Goal: Task Accomplishment & Management: Manage account settings

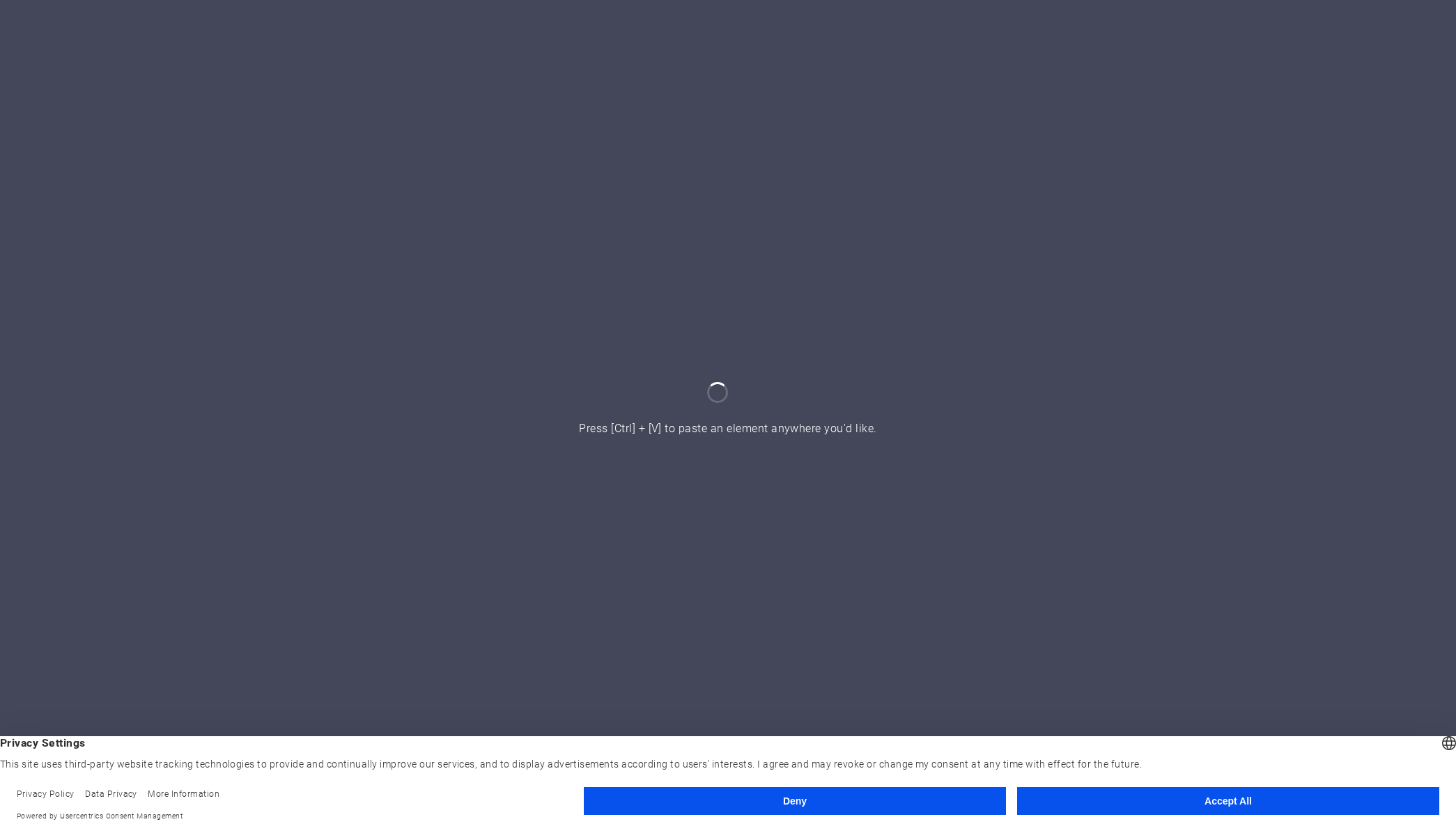
click at [1212, 799] on button "Accept All" at bounding box center [1228, 801] width 422 height 28
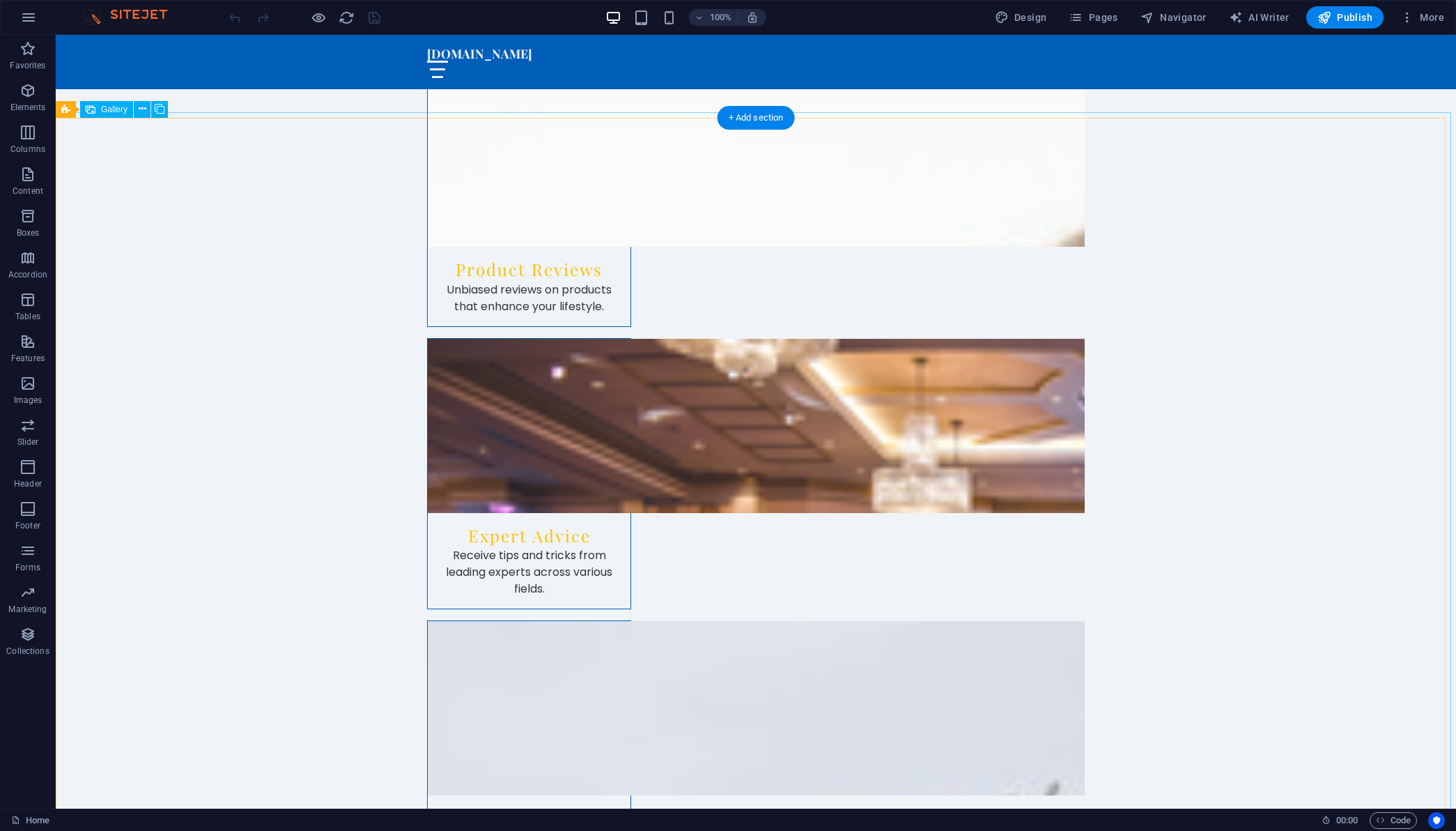
scroll to position [2548, 0]
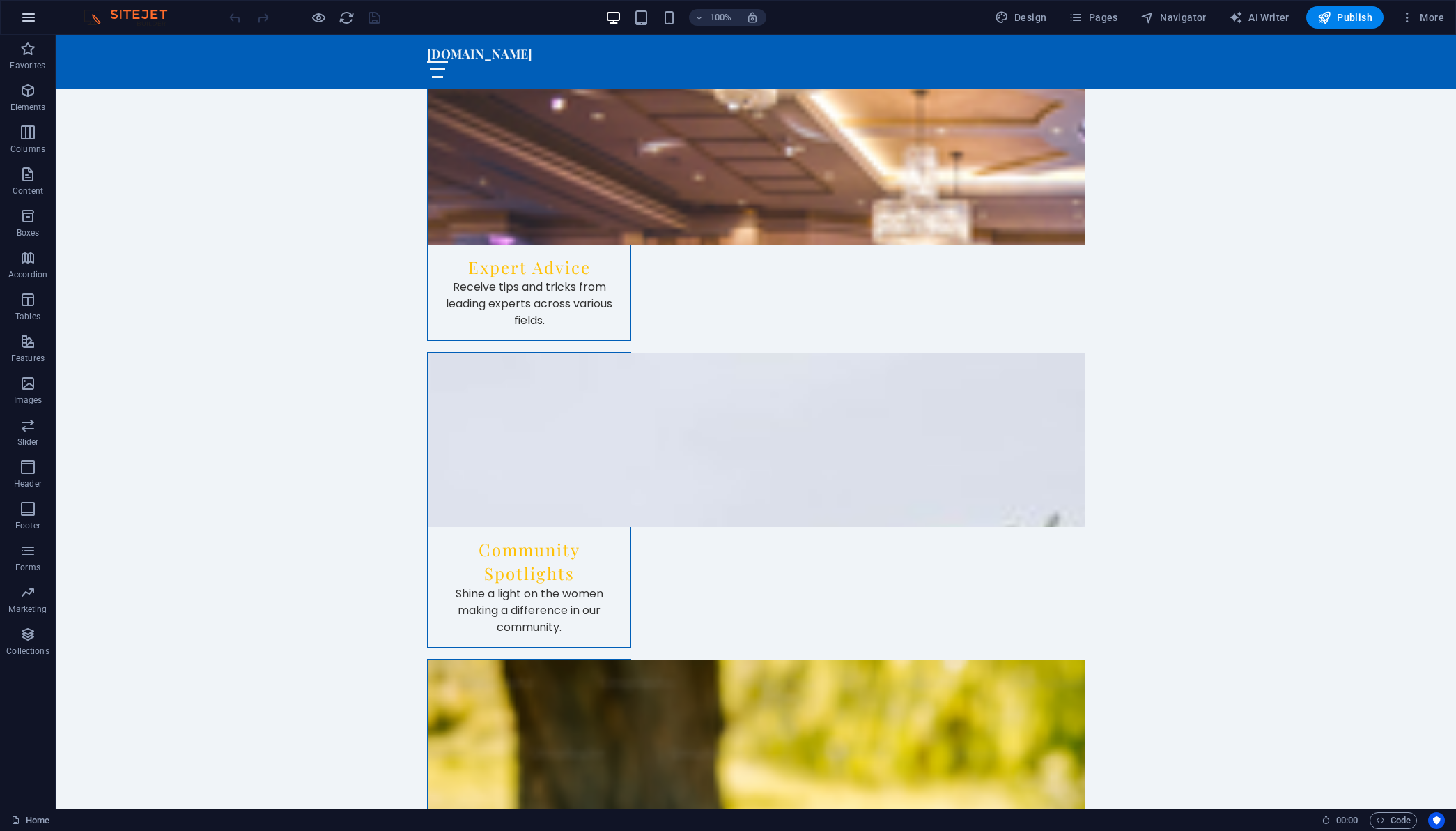
click at [33, 17] on icon "button" at bounding box center [29, 18] width 17 height 17
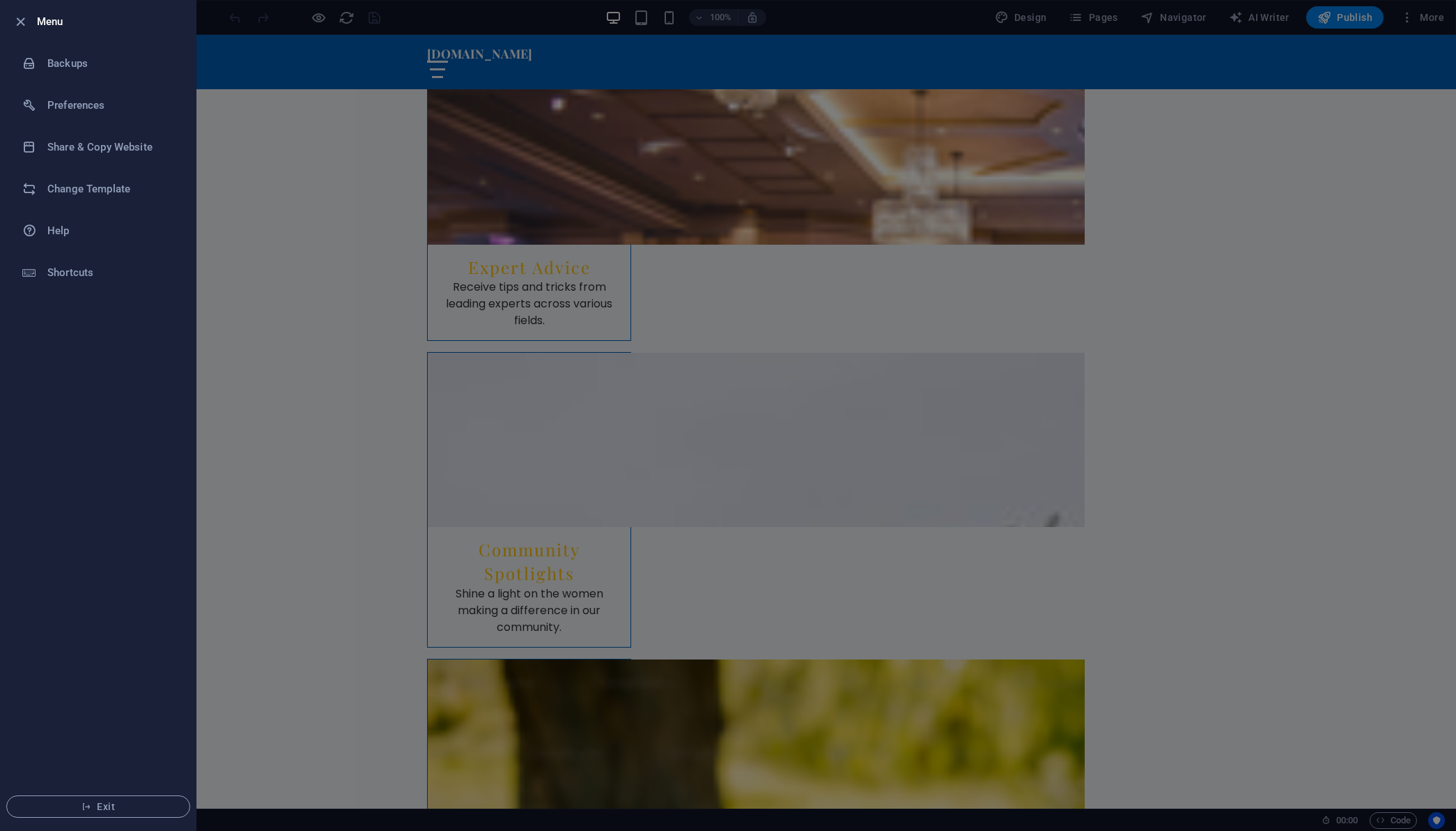
click at [318, 401] on div at bounding box center [728, 416] width 1456 height 831
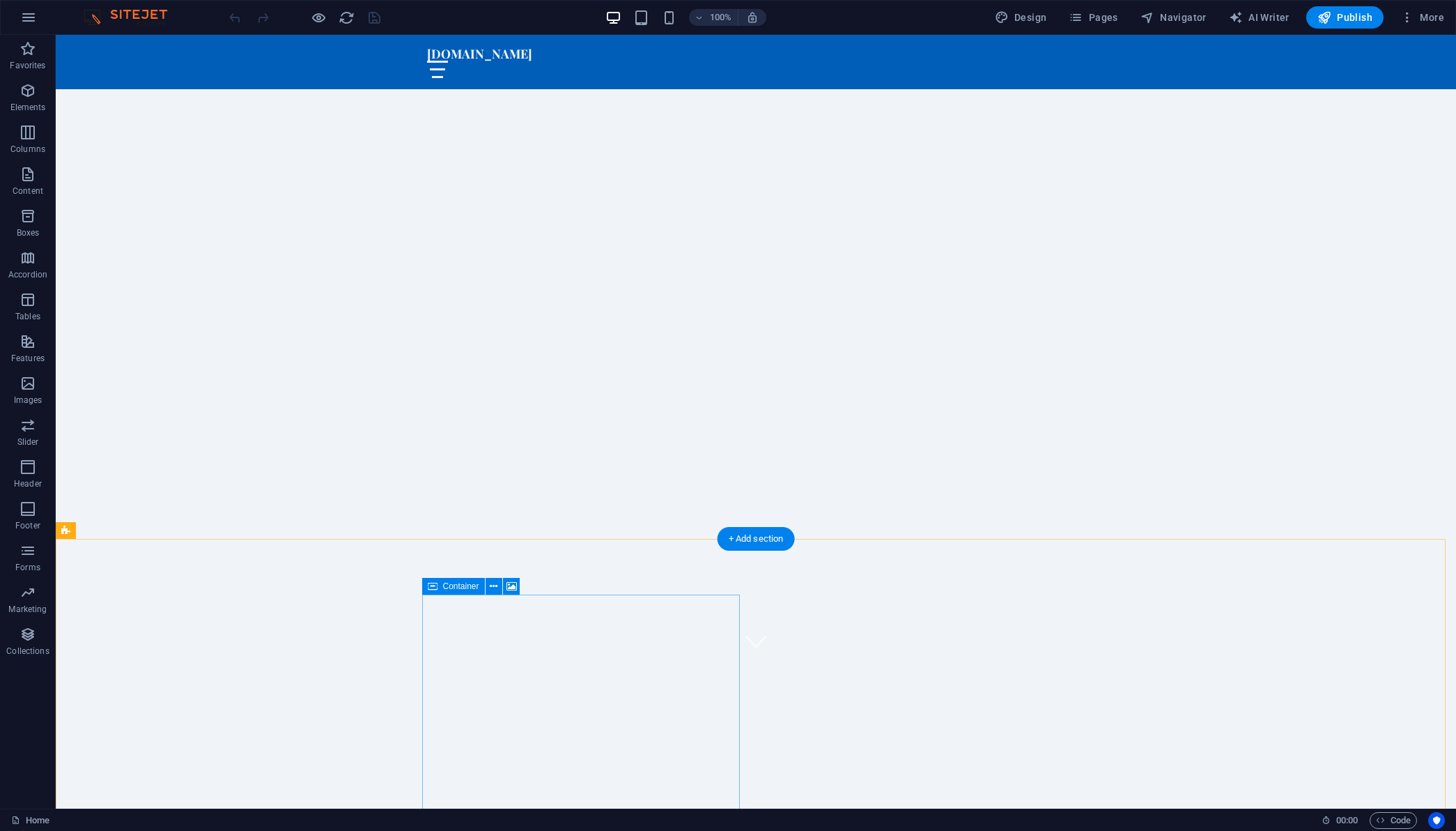
scroll to position [0, 0]
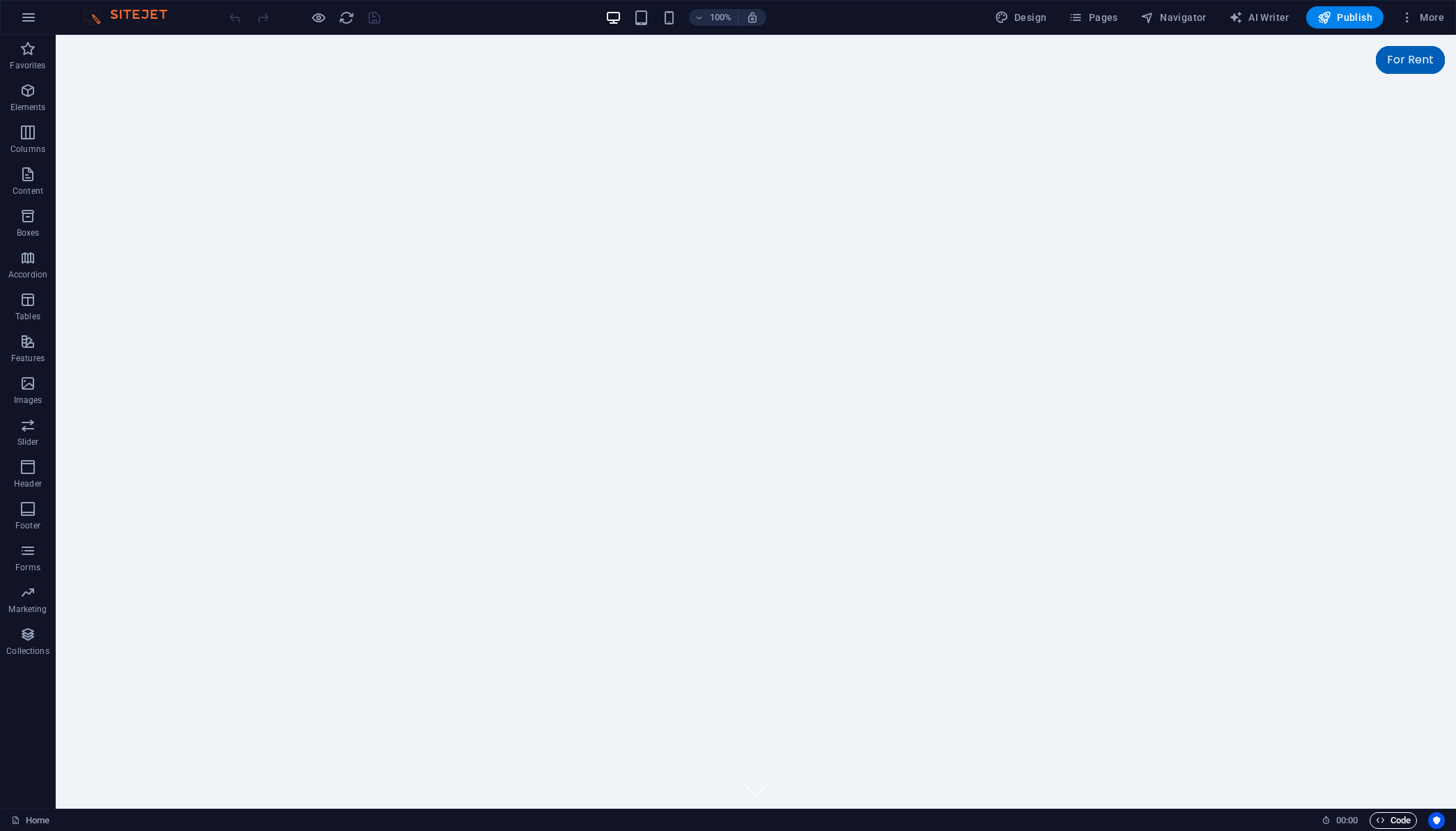
click at [1378, 825] on span "Code" at bounding box center [1393, 820] width 35 height 17
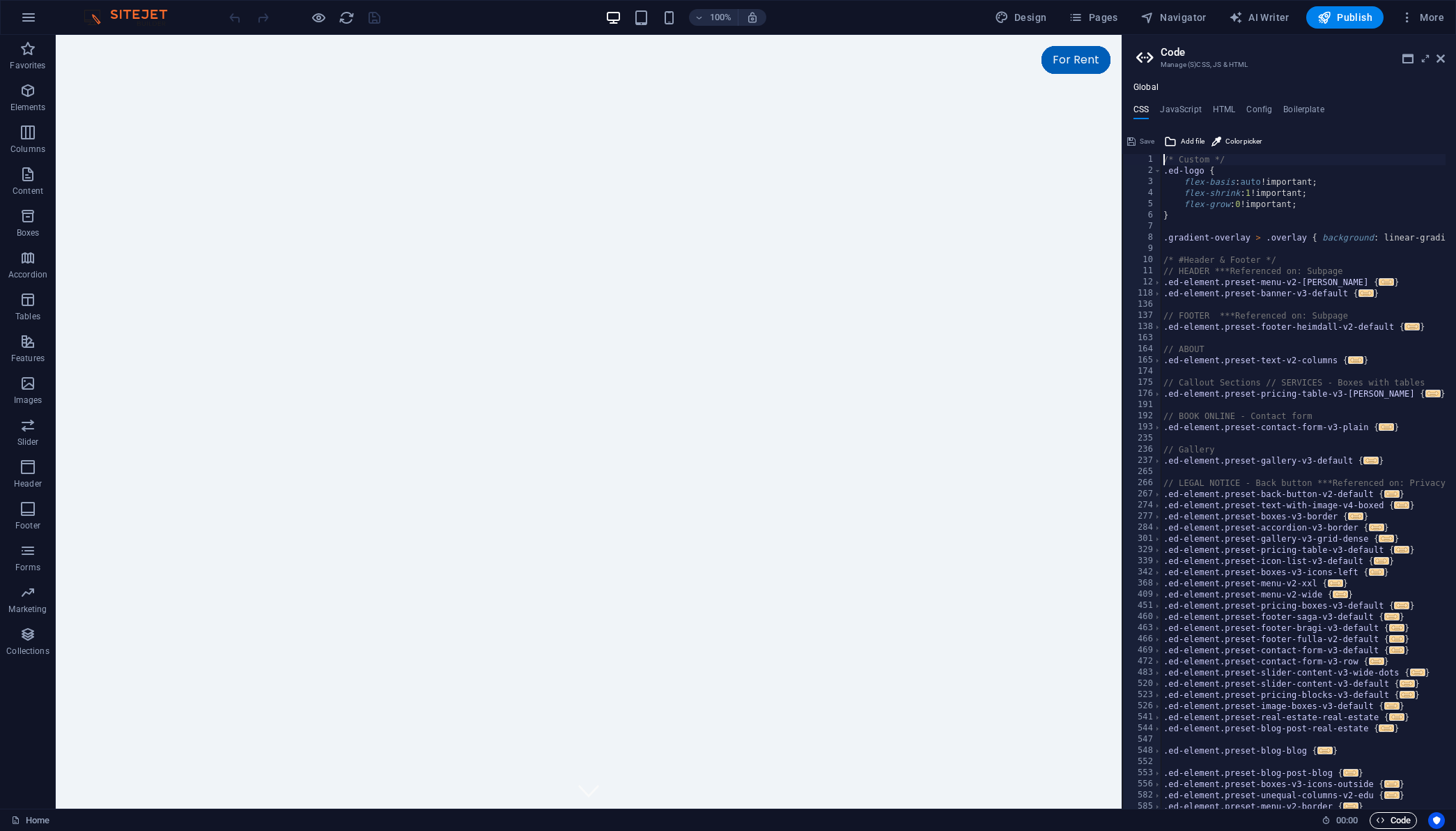
click at [1378, 825] on span "Code" at bounding box center [1393, 820] width 35 height 17
click at [1442, 64] on link at bounding box center [1440, 58] width 9 height 12
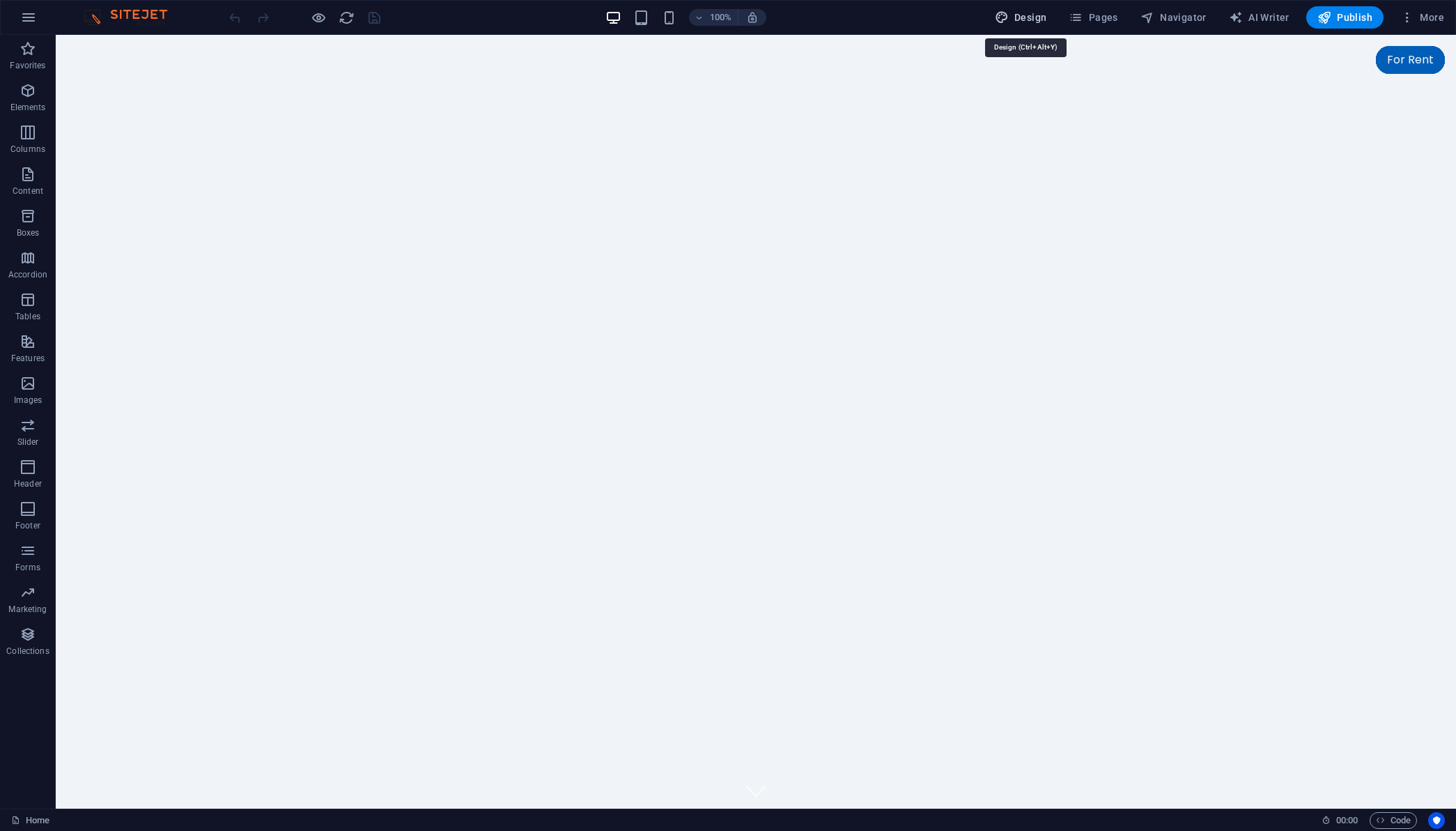
click at [1027, 17] on span "Design" at bounding box center [1020, 17] width 52 height 14
select select "px"
select select "200"
select select "px"
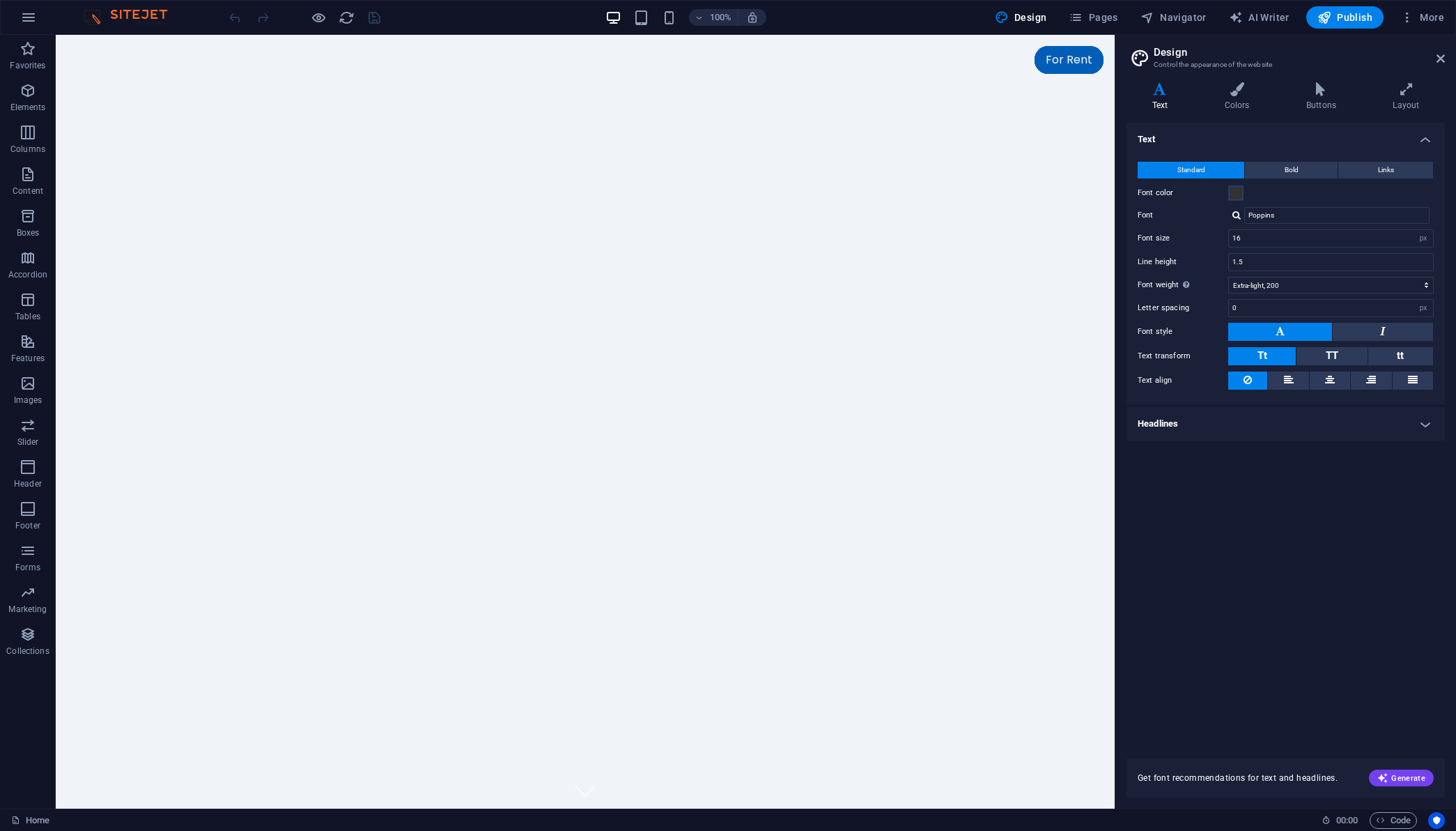
click at [1433, 55] on h2 "Design" at bounding box center [1299, 52] width 291 height 12
click at [1437, 57] on icon at bounding box center [1440, 58] width 9 height 11
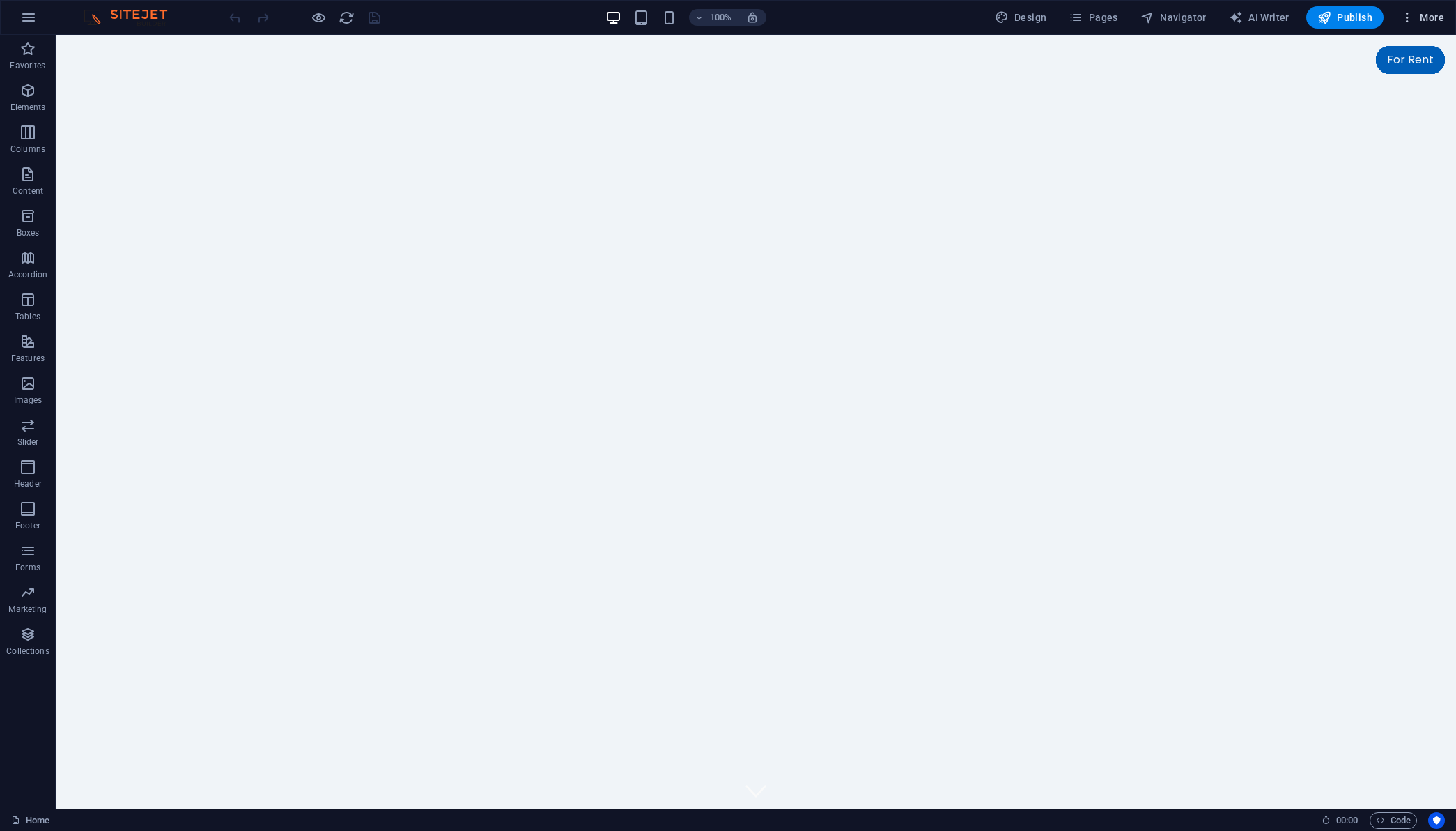
click at [1425, 21] on span "More" at bounding box center [1423, 17] width 44 height 14
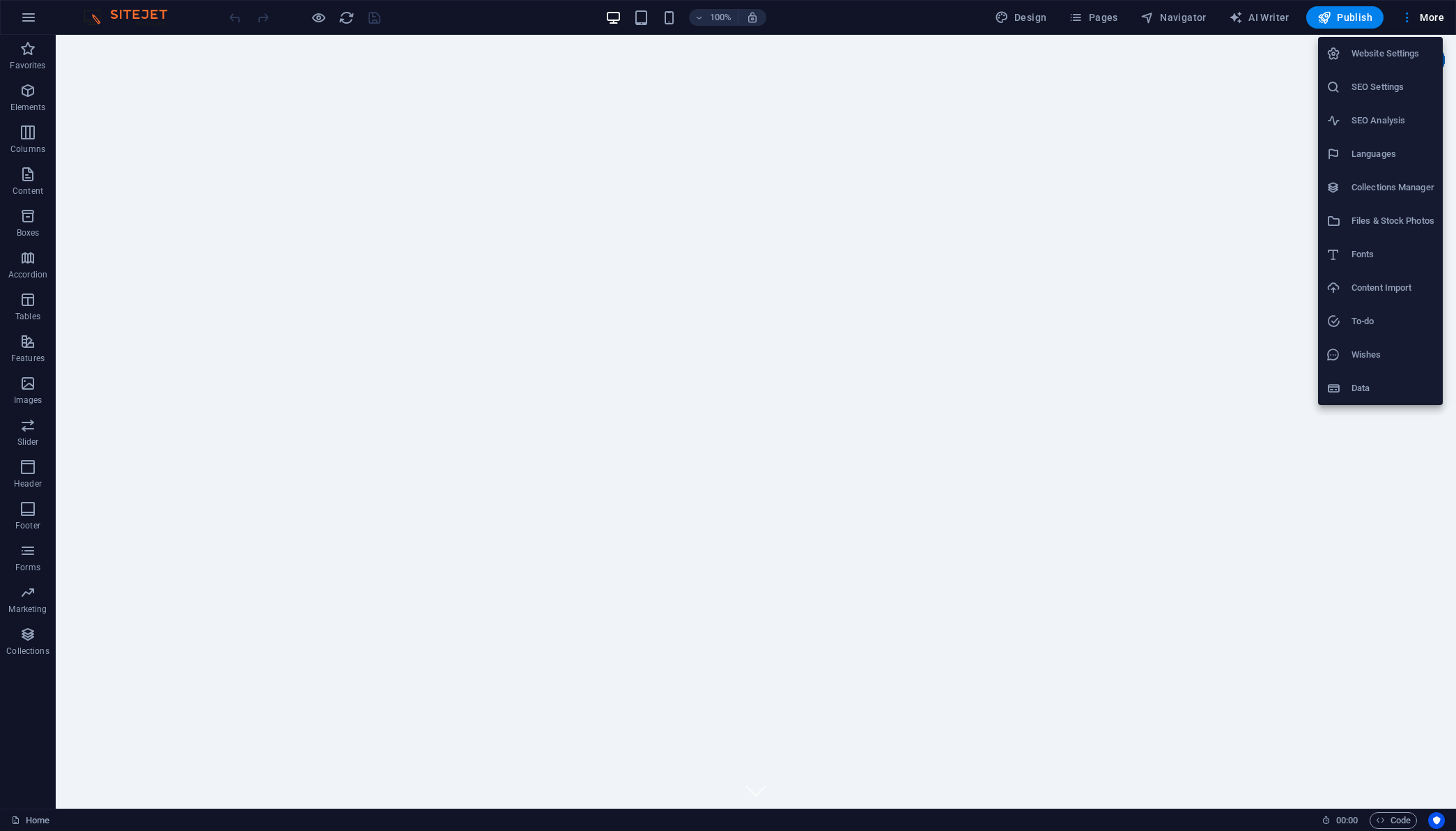
click at [1413, 39] on li "Website Settings" at bounding box center [1381, 54] width 125 height 33
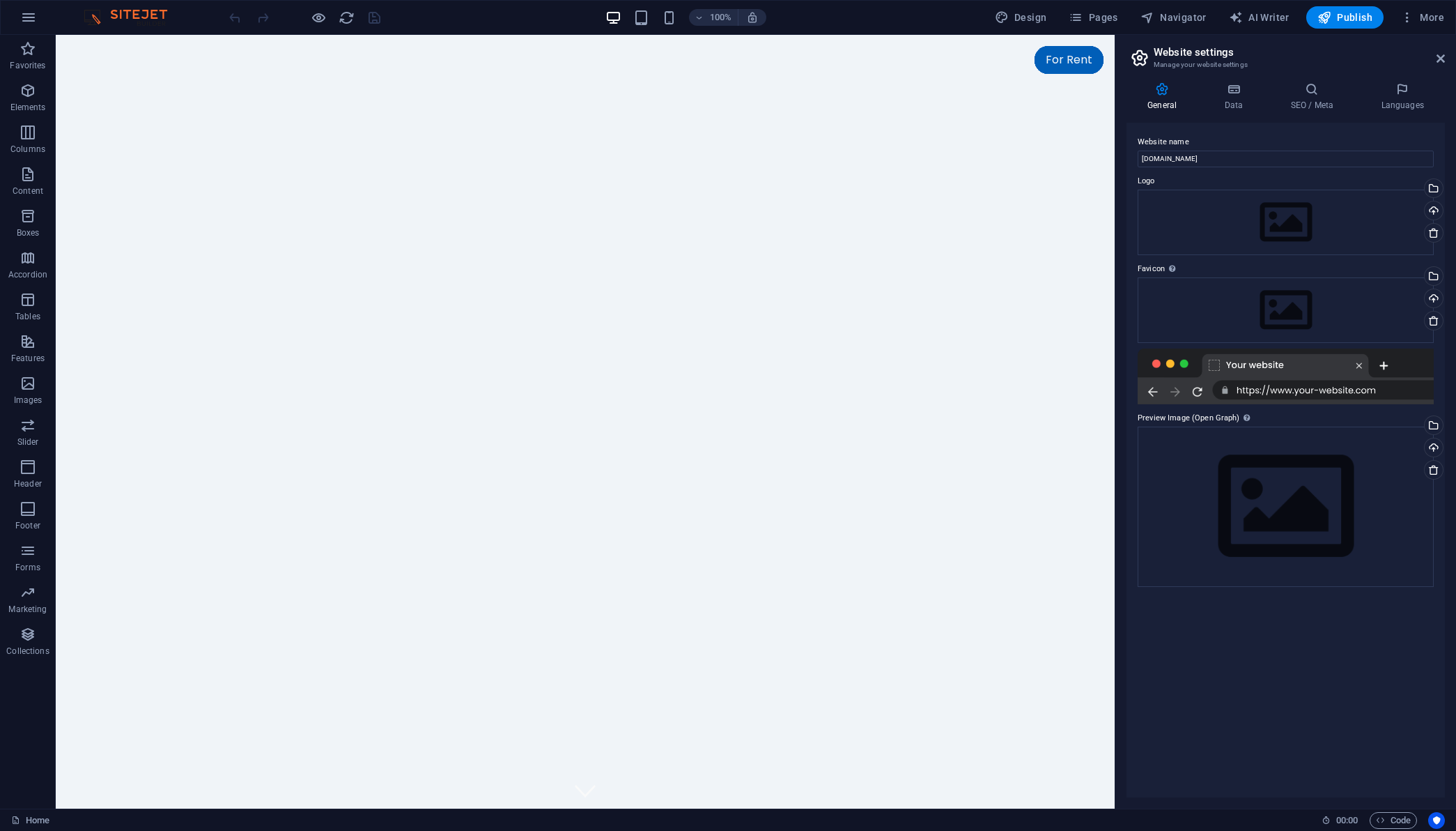
click at [1156, 93] on icon at bounding box center [1162, 89] width 71 height 14
click at [1158, 96] on h4 "General" at bounding box center [1165, 97] width 77 height 30
click at [342, 19] on icon "reload" at bounding box center [346, 18] width 16 height 16
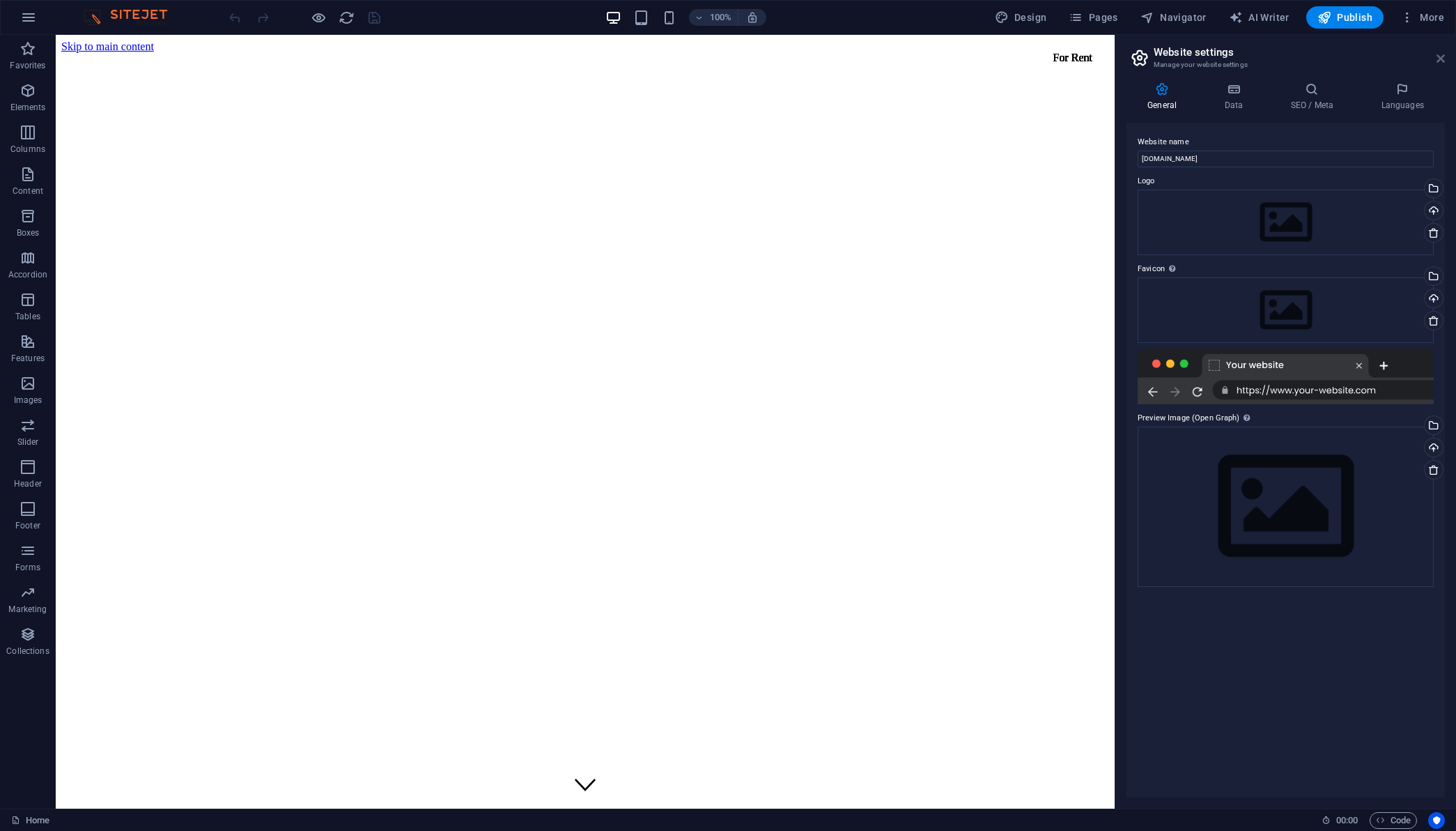
click at [1437, 58] on icon at bounding box center [1440, 58] width 9 height 11
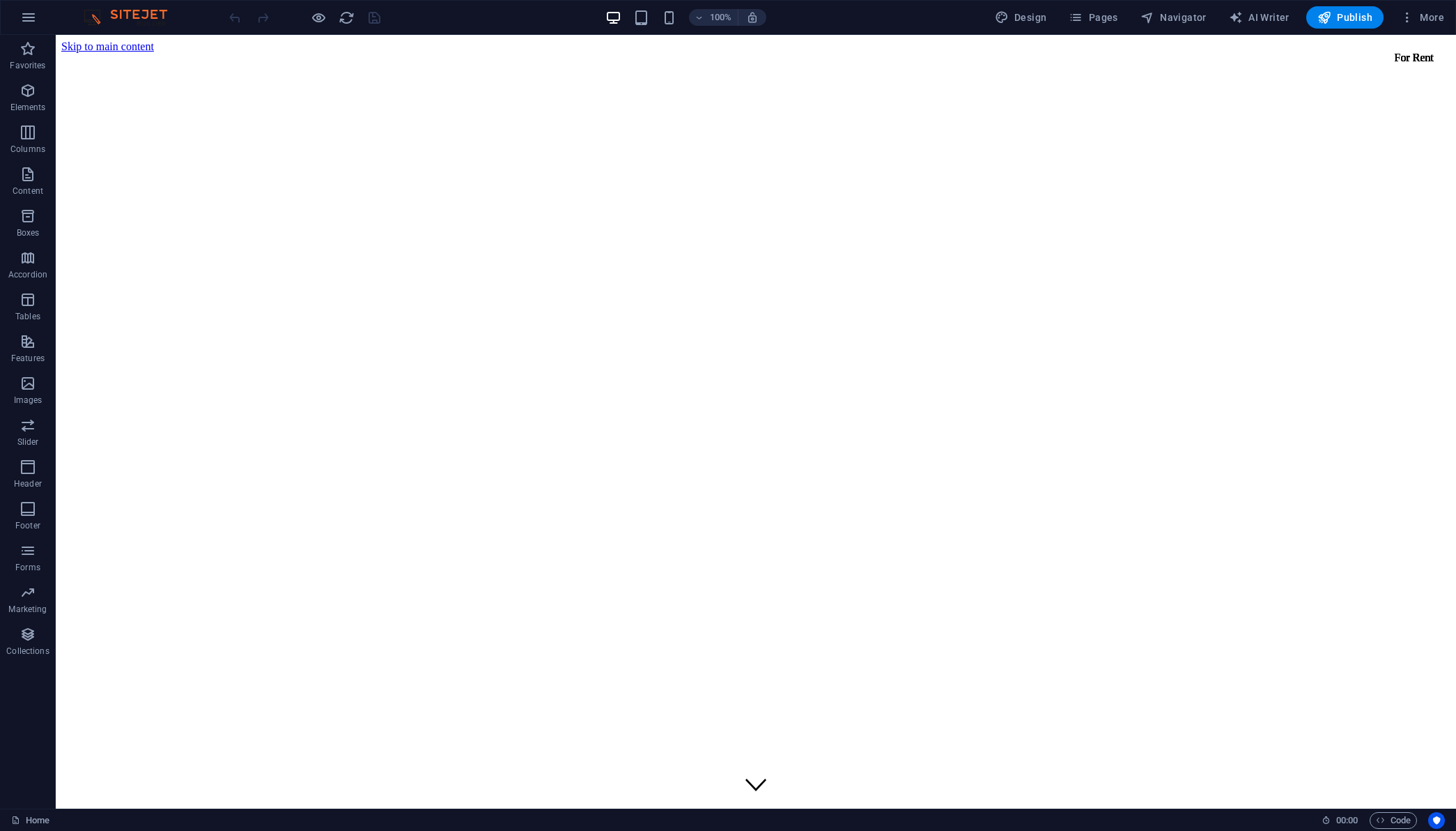
click at [141, 17] on img at bounding box center [132, 18] width 105 height 17
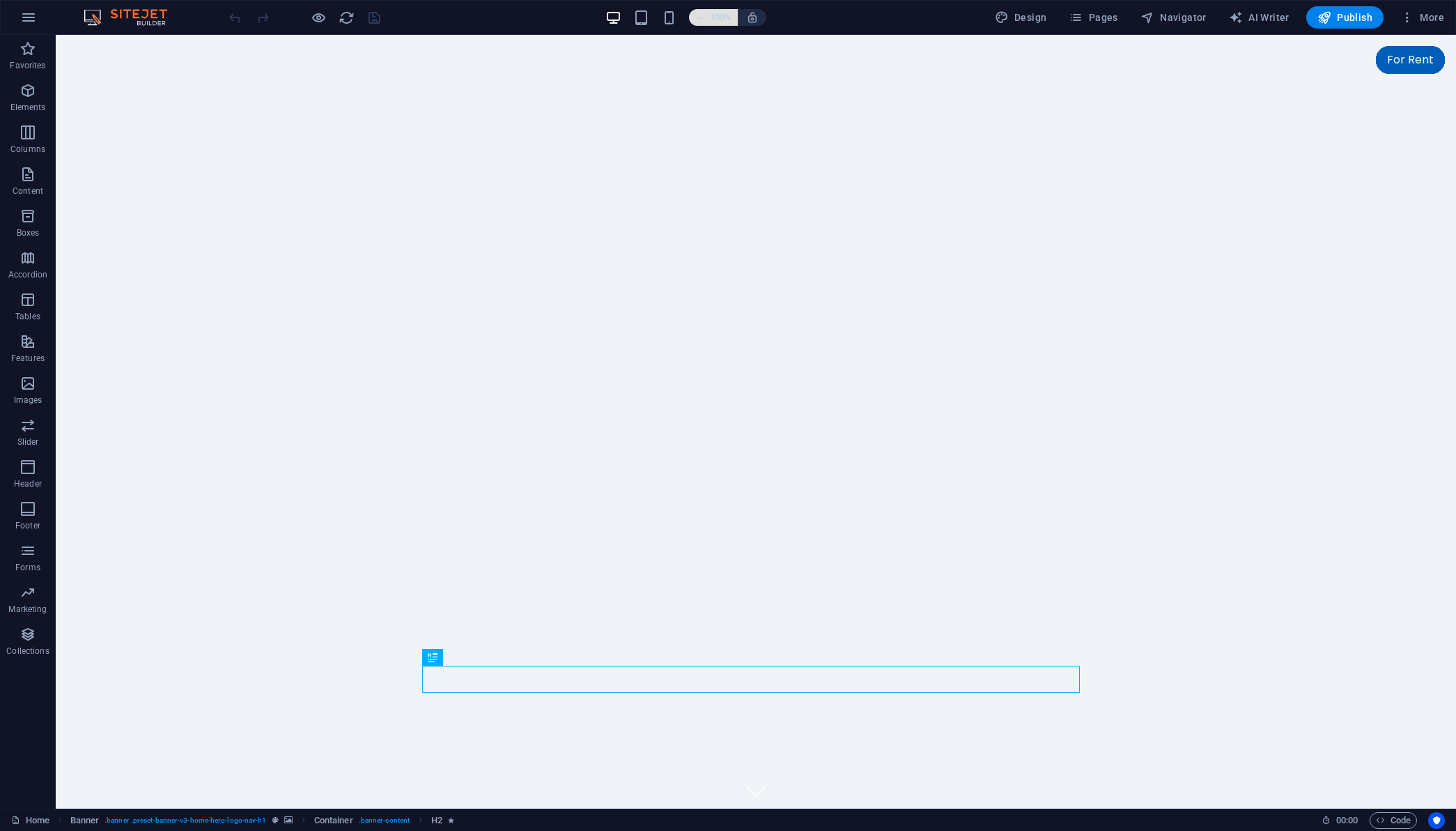
click at [690, 18] on div "100%" at bounding box center [686, 17] width 161 height 23
click at [694, 19] on button "100%" at bounding box center [714, 18] width 50 height 17
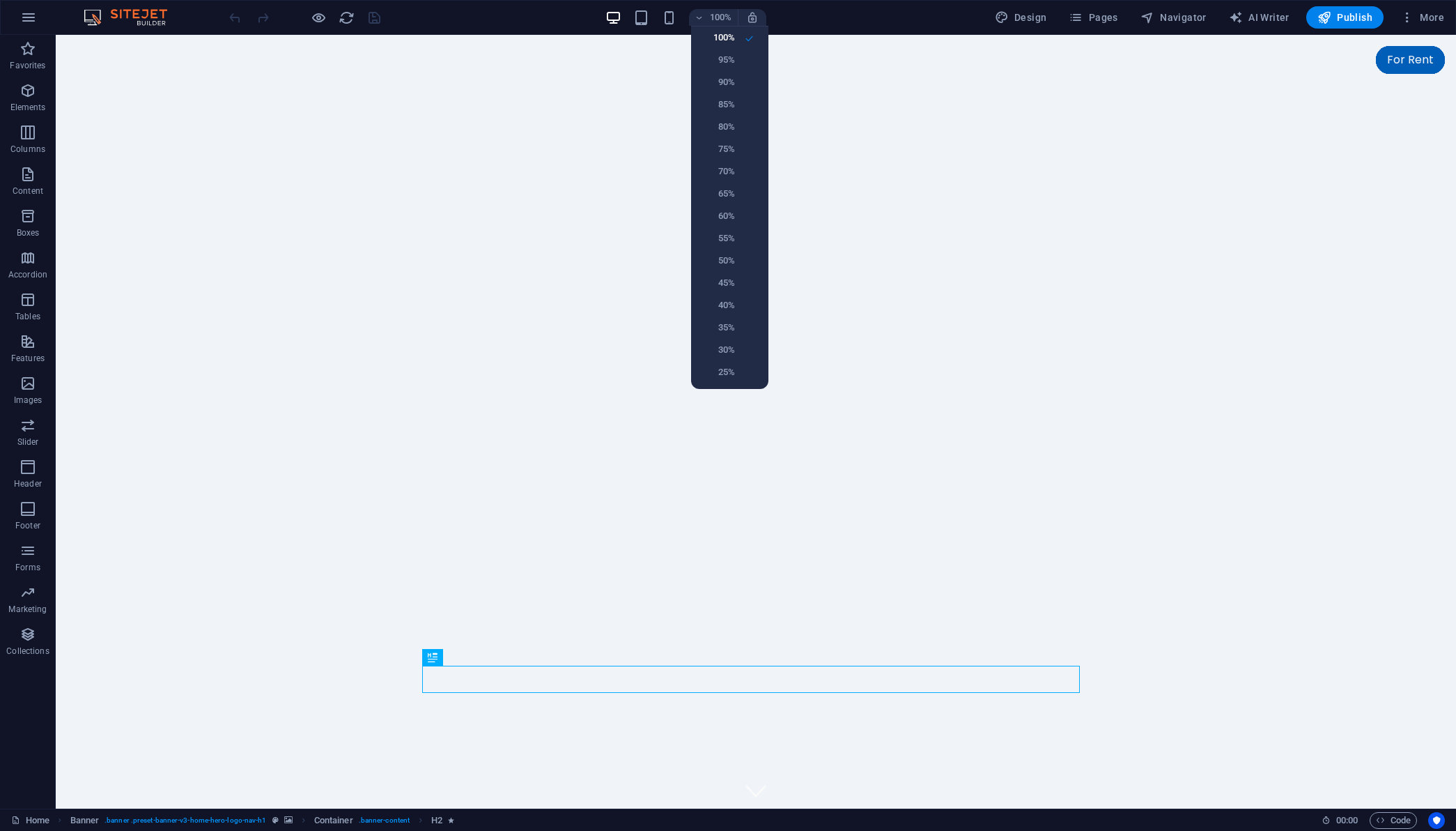
click at [390, 17] on div at bounding box center [728, 416] width 1456 height 831
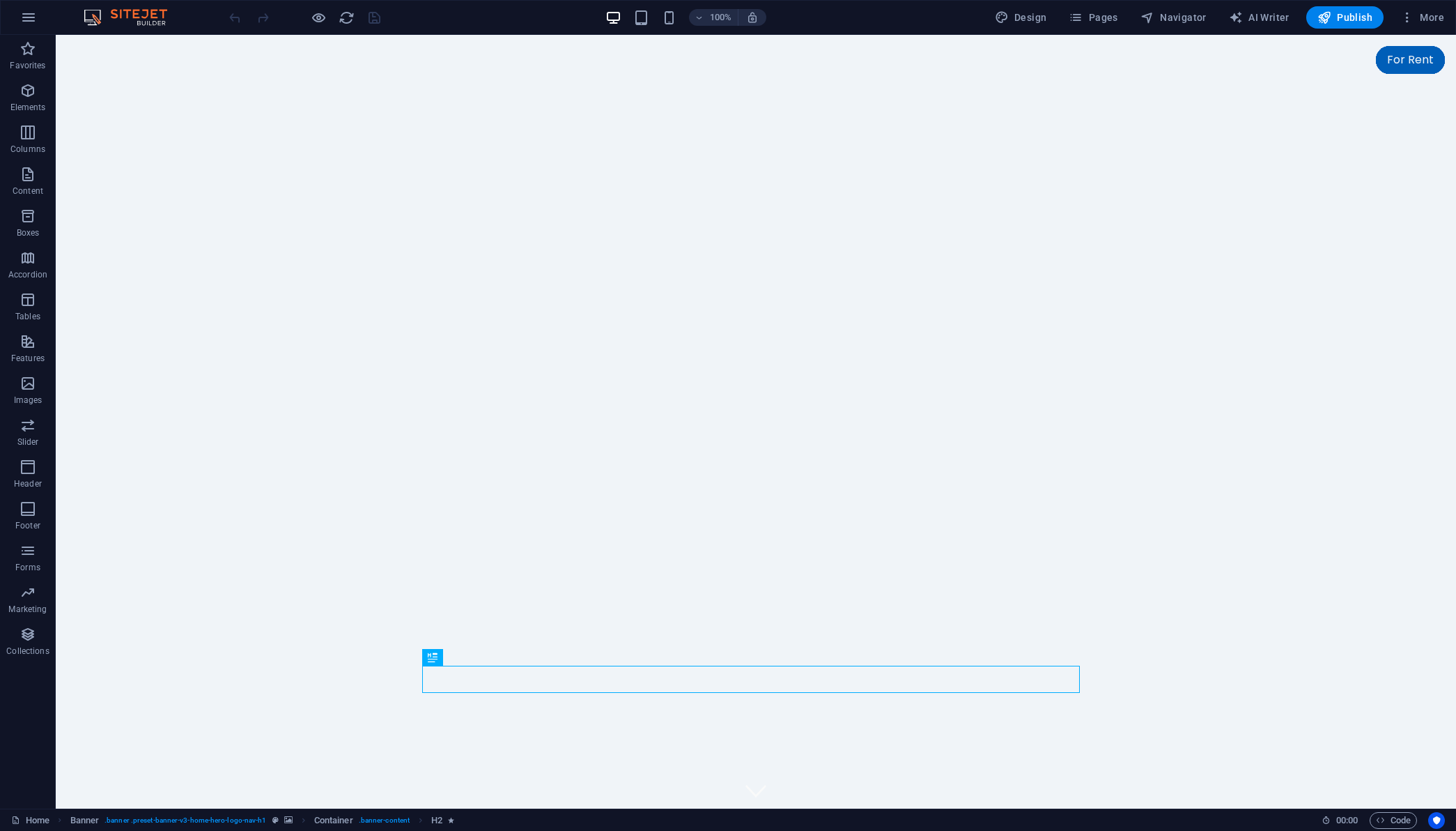
click at [145, 10] on img at bounding box center [132, 18] width 105 height 17
click at [26, 19] on icon "button" at bounding box center [29, 18] width 17 height 17
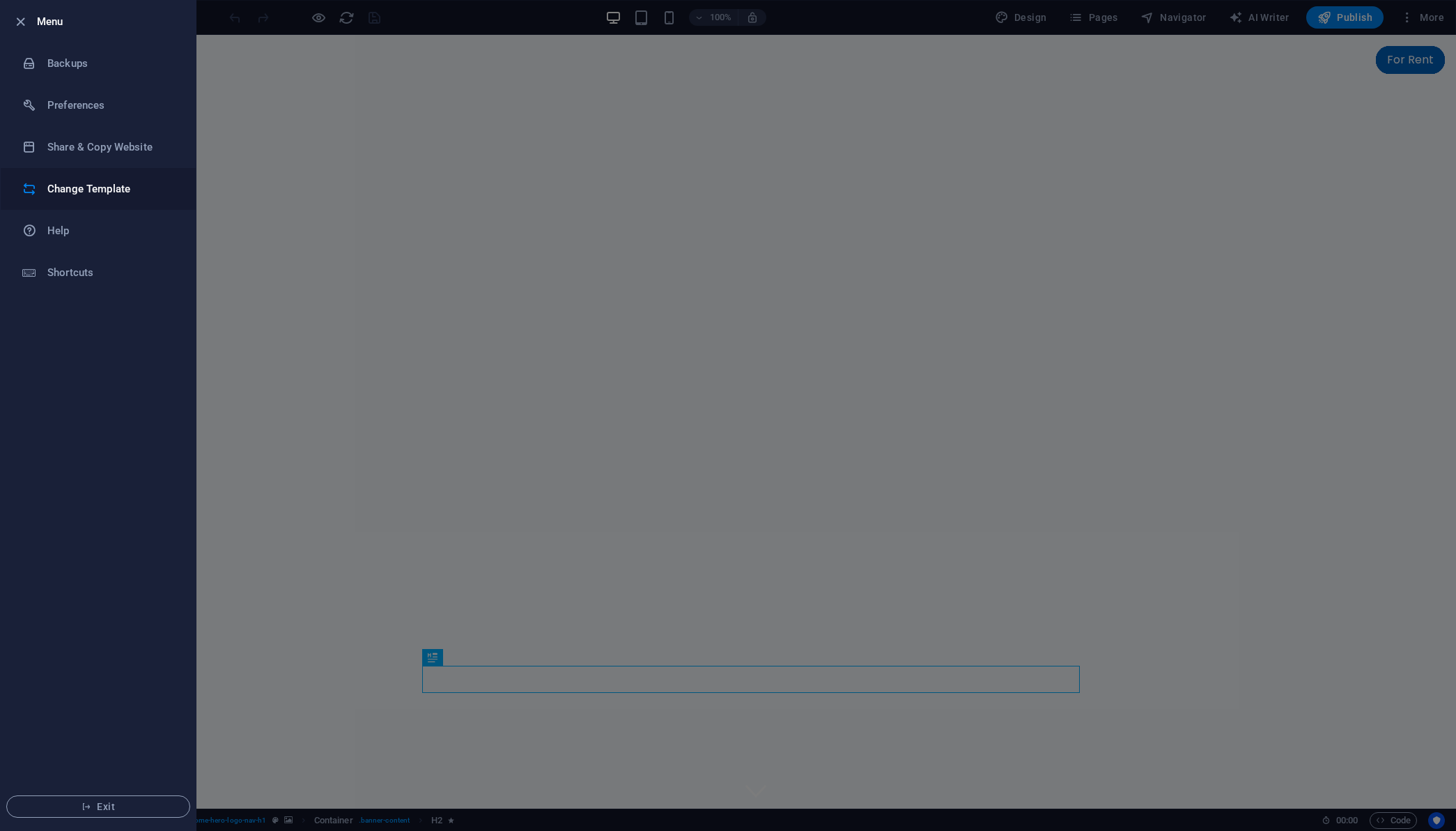
click at [134, 179] on li "Change Template" at bounding box center [98, 189] width 195 height 42
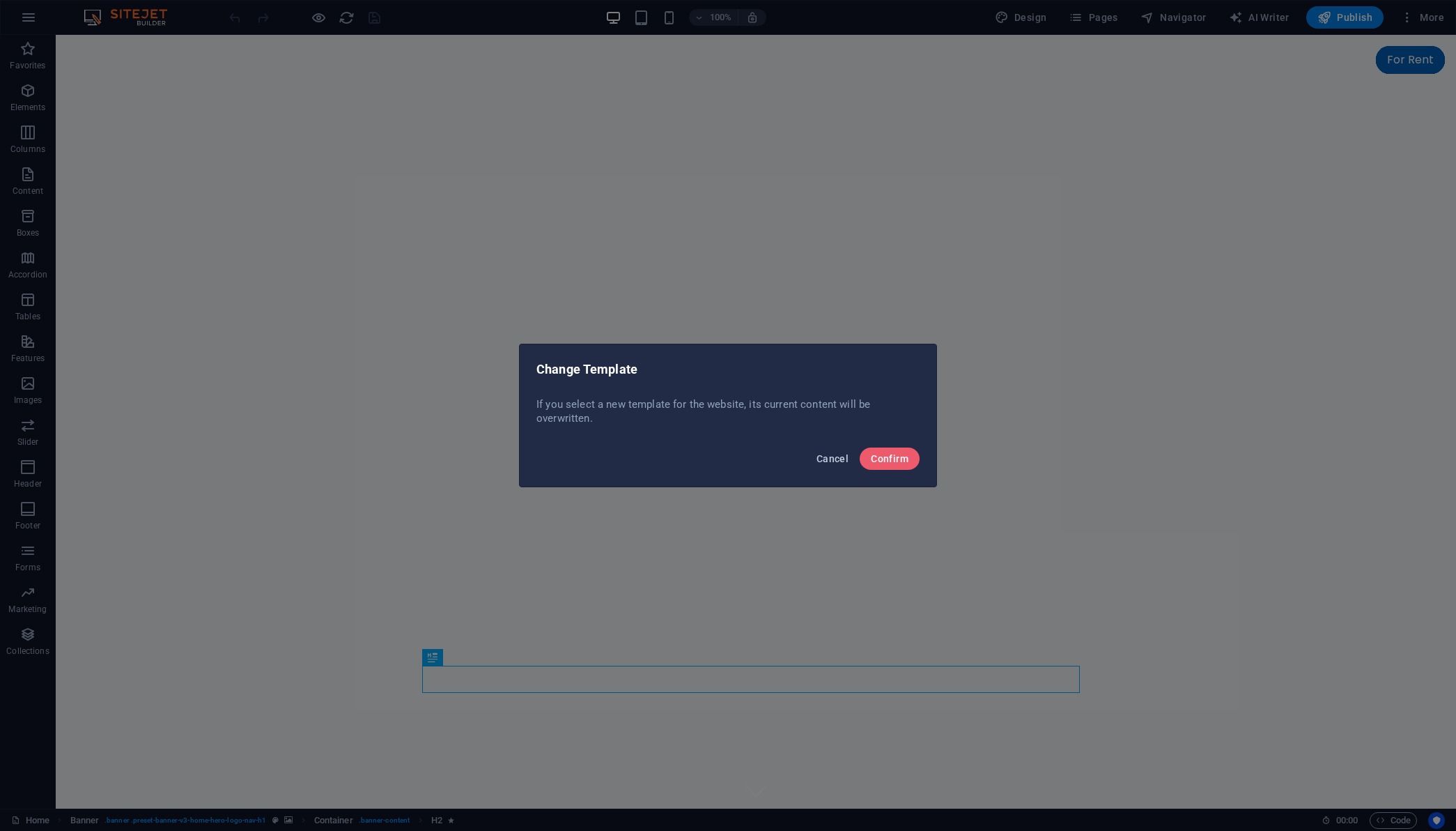
click at [836, 464] on button "Cancel" at bounding box center [833, 458] width 43 height 23
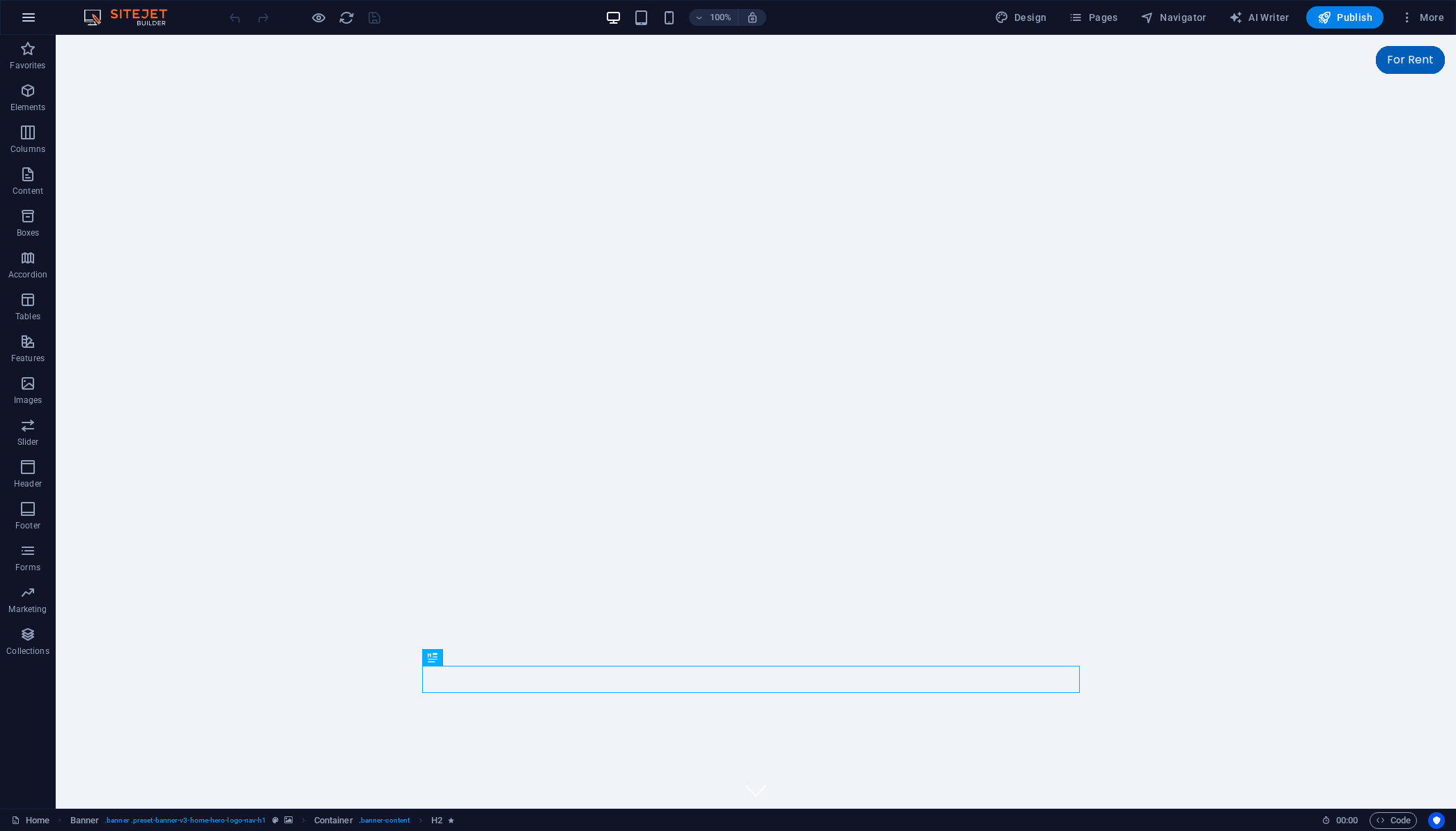
click at [24, 29] on button "button" at bounding box center [28, 17] width 33 height 33
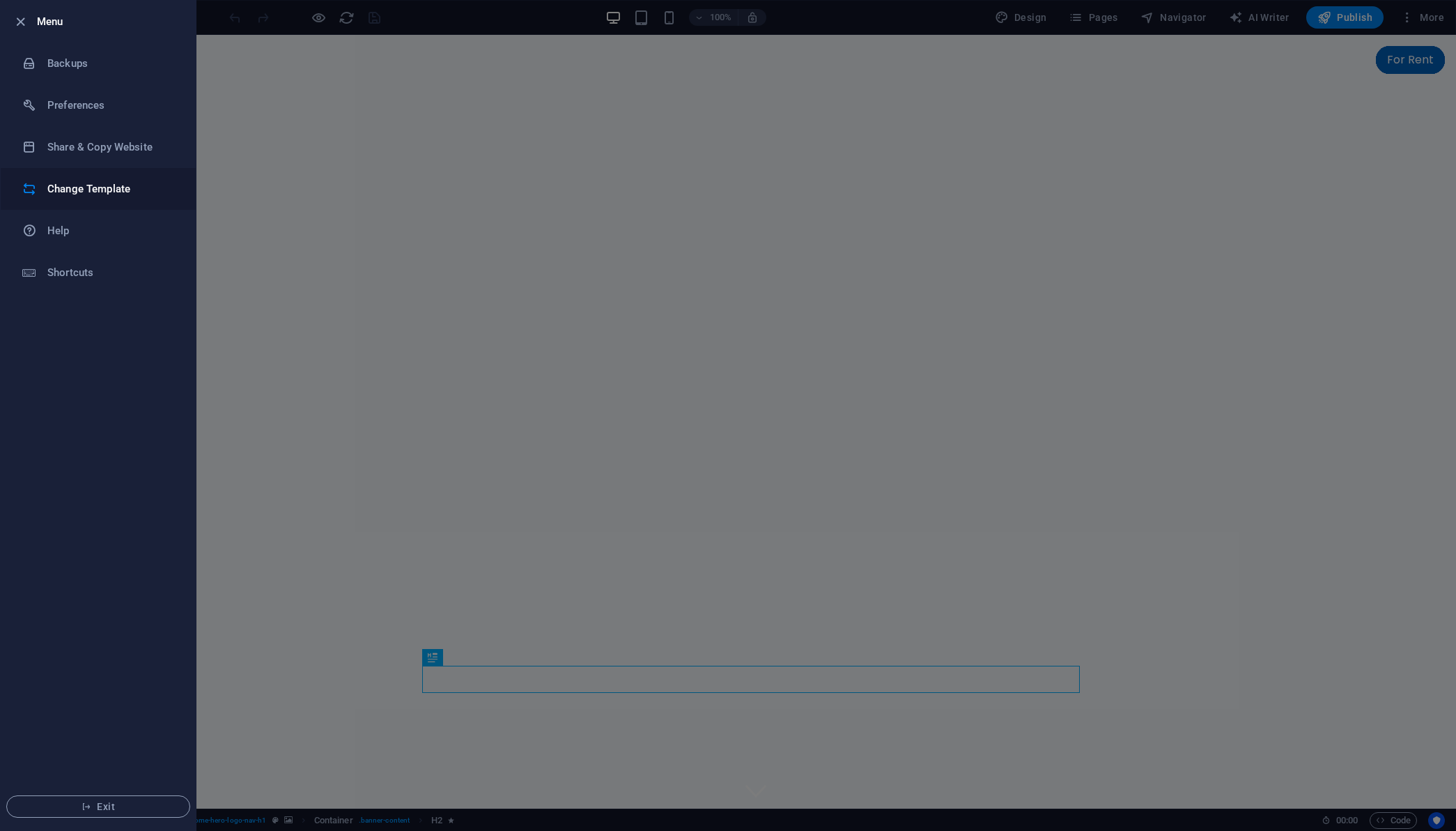
click at [108, 193] on h6 "Change Template" at bounding box center [112, 189] width 129 height 17
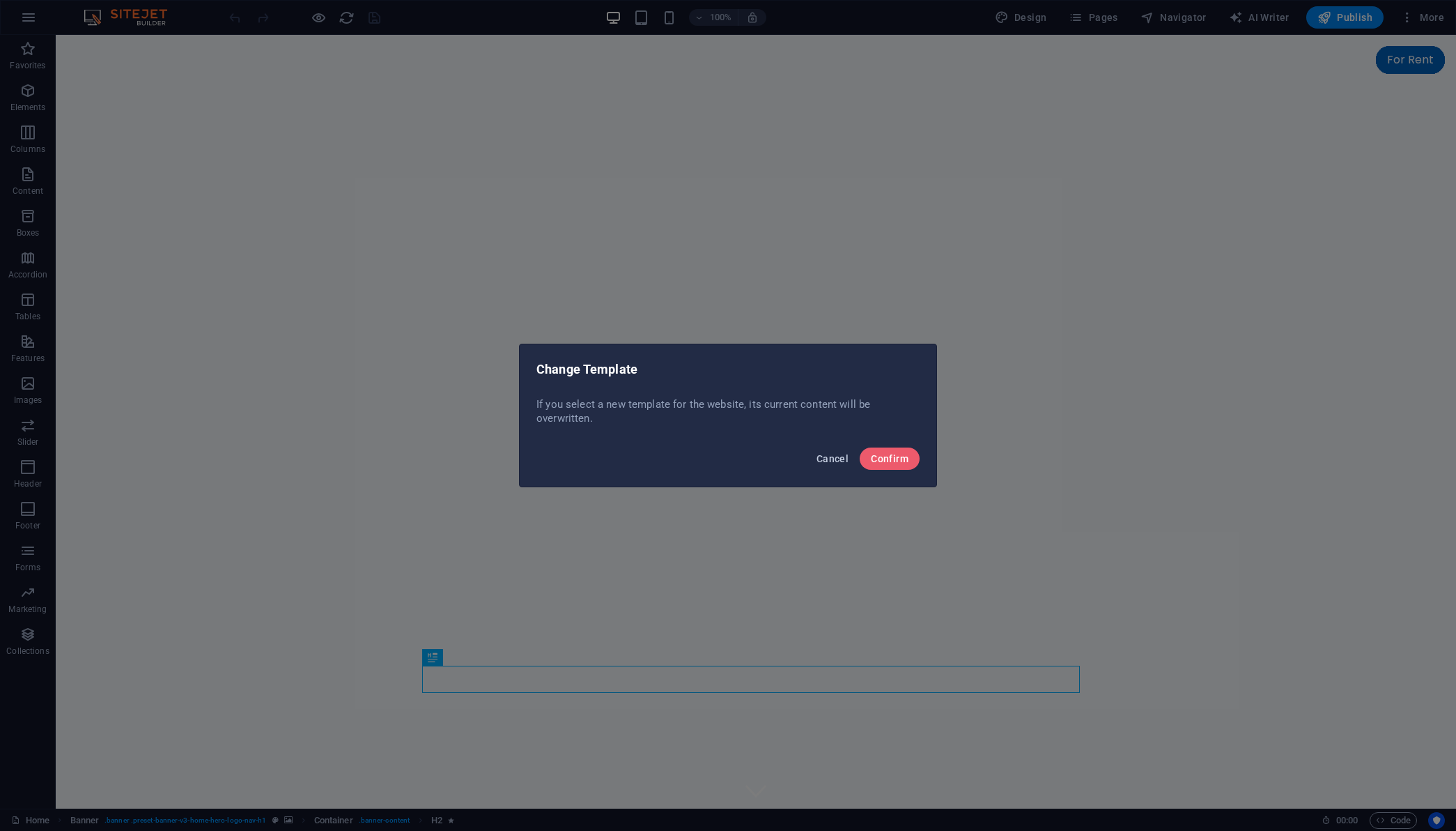
drag, startPoint x: 821, startPoint y: 463, endPoint x: 765, endPoint y: 428, distance: 66.0
click at [821, 463] on span "Cancel" at bounding box center [832, 458] width 32 height 11
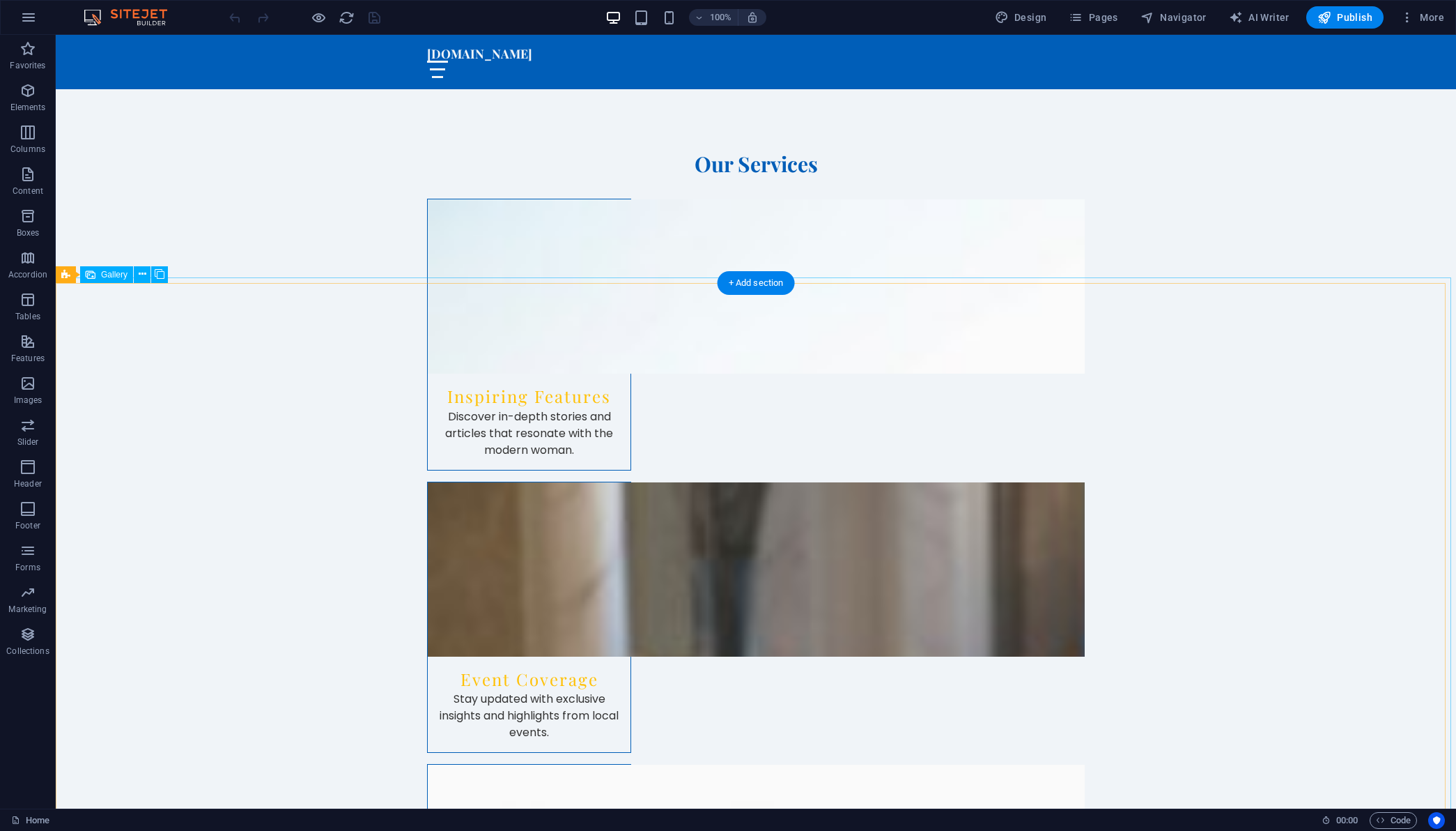
scroll to position [977, 0]
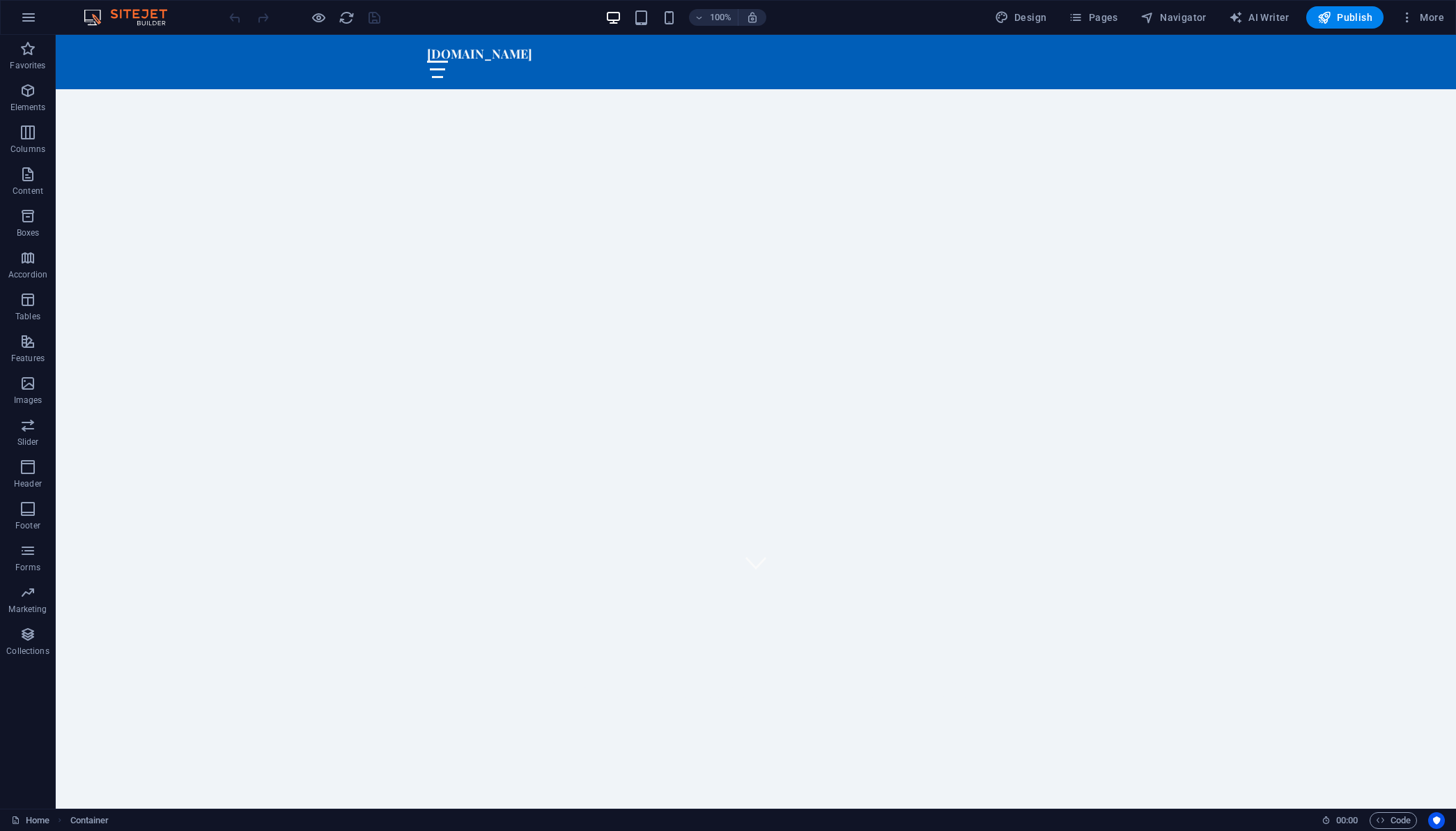
scroll to position [0, 0]
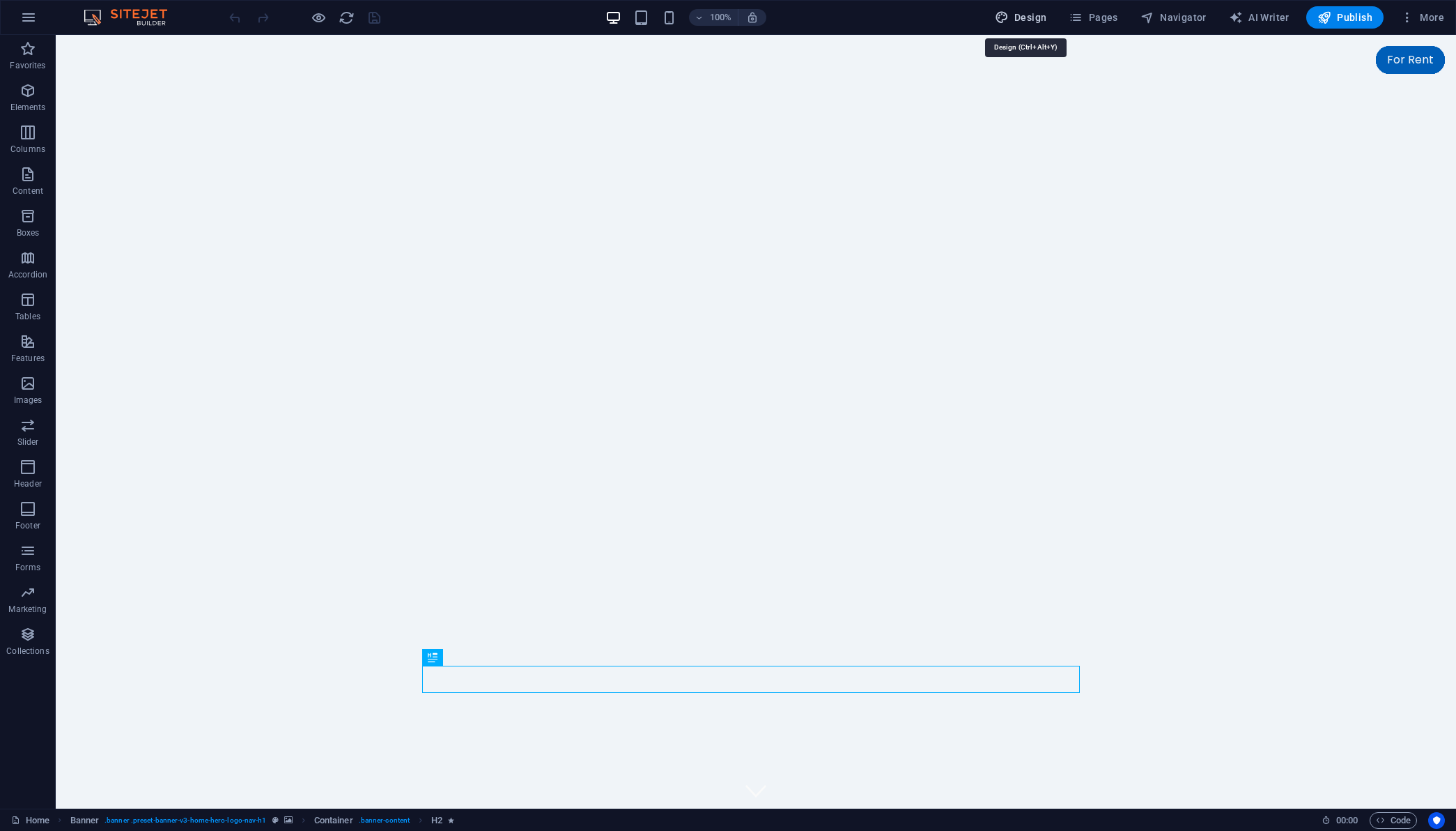
click at [1041, 12] on span "Design" at bounding box center [1020, 17] width 52 height 14
select select "px"
select select "200"
select select "px"
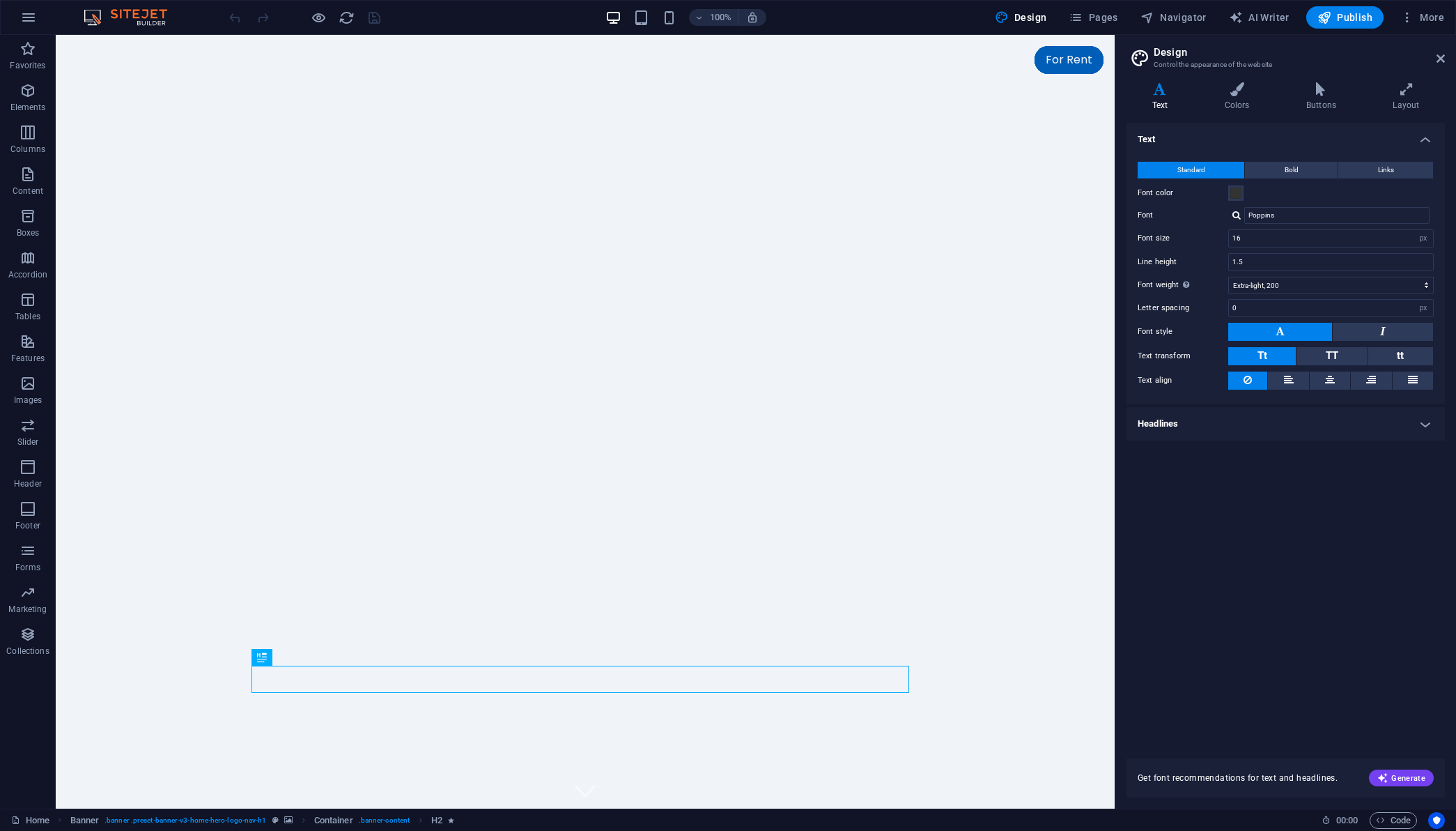
click at [1437, 52] on h2 "Design" at bounding box center [1299, 52] width 291 height 12
click at [1437, 55] on icon at bounding box center [1440, 58] width 9 height 11
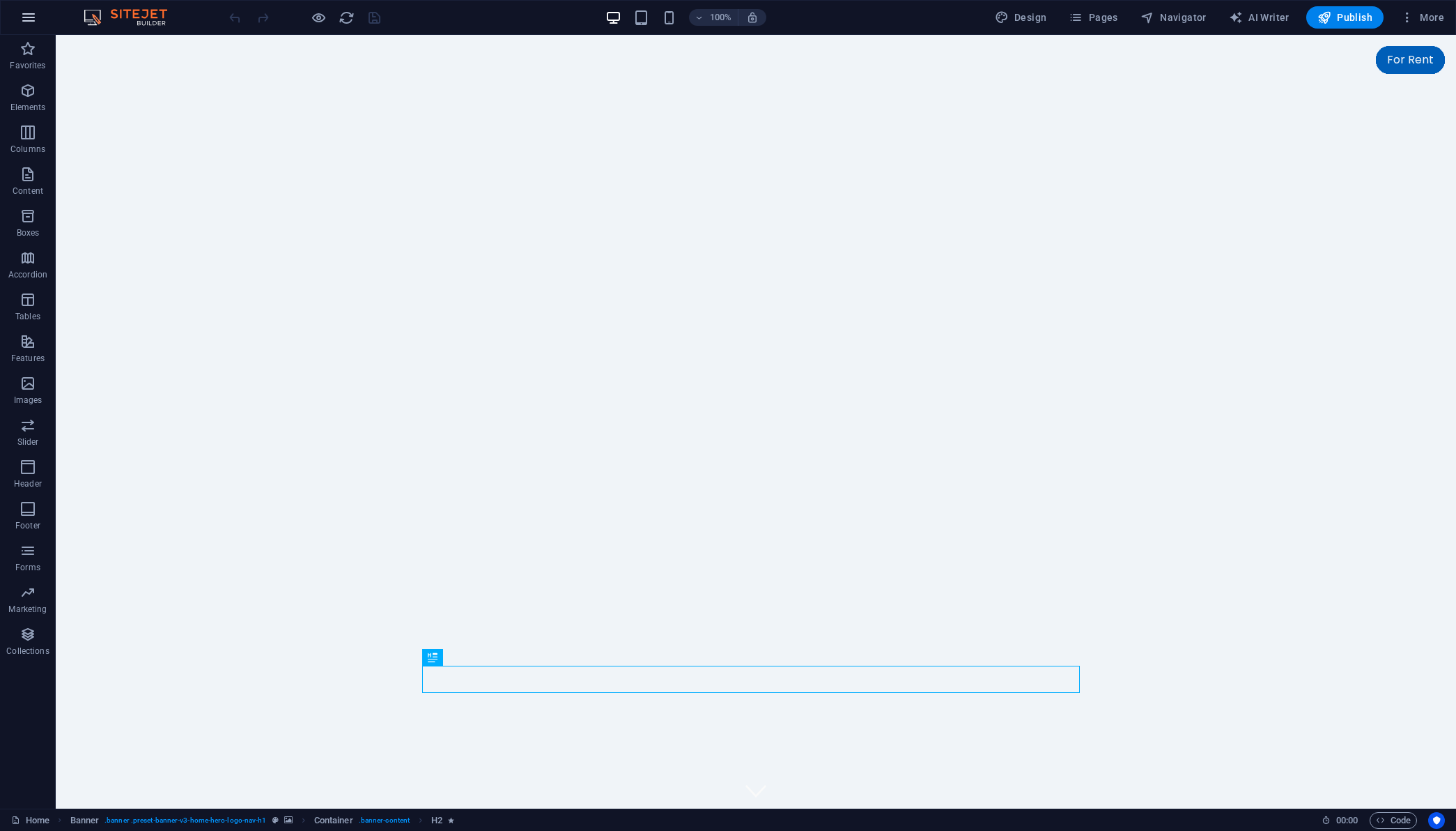
click at [35, 17] on icon "button" at bounding box center [29, 18] width 17 height 17
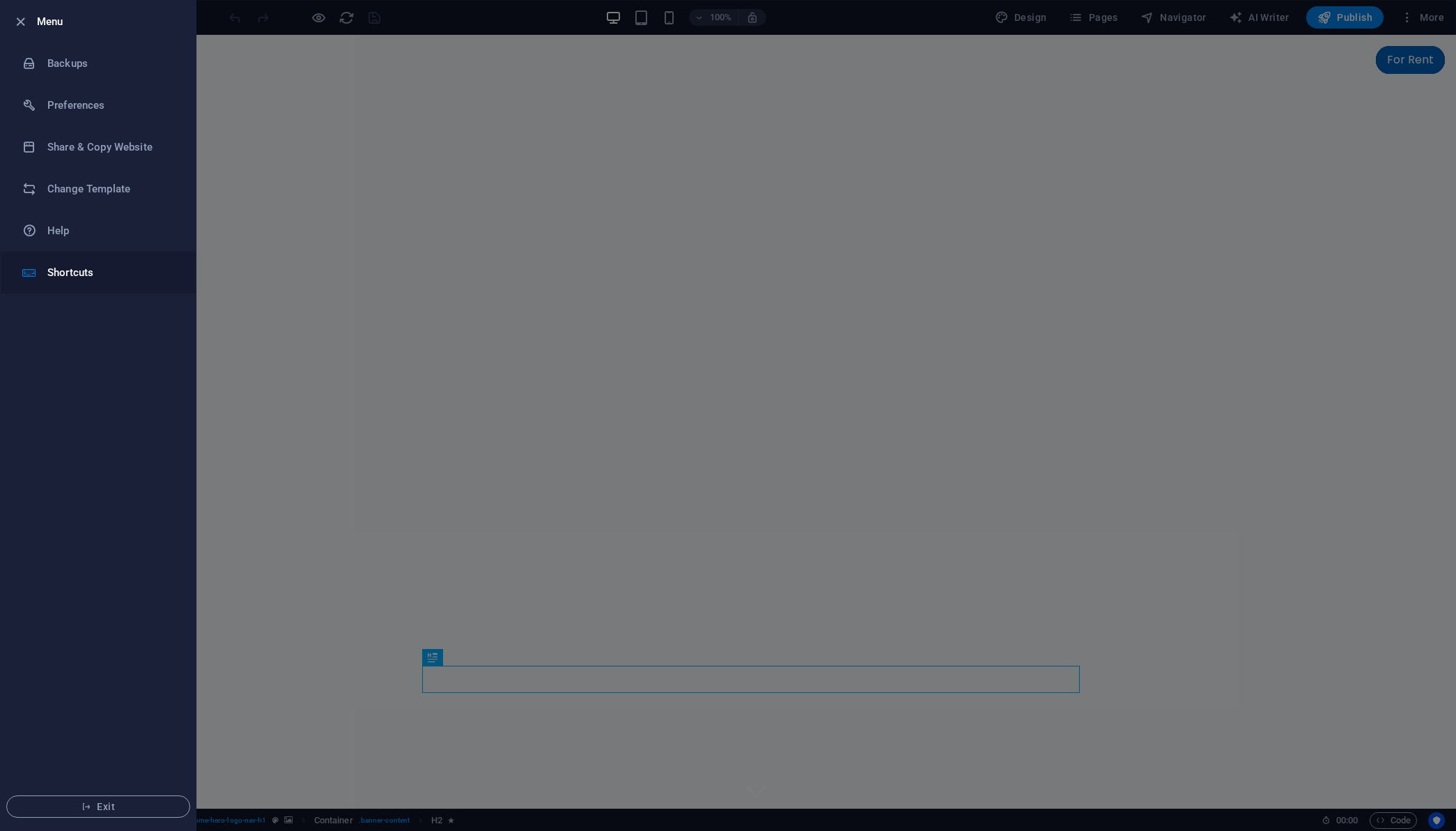
click at [71, 271] on h6 "Shortcuts" at bounding box center [112, 273] width 129 height 17
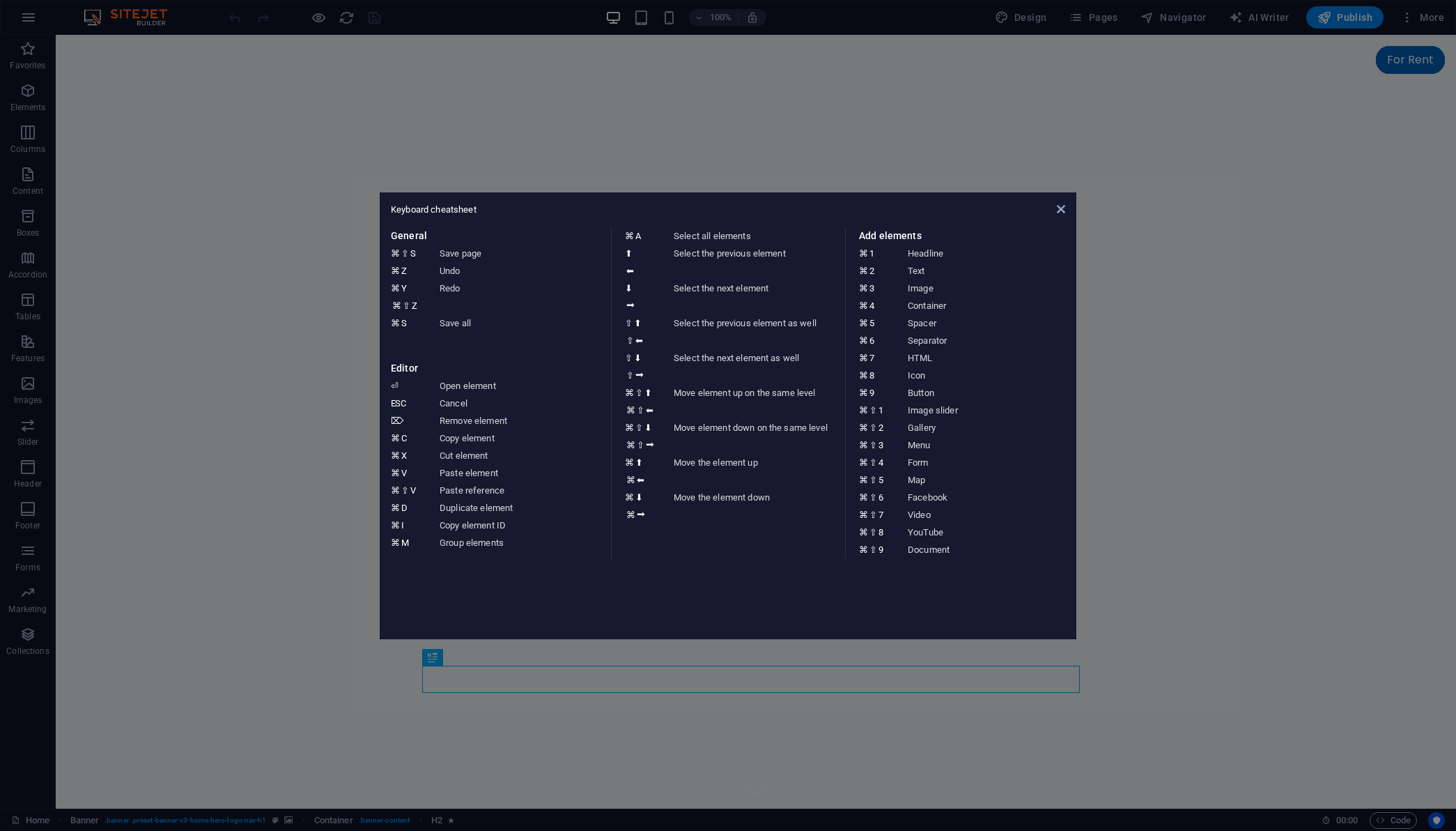
click at [71, 165] on aside "Keyboard cheatsheet General ⌘ ⇧ S Save page ⌘ Z Undo ⌘ Y ⌘ ⇧ Z Redo ⌘ S Save al…" at bounding box center [728, 416] width 1456 height 831
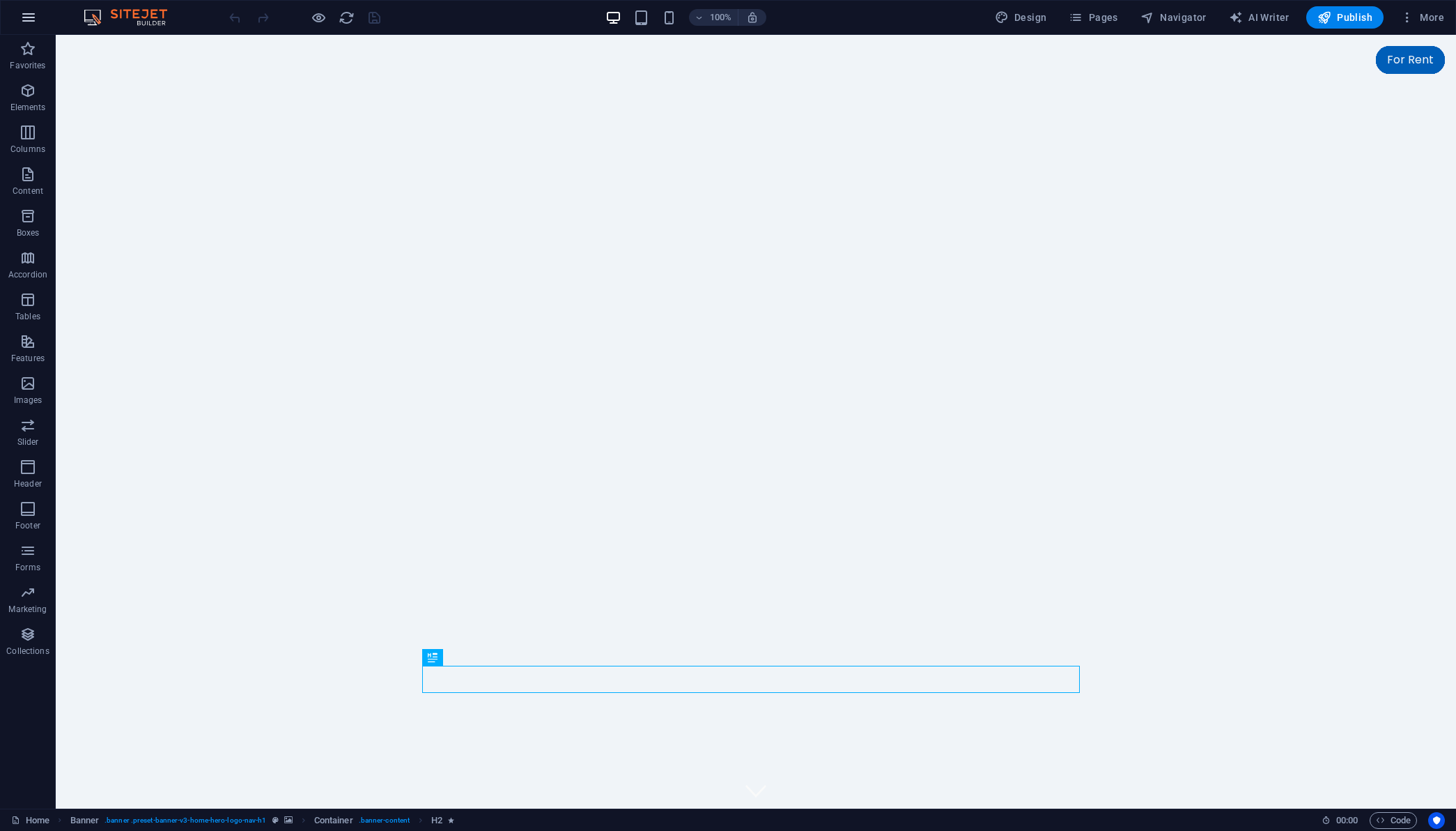
click at [36, 8] on button "button" at bounding box center [28, 17] width 33 height 33
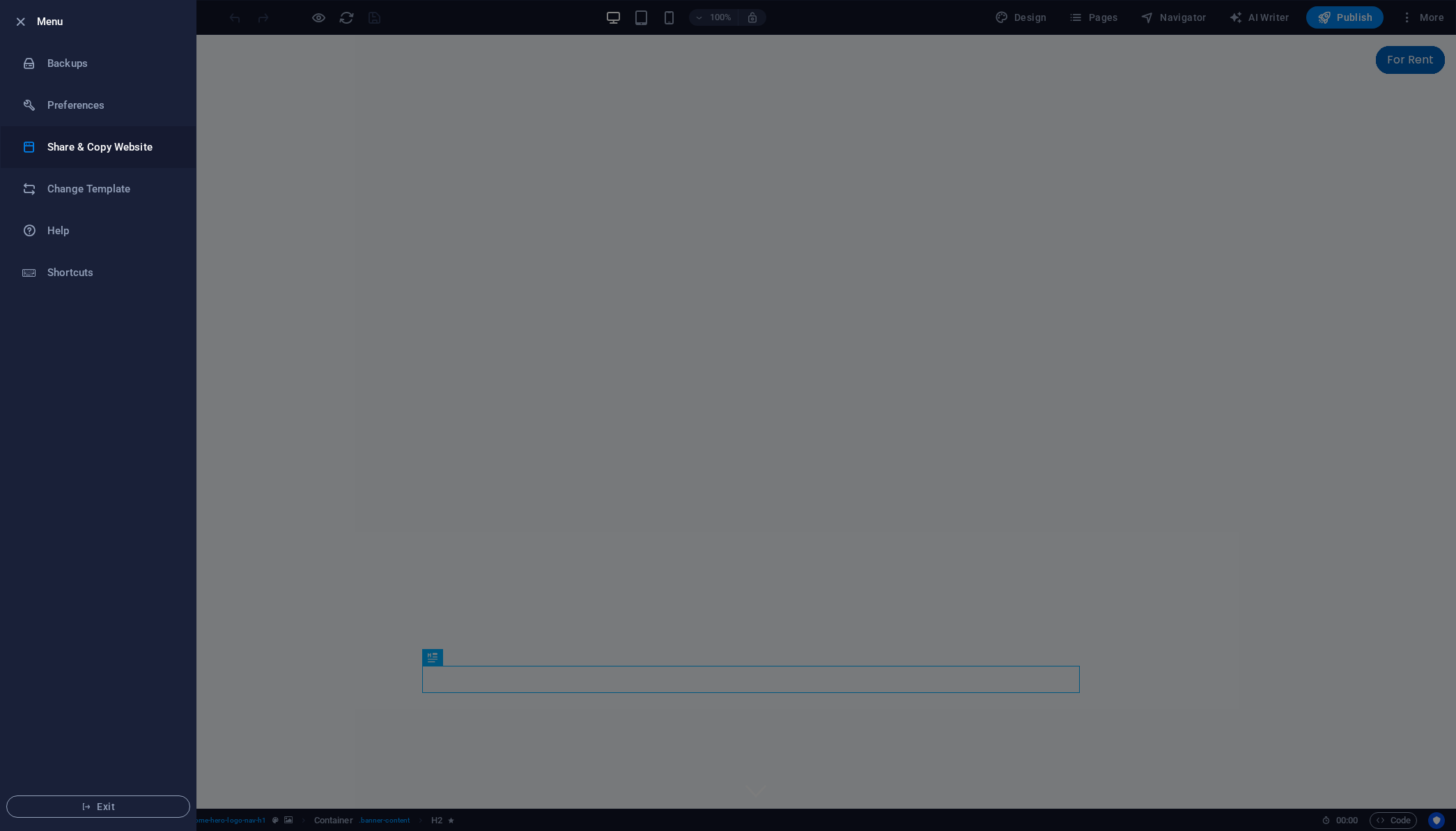
click at [103, 154] on h6 "Share & Copy Website" at bounding box center [112, 148] width 129 height 17
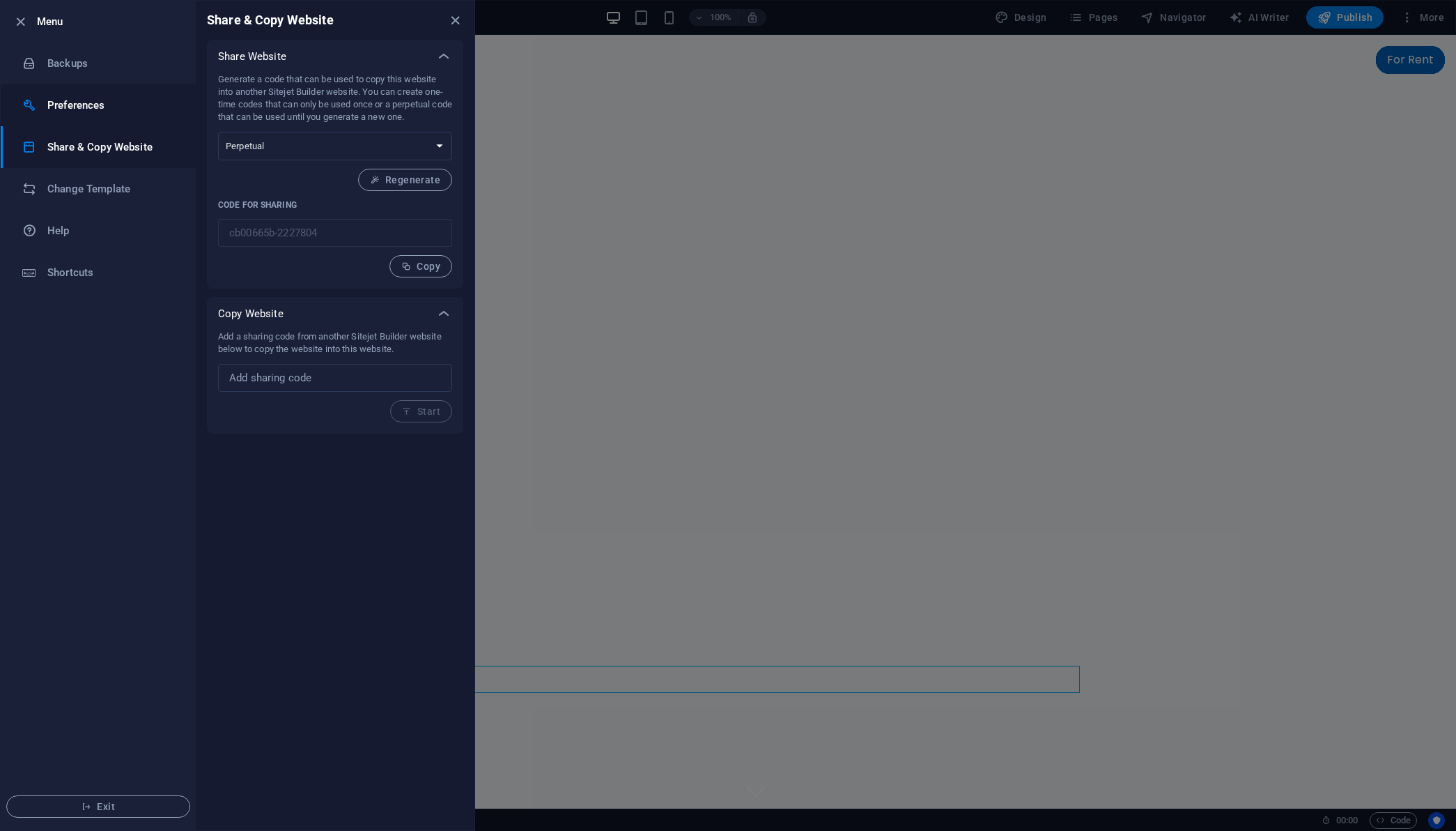
click at [82, 111] on h6 "Preferences" at bounding box center [112, 106] width 129 height 17
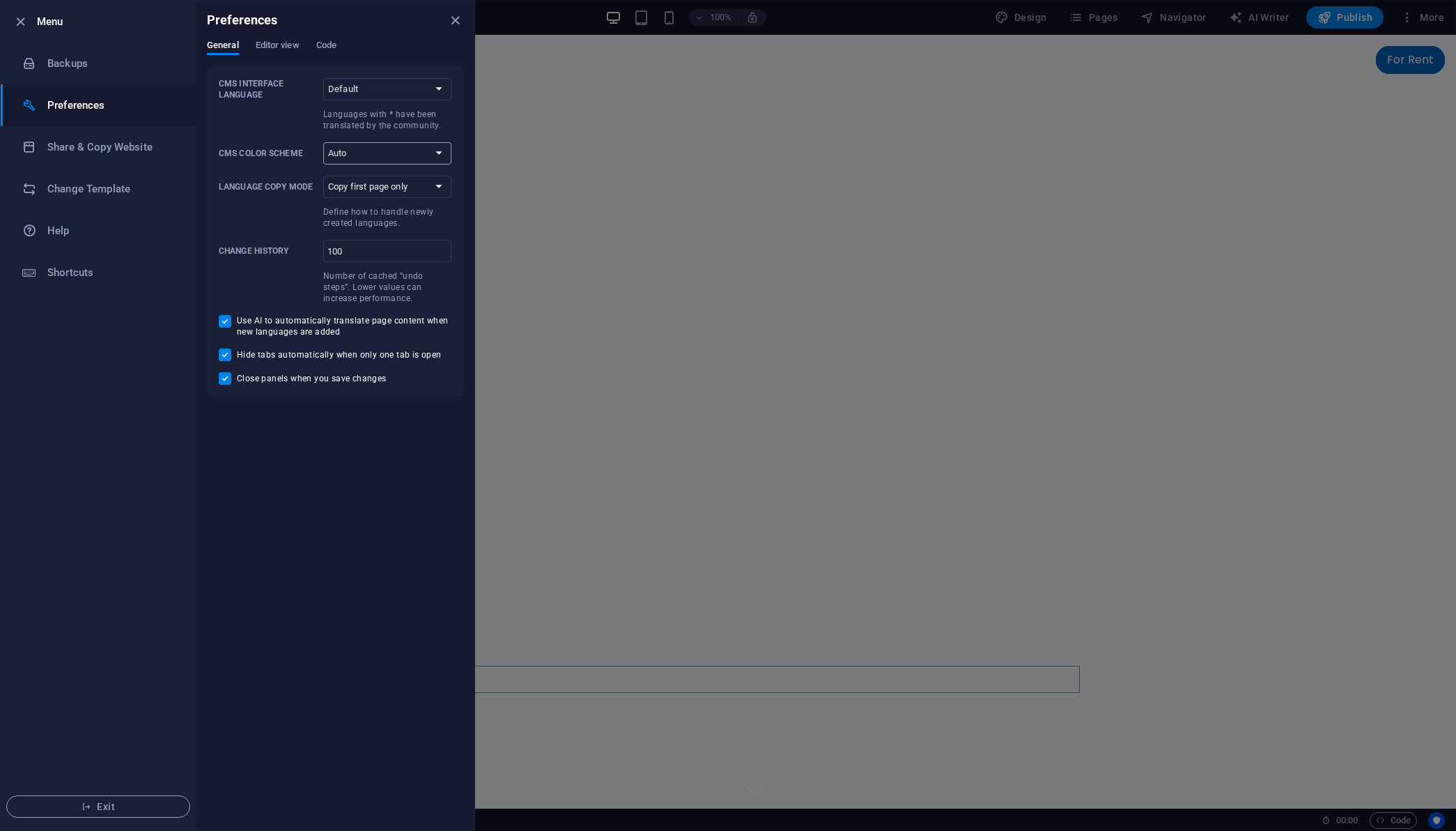
click at [360, 155] on select "Auto Dark Light" at bounding box center [387, 153] width 128 height 23
click at [273, 57] on div "General Editor view Code" at bounding box center [335, 53] width 256 height 26
click at [275, 52] on span "Editor view" at bounding box center [277, 47] width 44 height 19
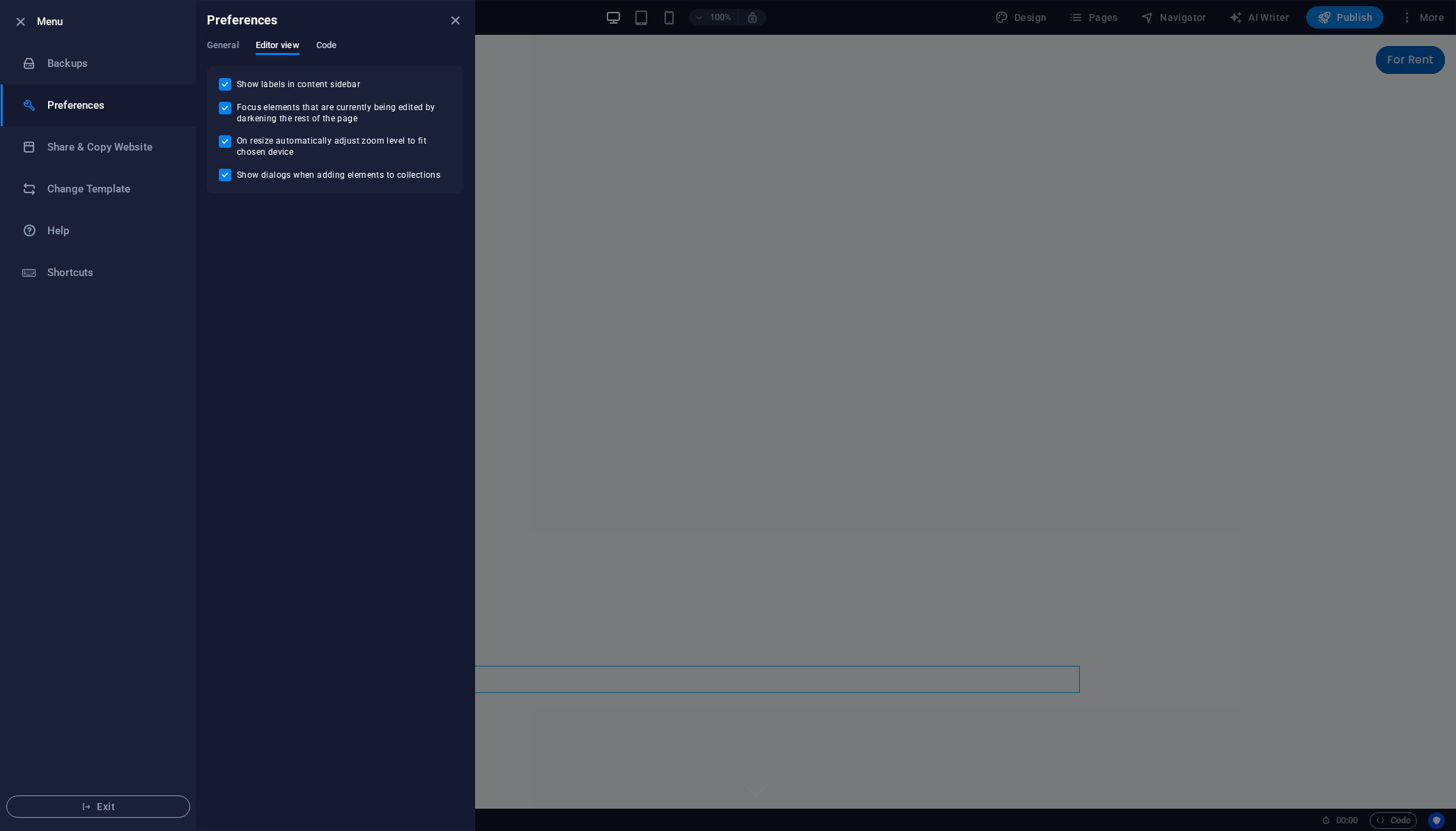
click at [332, 50] on span "Code" at bounding box center [326, 47] width 20 height 19
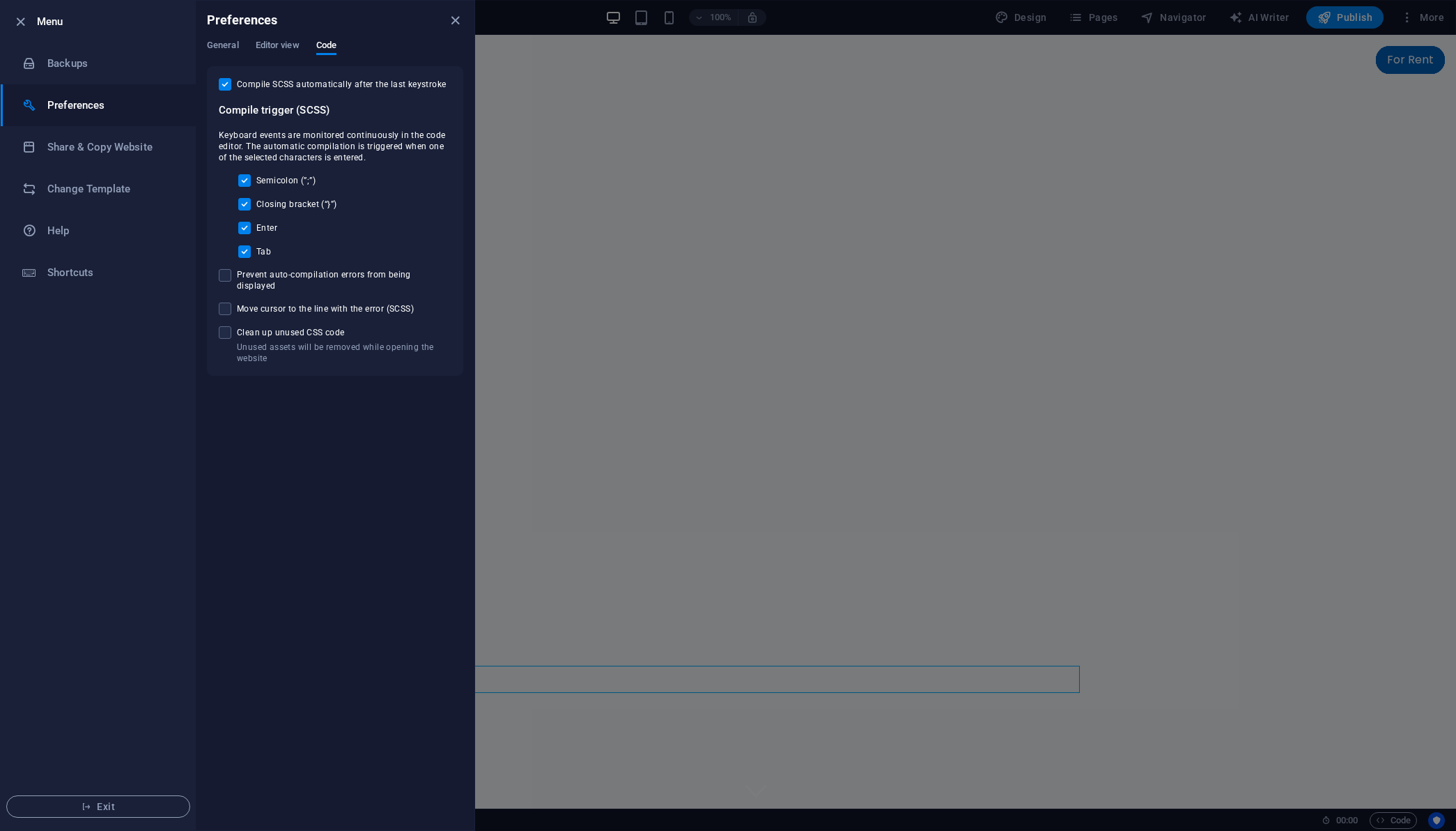
click at [304, 45] on div "General Editor view Code" at bounding box center [335, 53] width 256 height 26
click at [93, 143] on h6 "Share & Copy Website" at bounding box center [112, 148] width 129 height 17
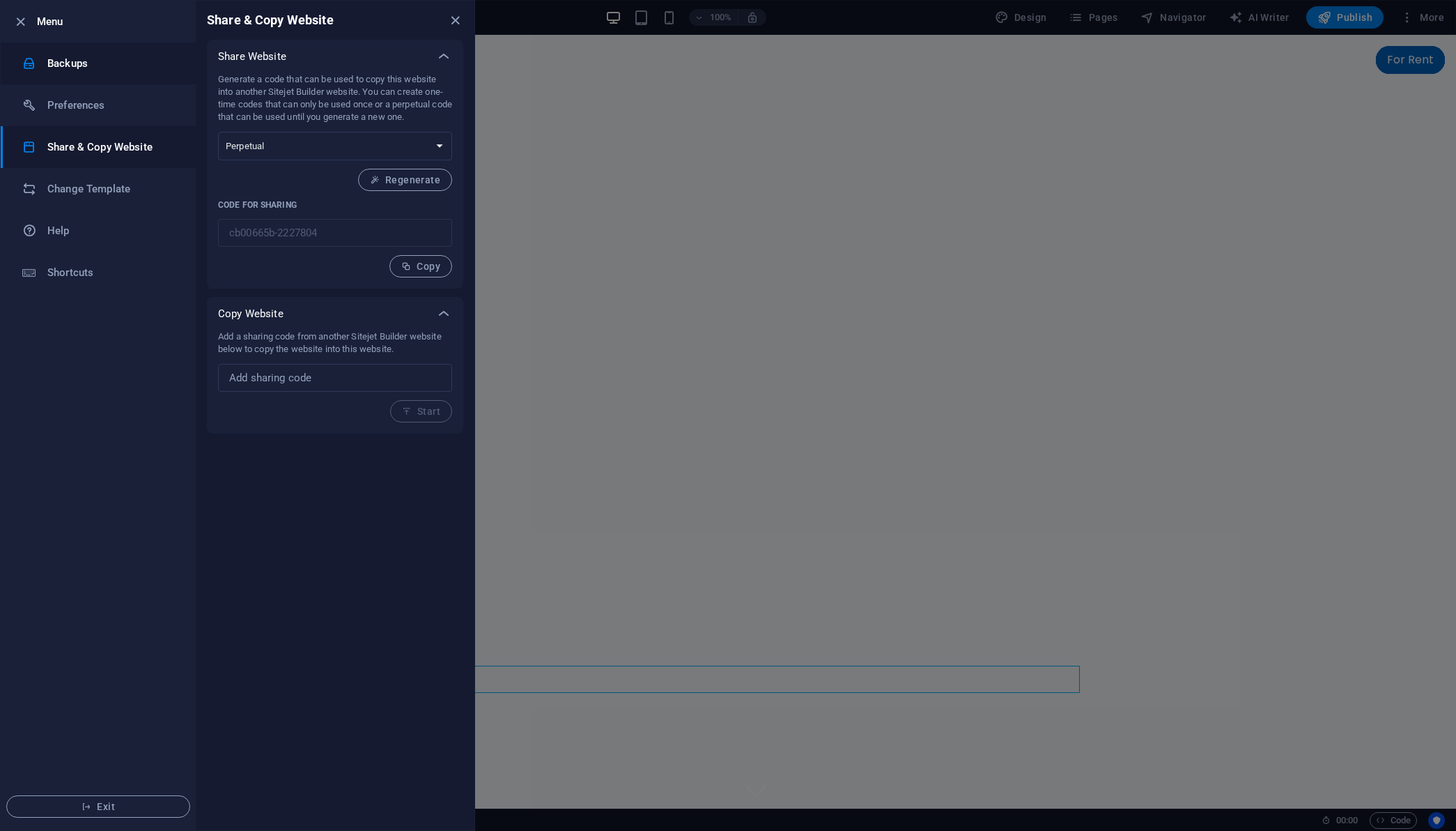
click at [71, 51] on li "Backups" at bounding box center [98, 64] width 195 height 42
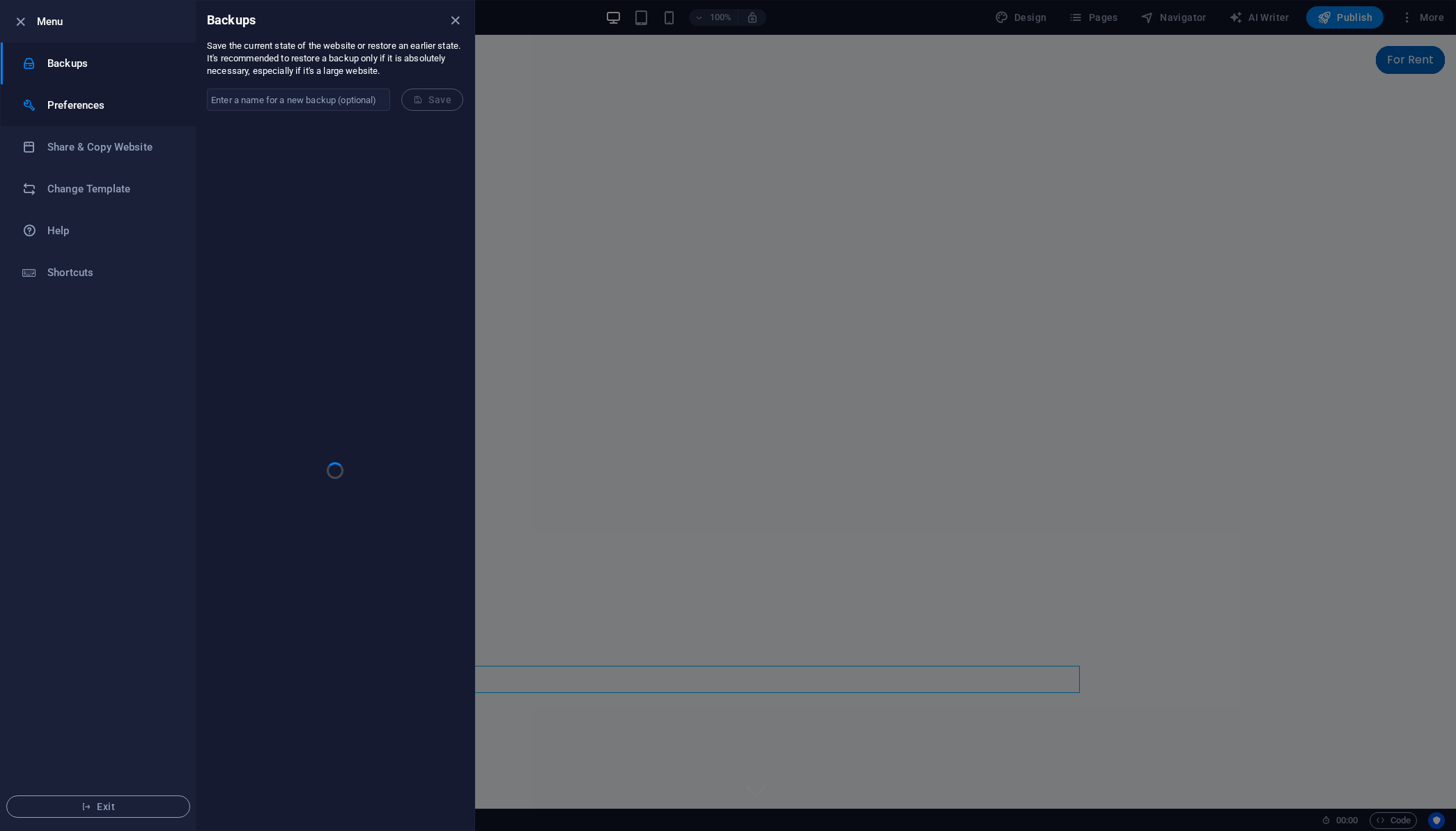
click at [89, 106] on h6 "Preferences" at bounding box center [112, 106] width 129 height 17
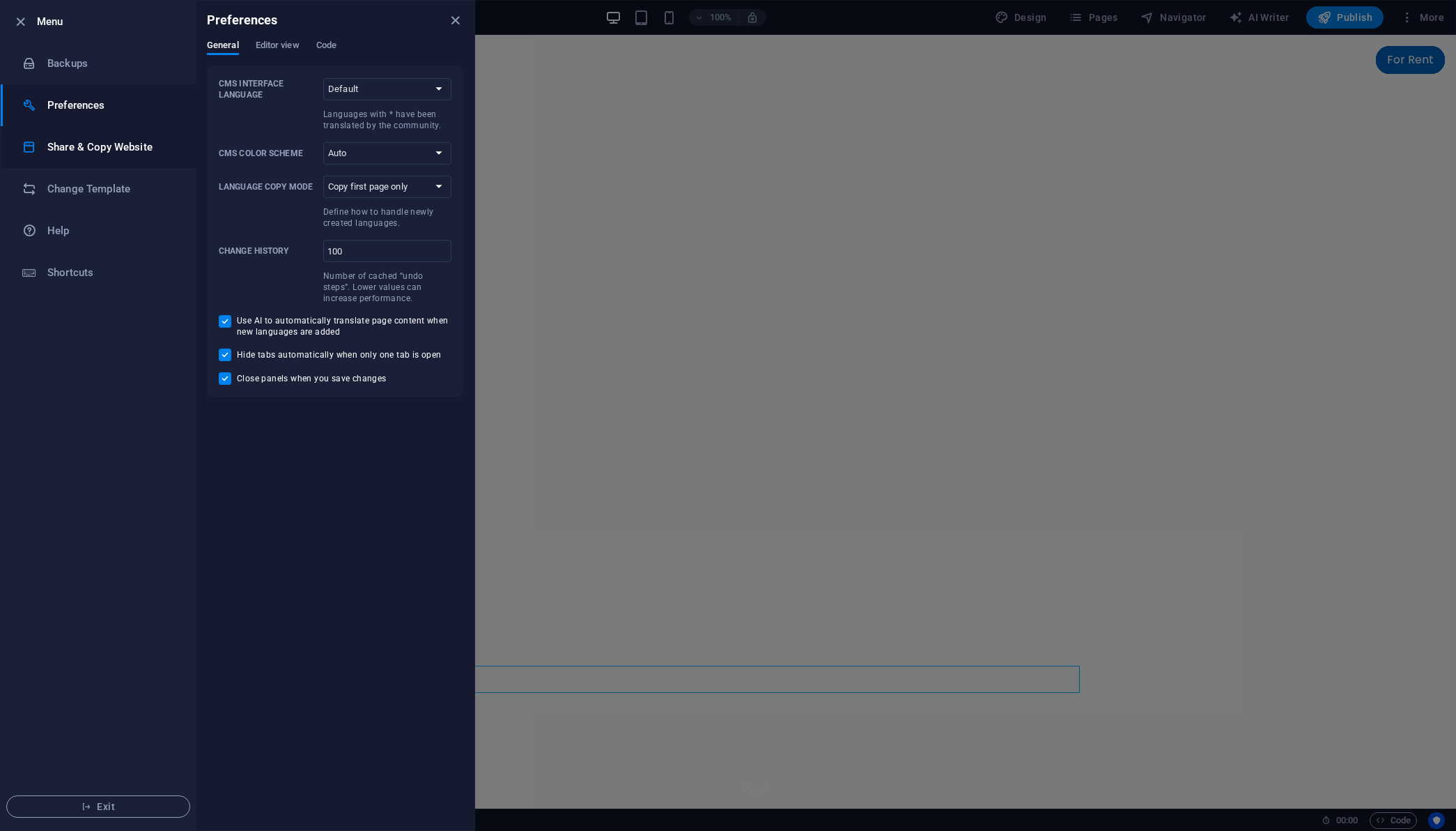
click at [92, 141] on h6 "Share & Copy Website" at bounding box center [112, 148] width 129 height 17
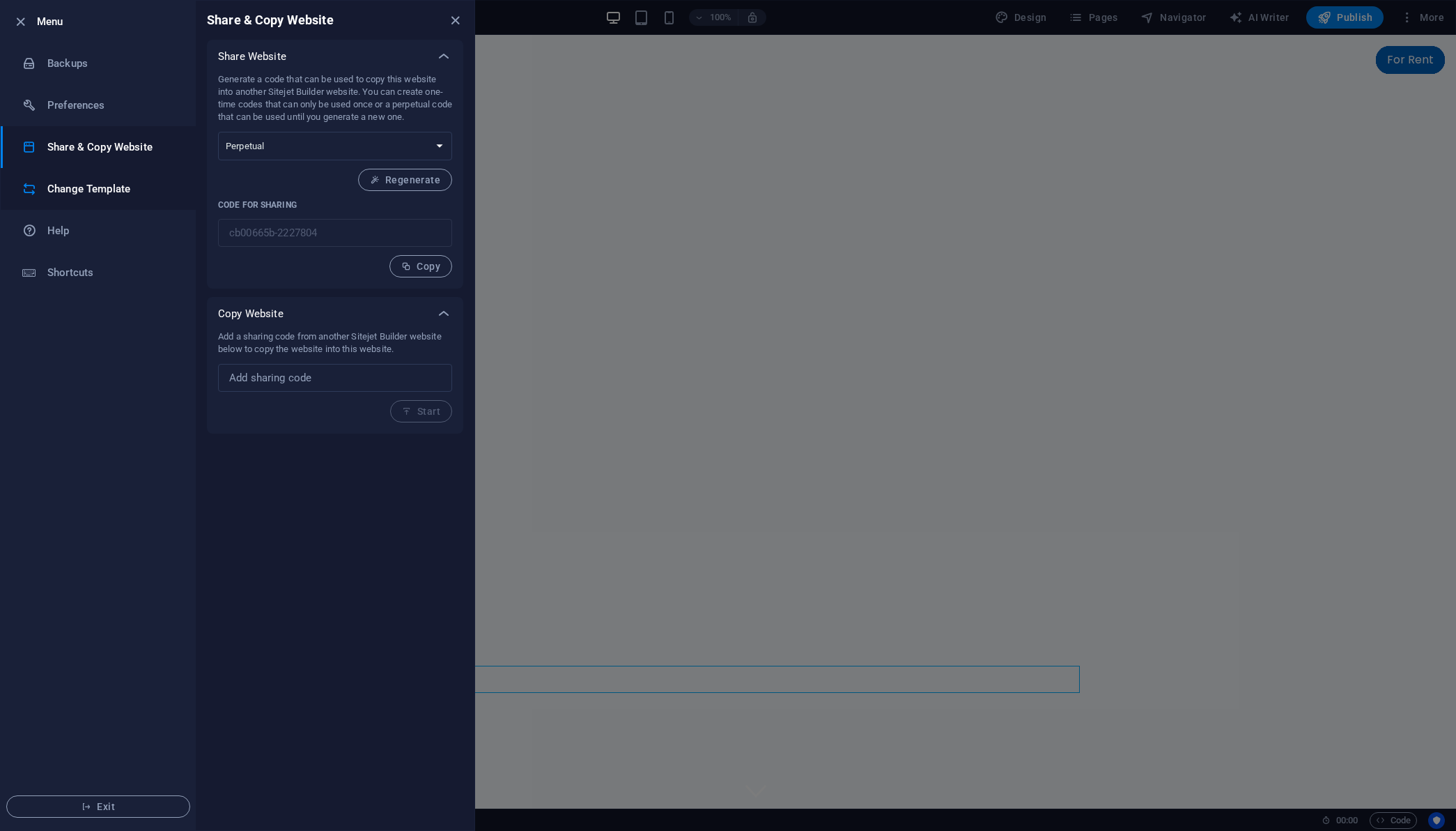
click at [83, 180] on h6 "Change Template" at bounding box center [112, 189] width 129 height 17
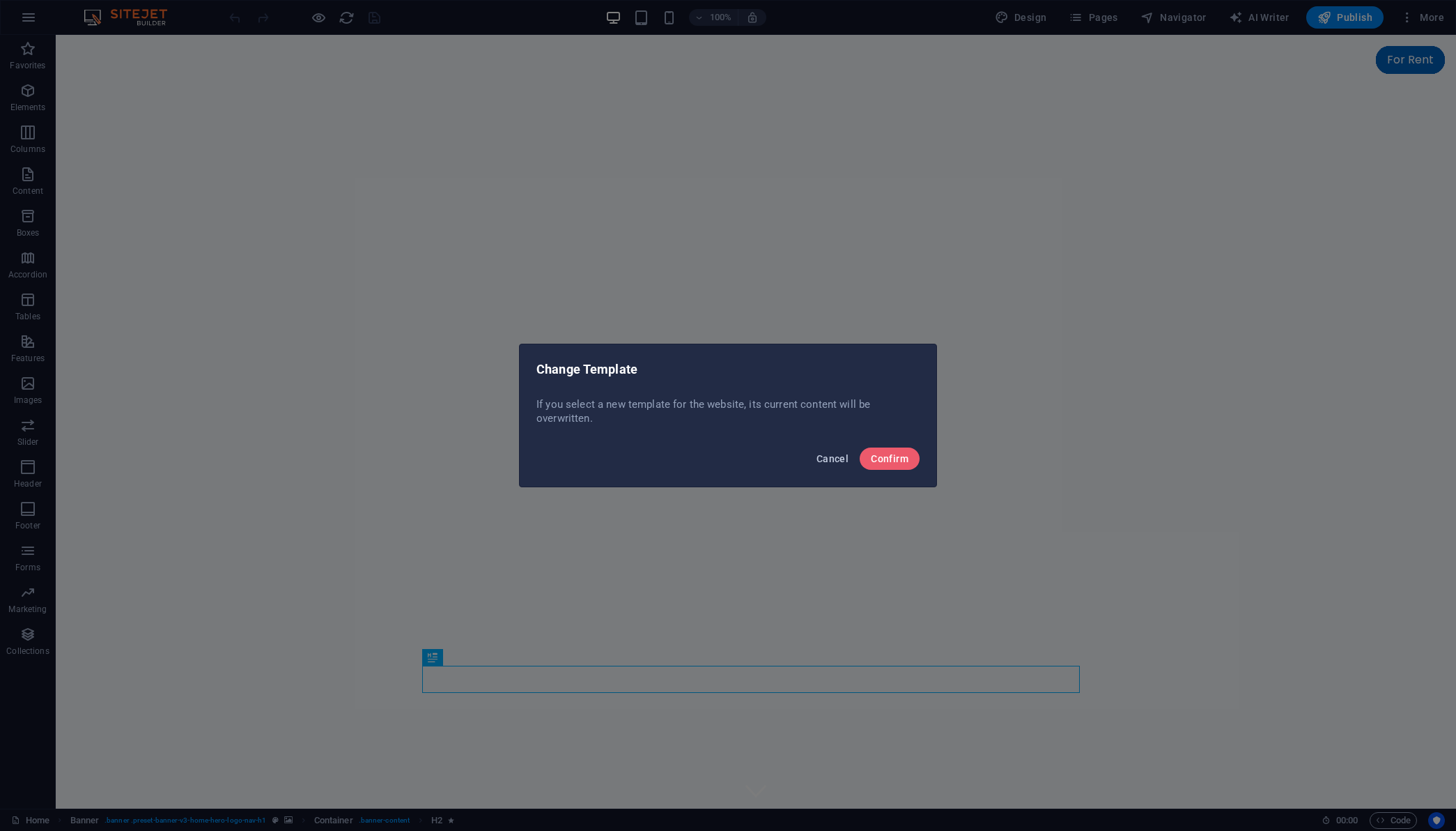
click at [839, 463] on span "Cancel" at bounding box center [832, 458] width 32 height 11
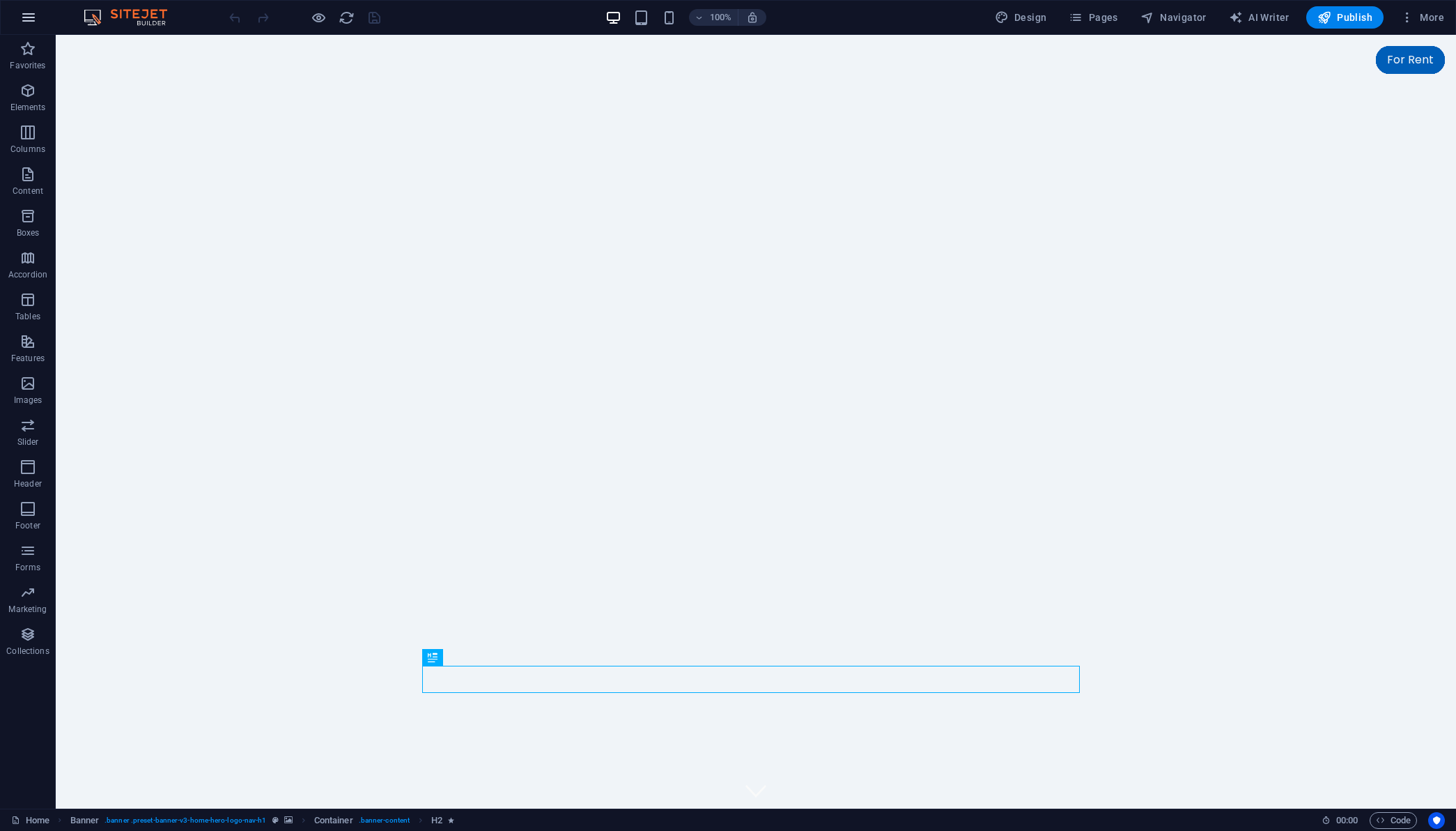
click at [24, 15] on icon "button" at bounding box center [29, 18] width 17 height 17
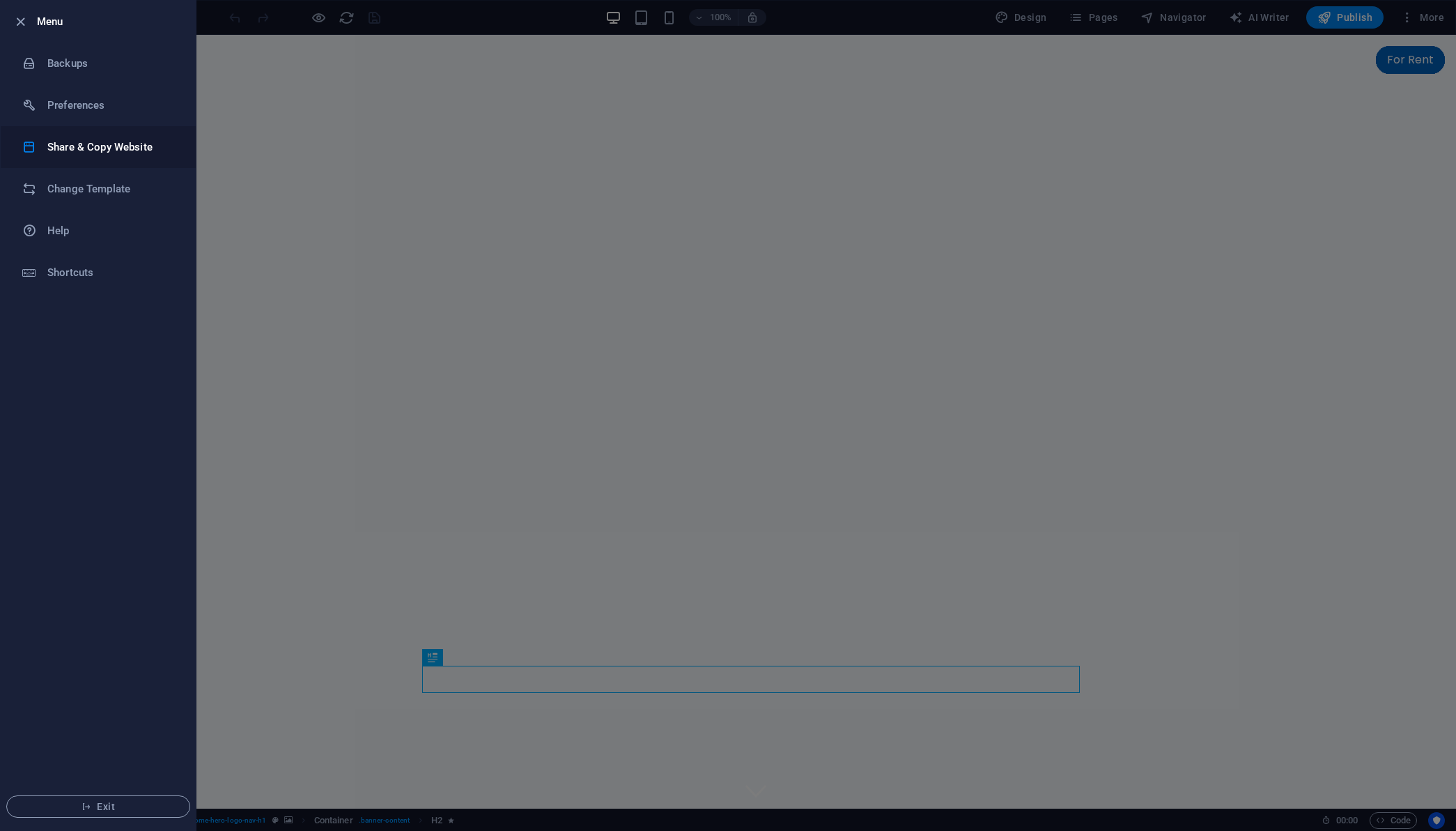
click at [88, 162] on li "Share & Copy Website" at bounding box center [98, 147] width 195 height 42
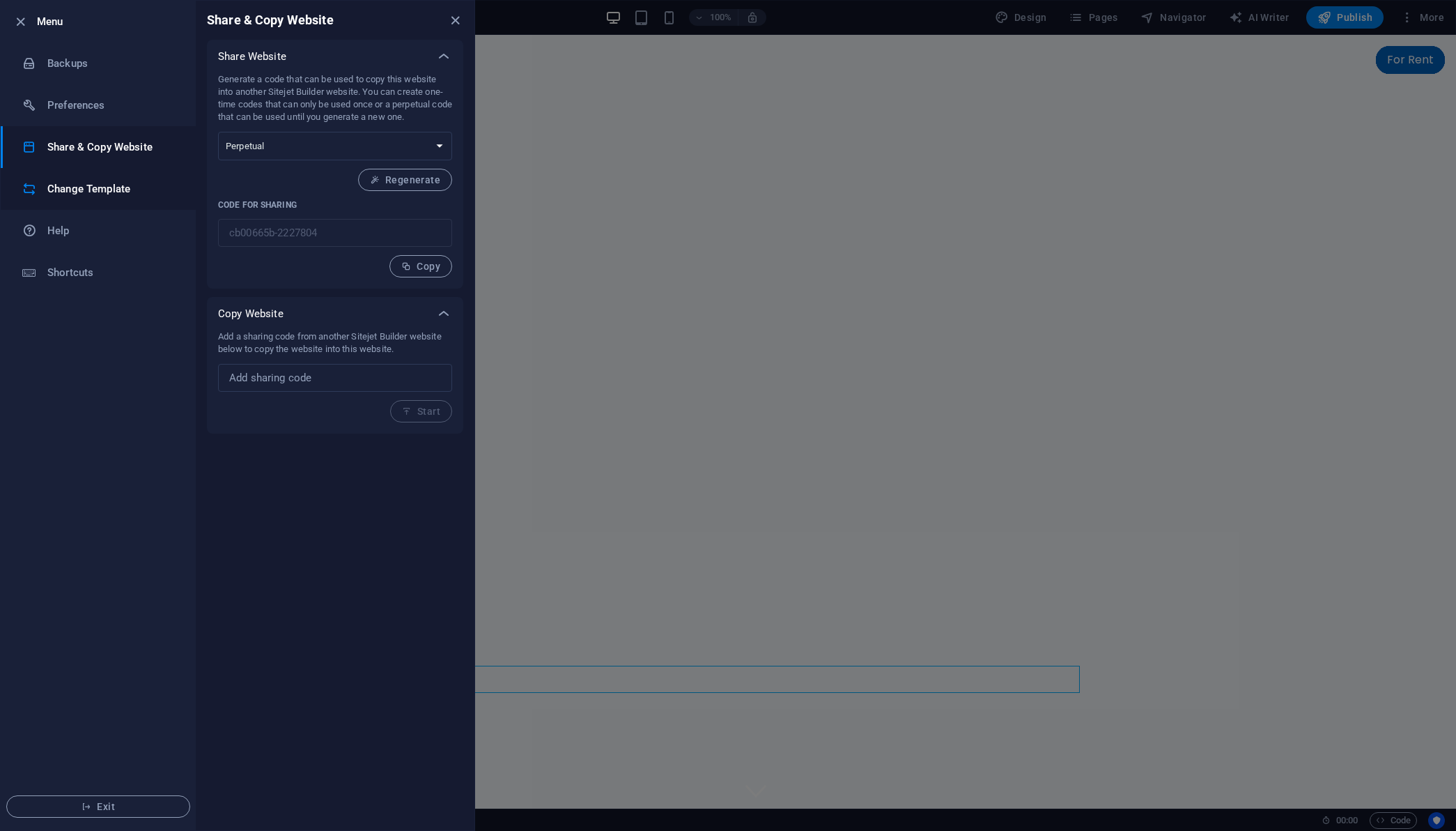
click at [99, 178] on li "Change Template" at bounding box center [98, 189] width 195 height 42
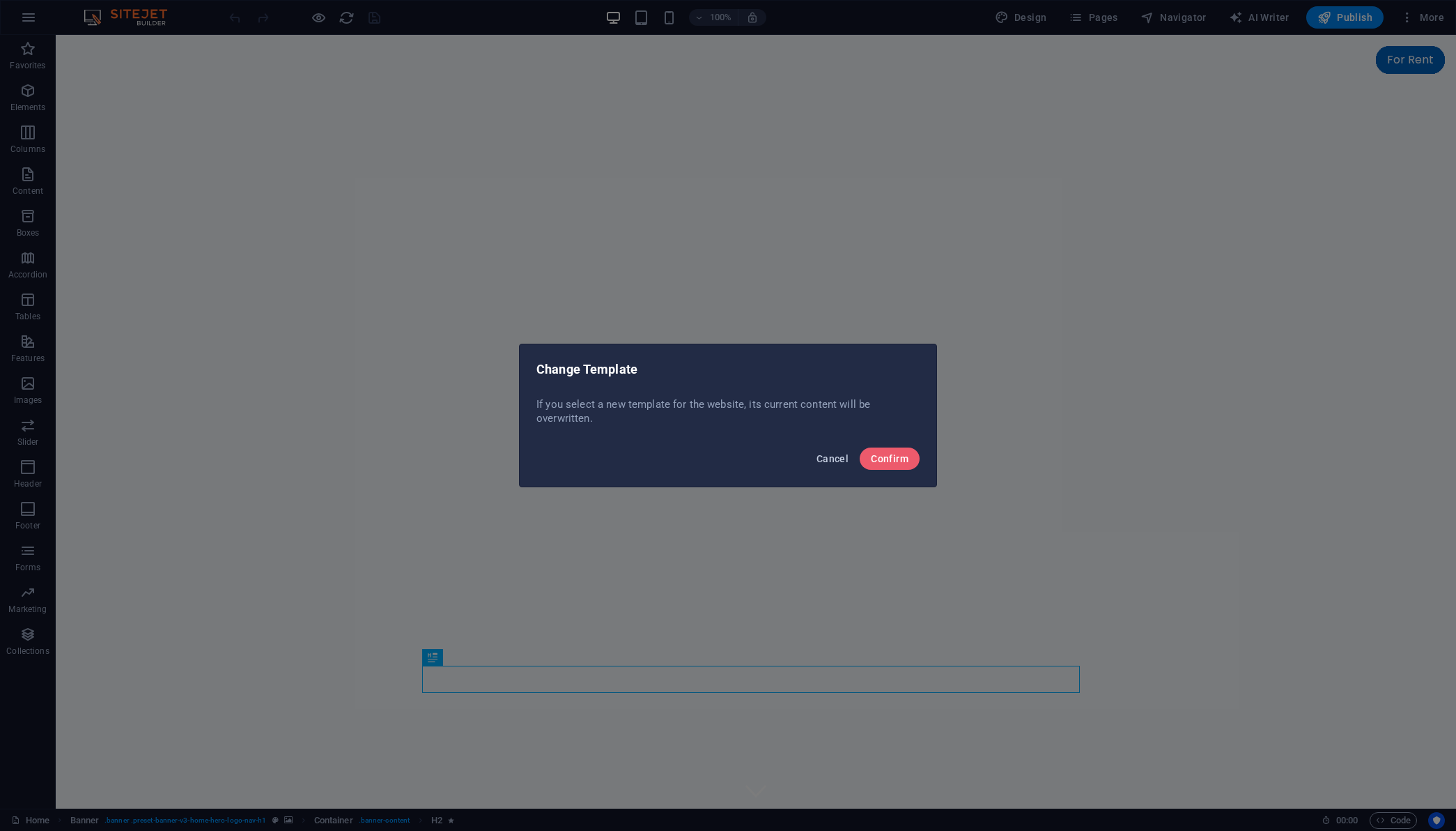
drag, startPoint x: 834, startPoint y: 457, endPoint x: 777, endPoint y: 420, distance: 68.0
click at [834, 457] on span "Cancel" at bounding box center [832, 458] width 32 height 11
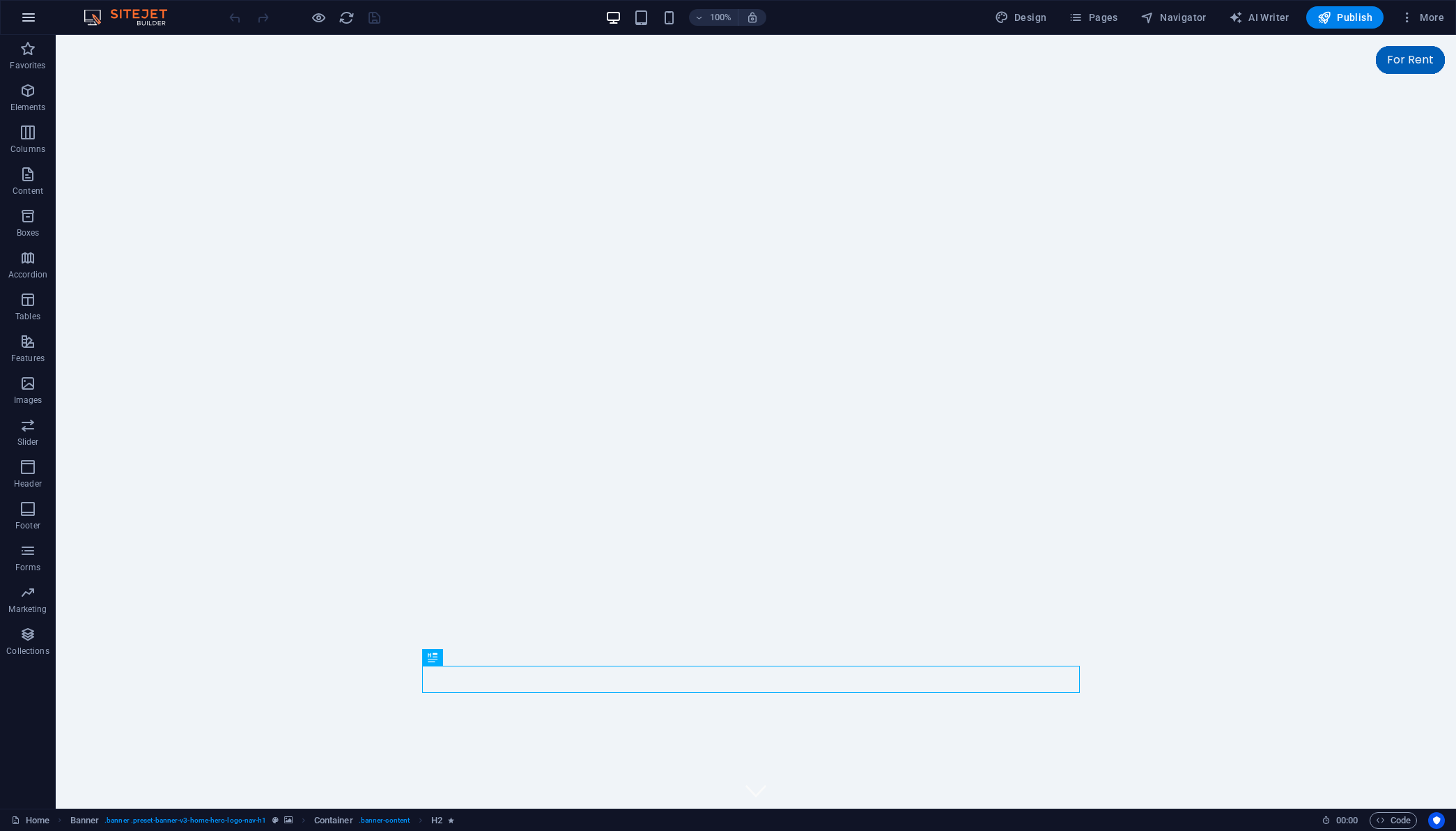
click at [26, 22] on icon "button" at bounding box center [29, 18] width 17 height 17
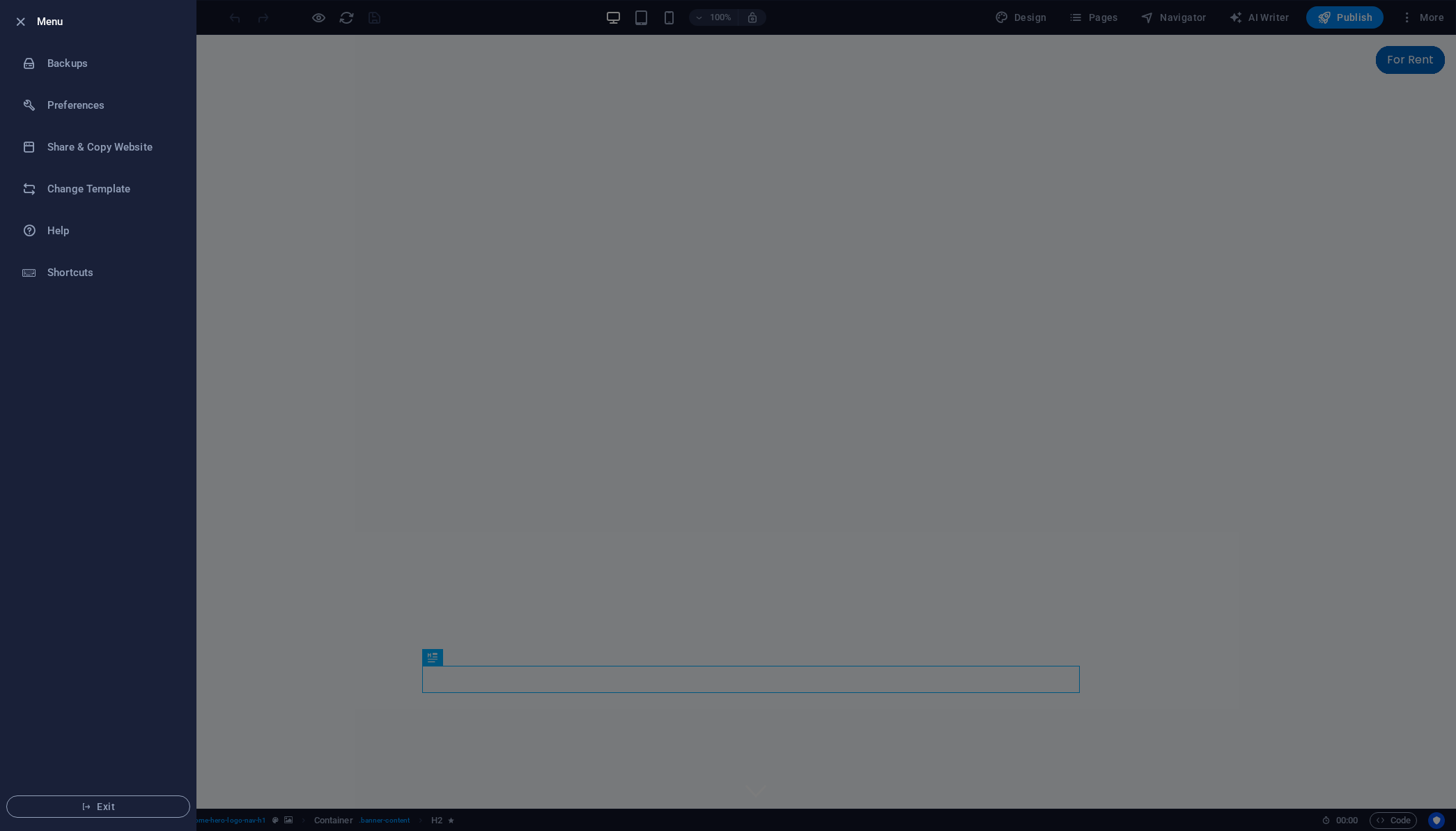
click at [332, 427] on div at bounding box center [728, 416] width 1456 height 831
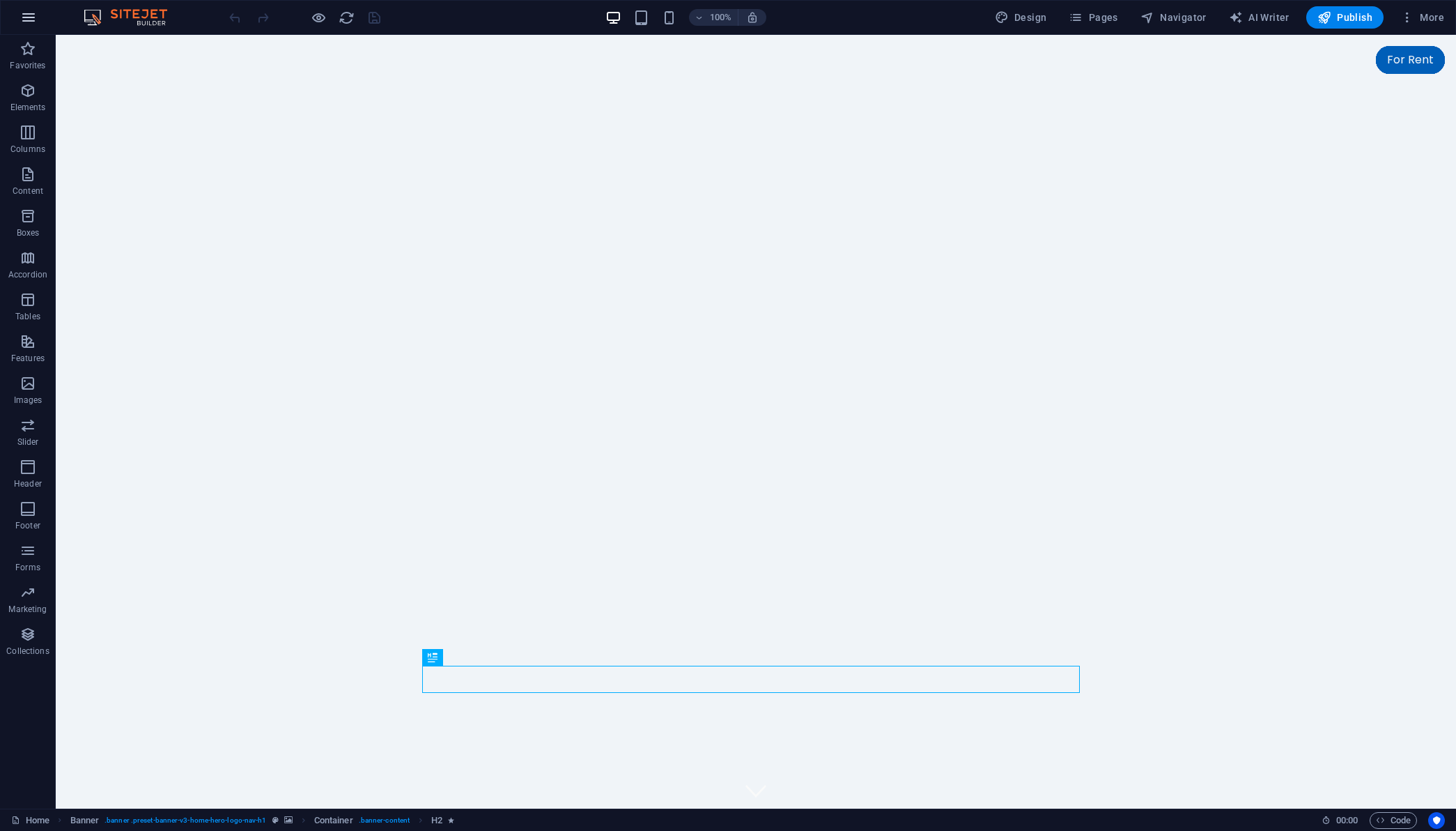
click at [39, 21] on button "button" at bounding box center [28, 17] width 33 height 33
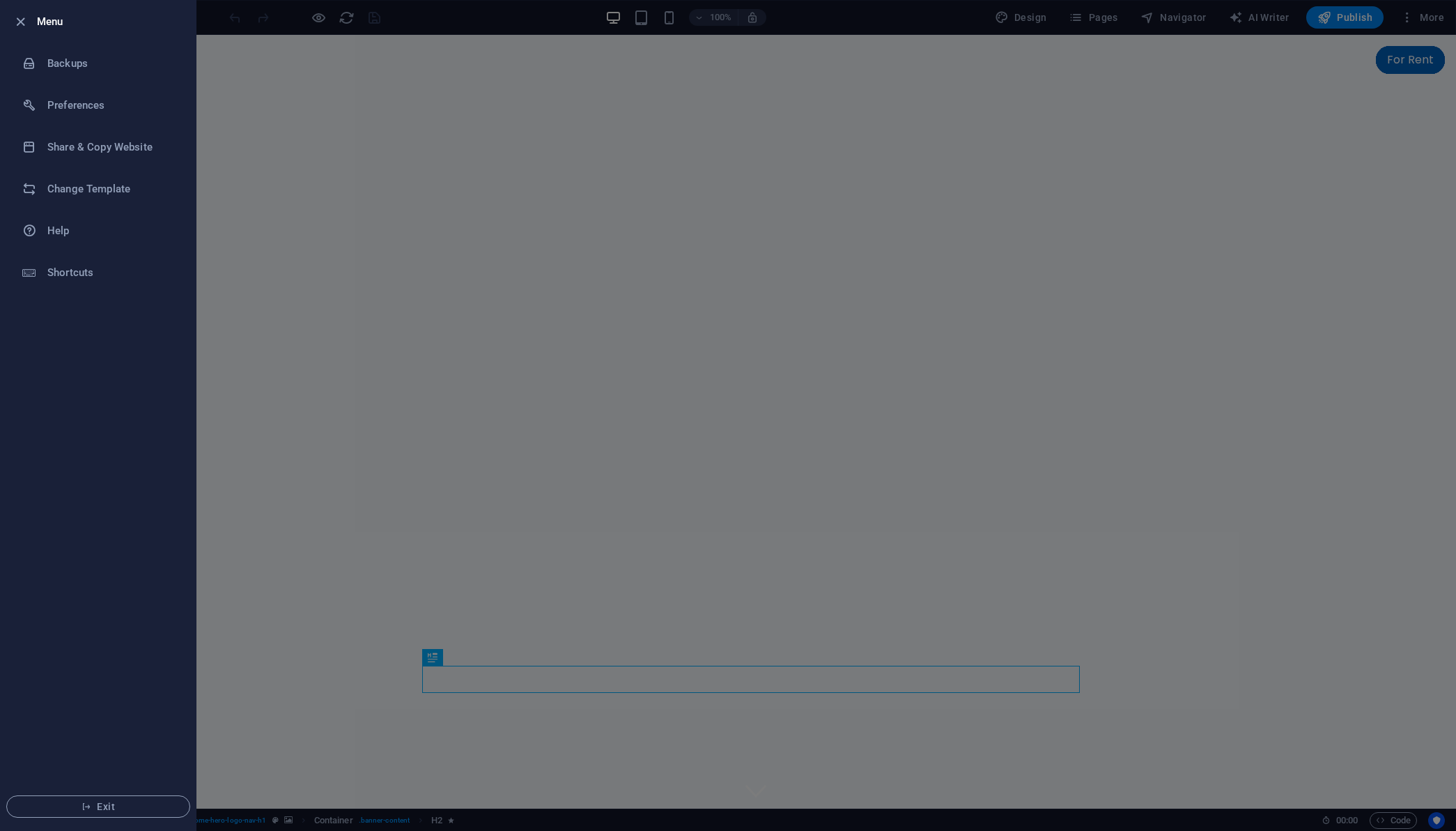
click at [339, 253] on div at bounding box center [728, 416] width 1456 height 831
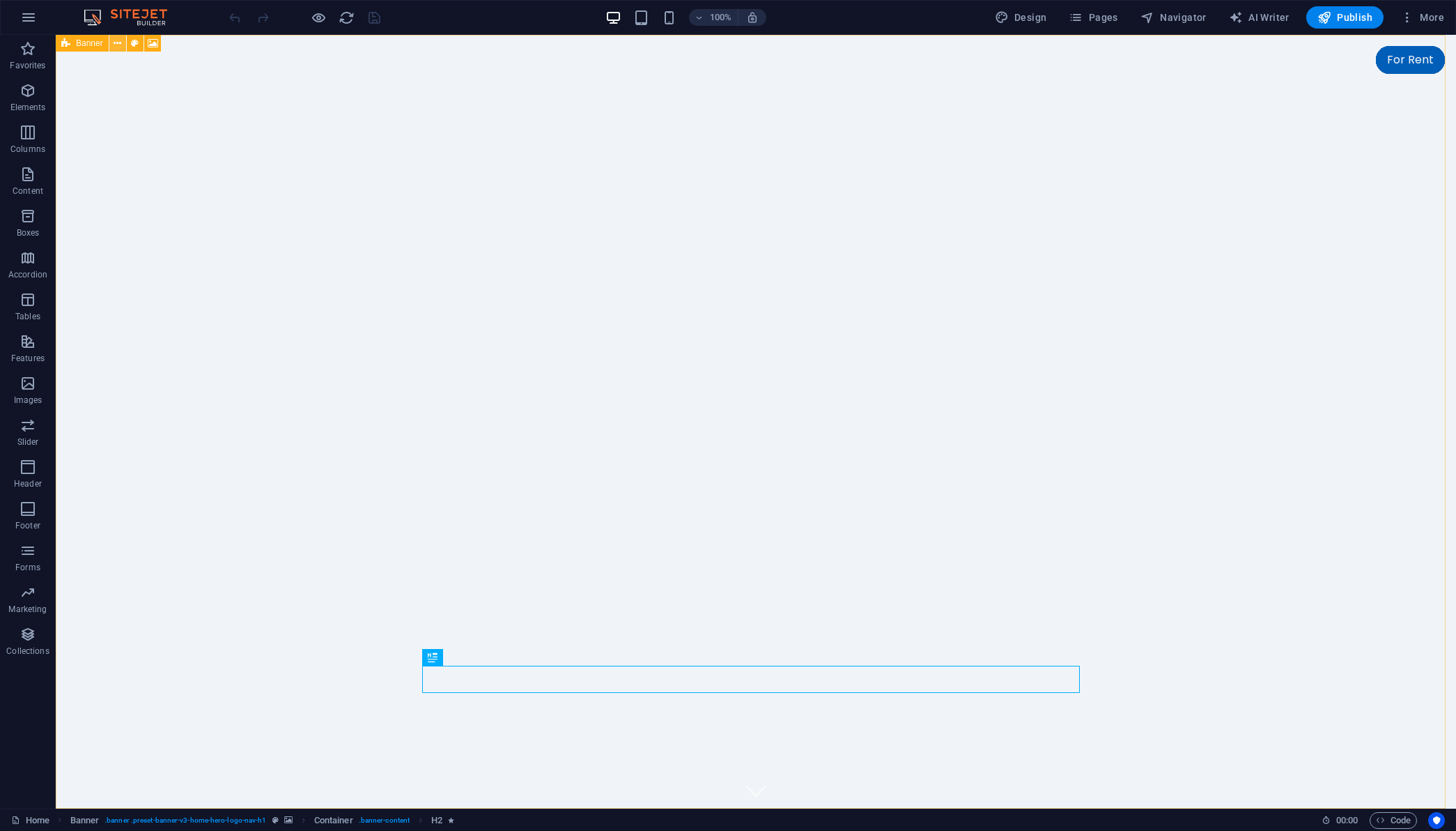
click at [123, 44] on button at bounding box center [118, 43] width 17 height 17
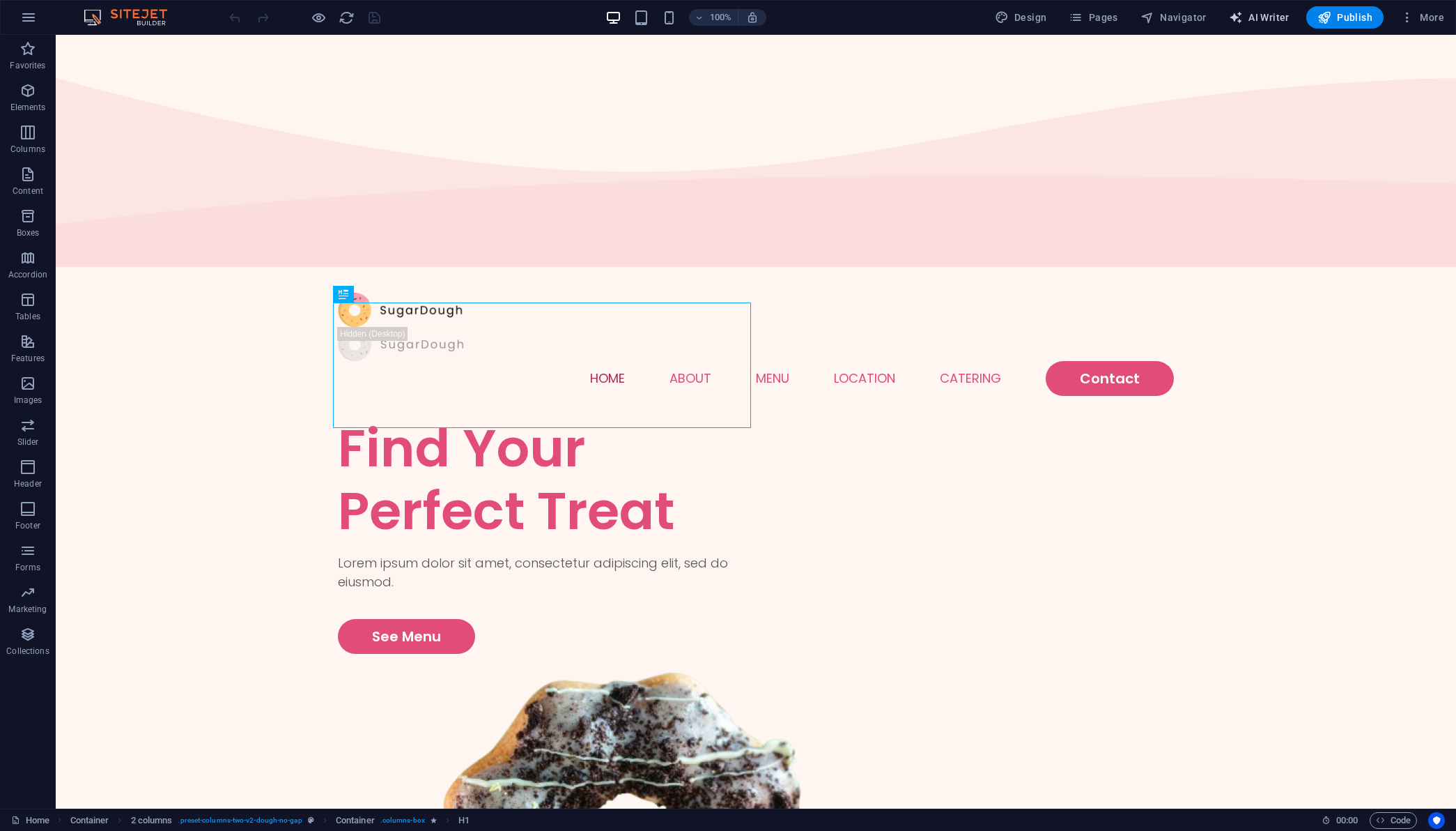
click at [1279, 20] on span "AI Writer" at bounding box center [1260, 17] width 61 height 14
select select "English"
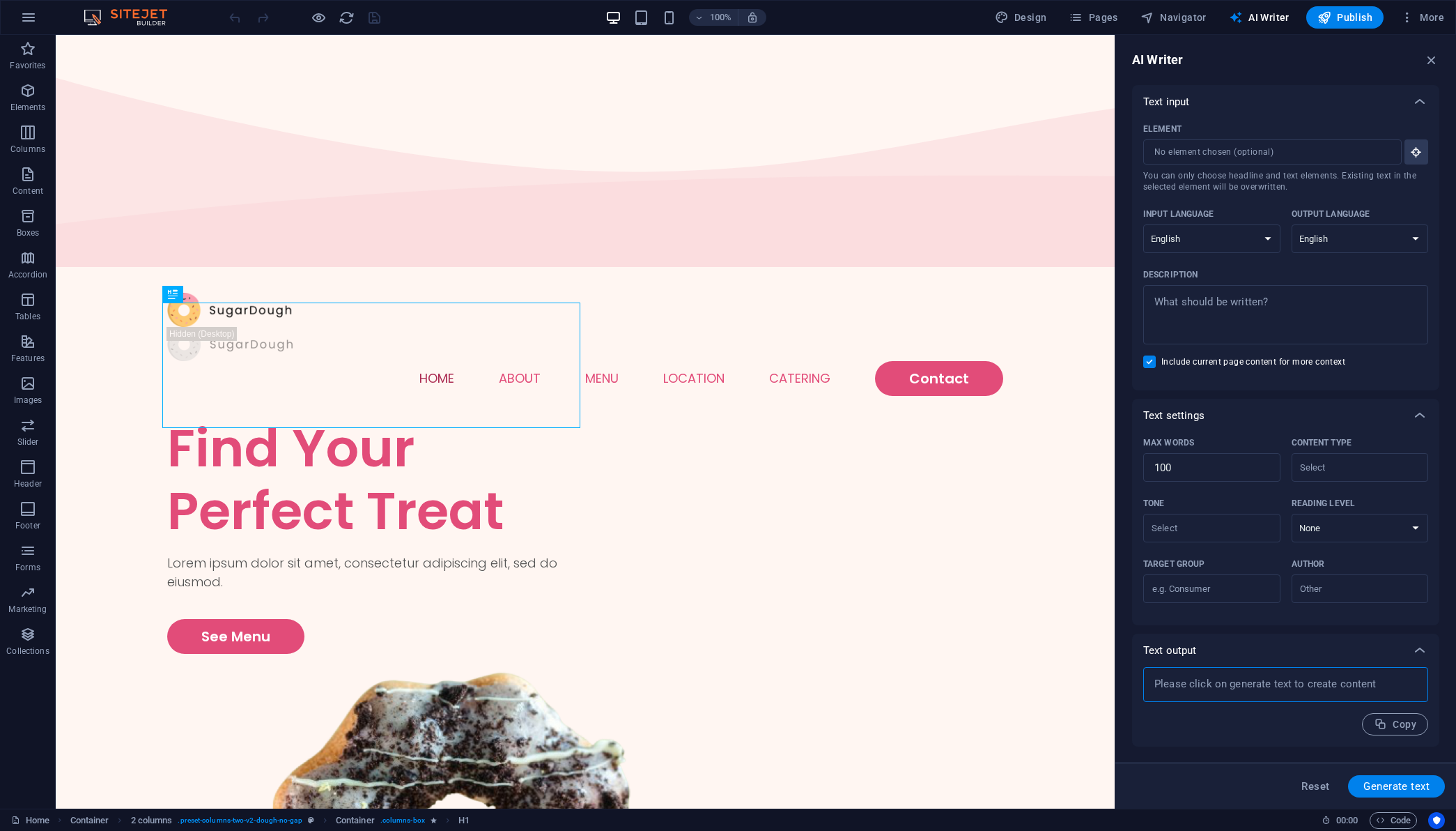
click at [1298, 694] on textarea at bounding box center [1286, 684] width 271 height 21
type textarea "x"
click at [1281, 146] on input "Element ​ You can only choose headline and text elements. Existing text in the …" at bounding box center [1268, 151] width 248 height 25
click at [1292, 308] on textarea "Description x ​" at bounding box center [1286, 315] width 271 height 45
type textarea "x"
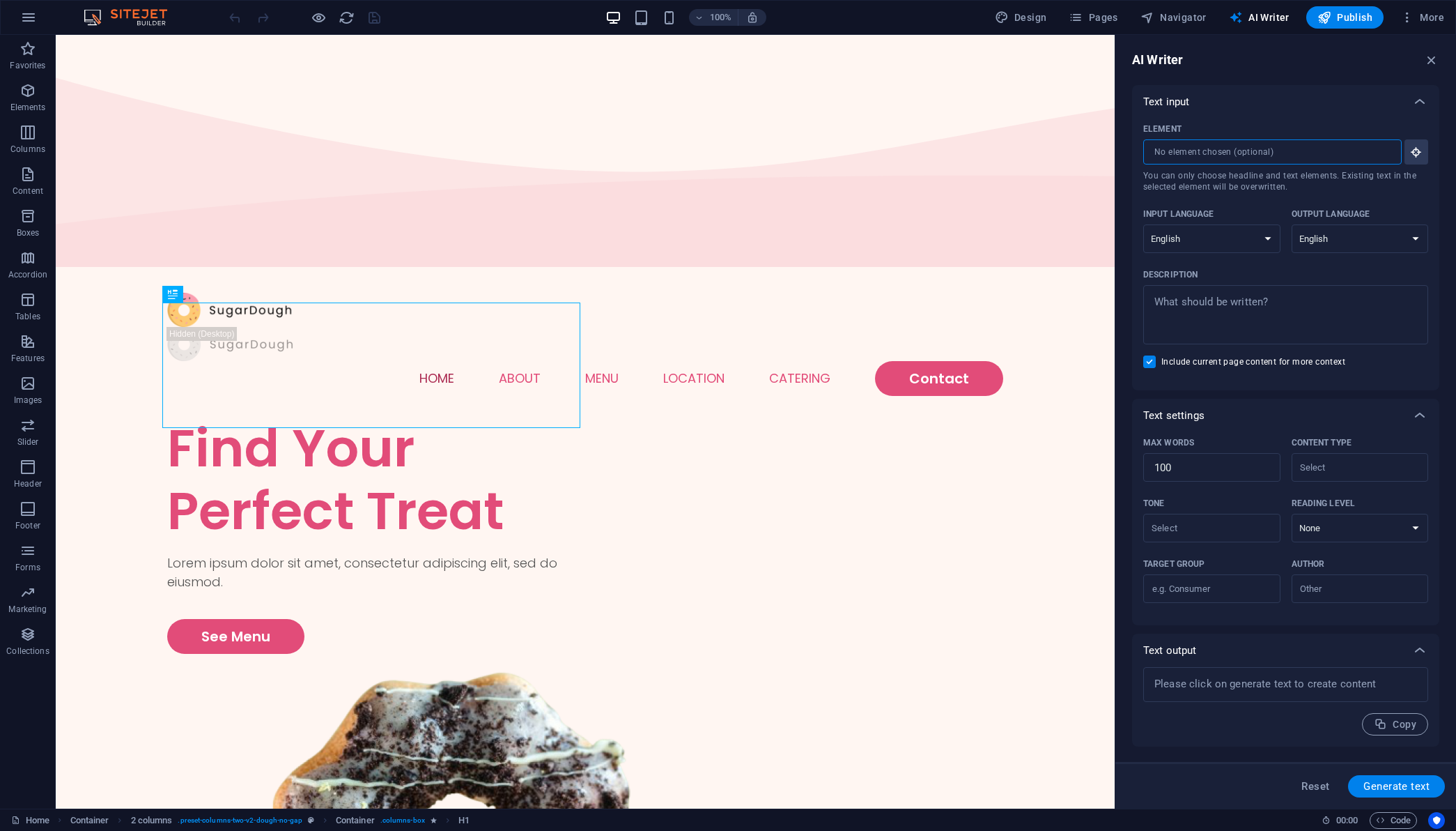
click at [1288, 148] on input "Element ​ You can only choose headline and text elements. Existing text in the …" at bounding box center [1268, 151] width 248 height 25
click at [1326, 395] on div "Text input Element ​ You can only choose headline and text elements. Existing t…" at bounding box center [1286, 416] width 308 height 662
click at [1185, 10] on span "Navigator" at bounding box center [1173, 17] width 66 height 14
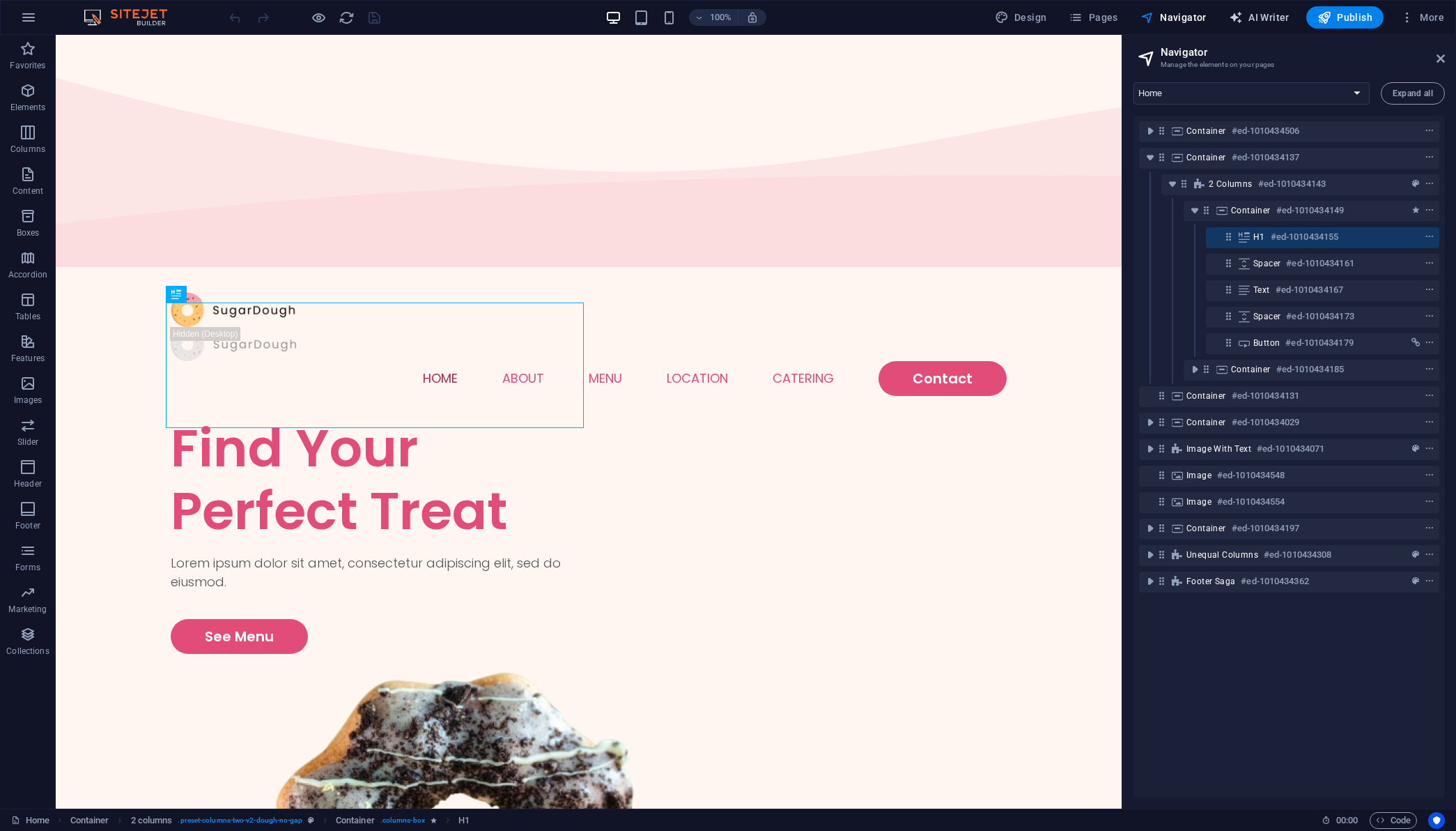
click at [1255, 27] on button "AI Writer" at bounding box center [1260, 17] width 71 height 23
select select "English"
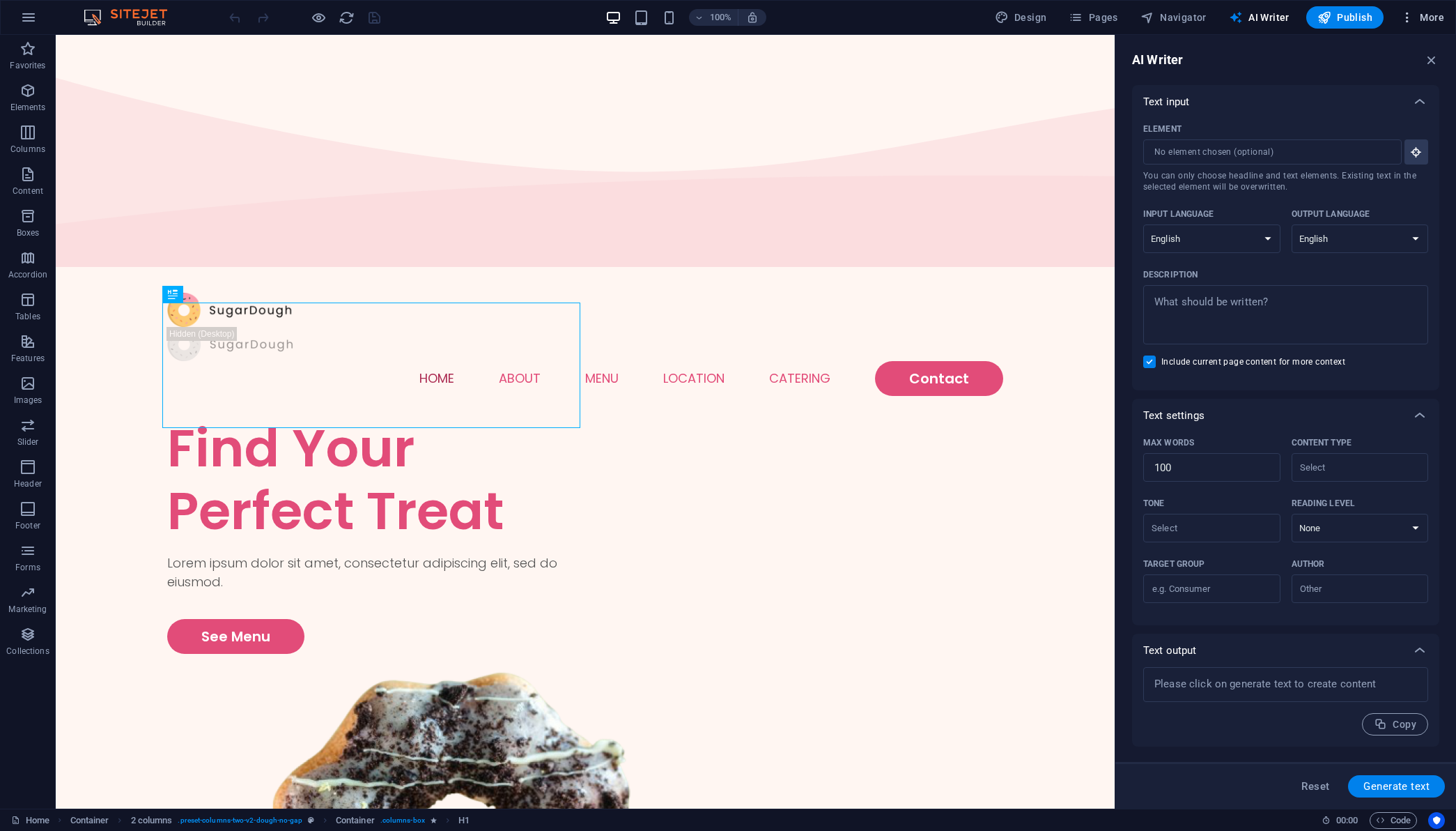
click at [1405, 19] on icon "button" at bounding box center [1408, 17] width 14 height 14
click at [1392, 54] on h6 "Website Settings" at bounding box center [1393, 54] width 83 height 17
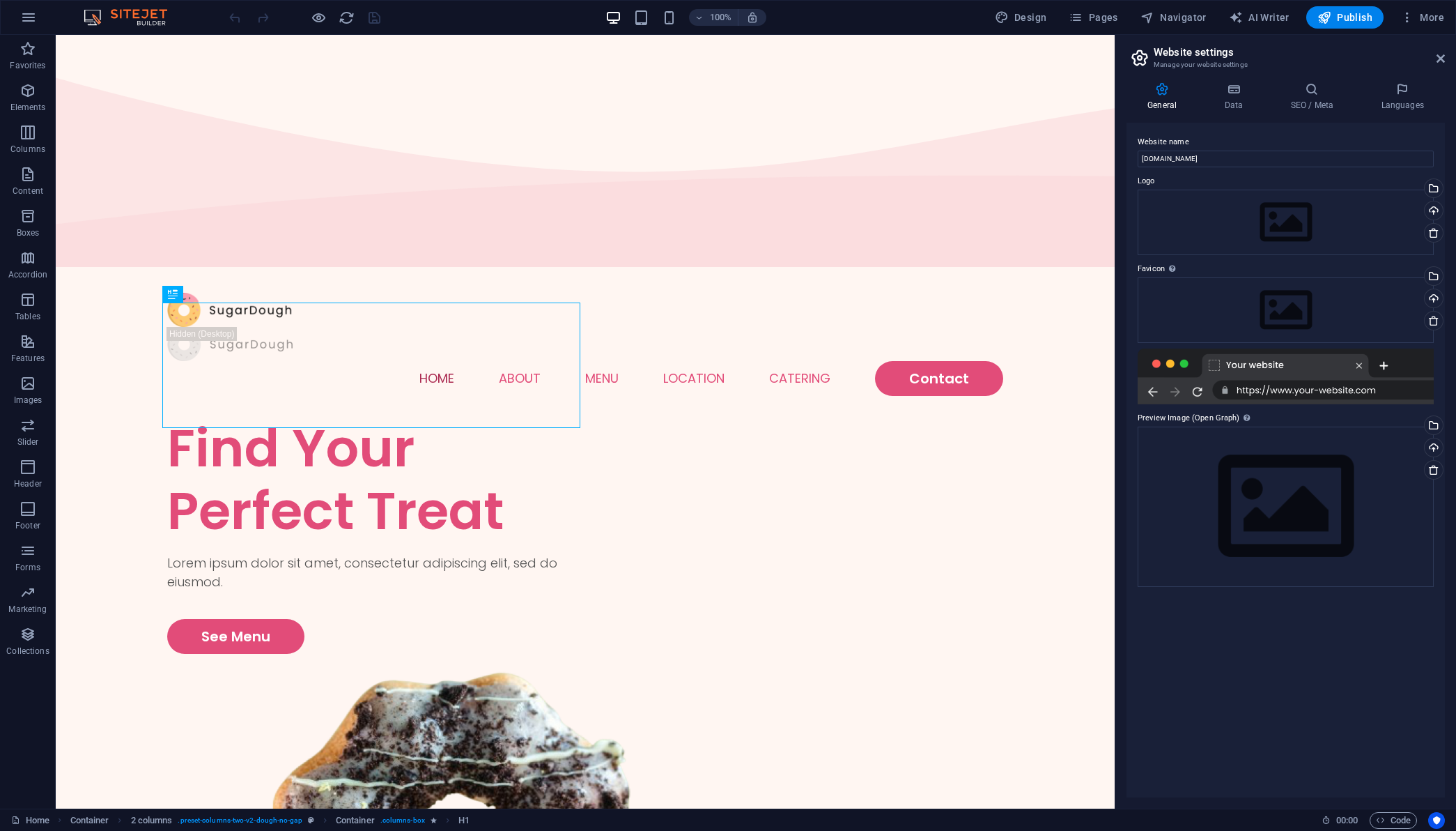
click at [1298, 388] on div at bounding box center [1285, 377] width 296 height 56
click at [1266, 18] on span "AI Writer" at bounding box center [1260, 17] width 61 height 14
select select "English"
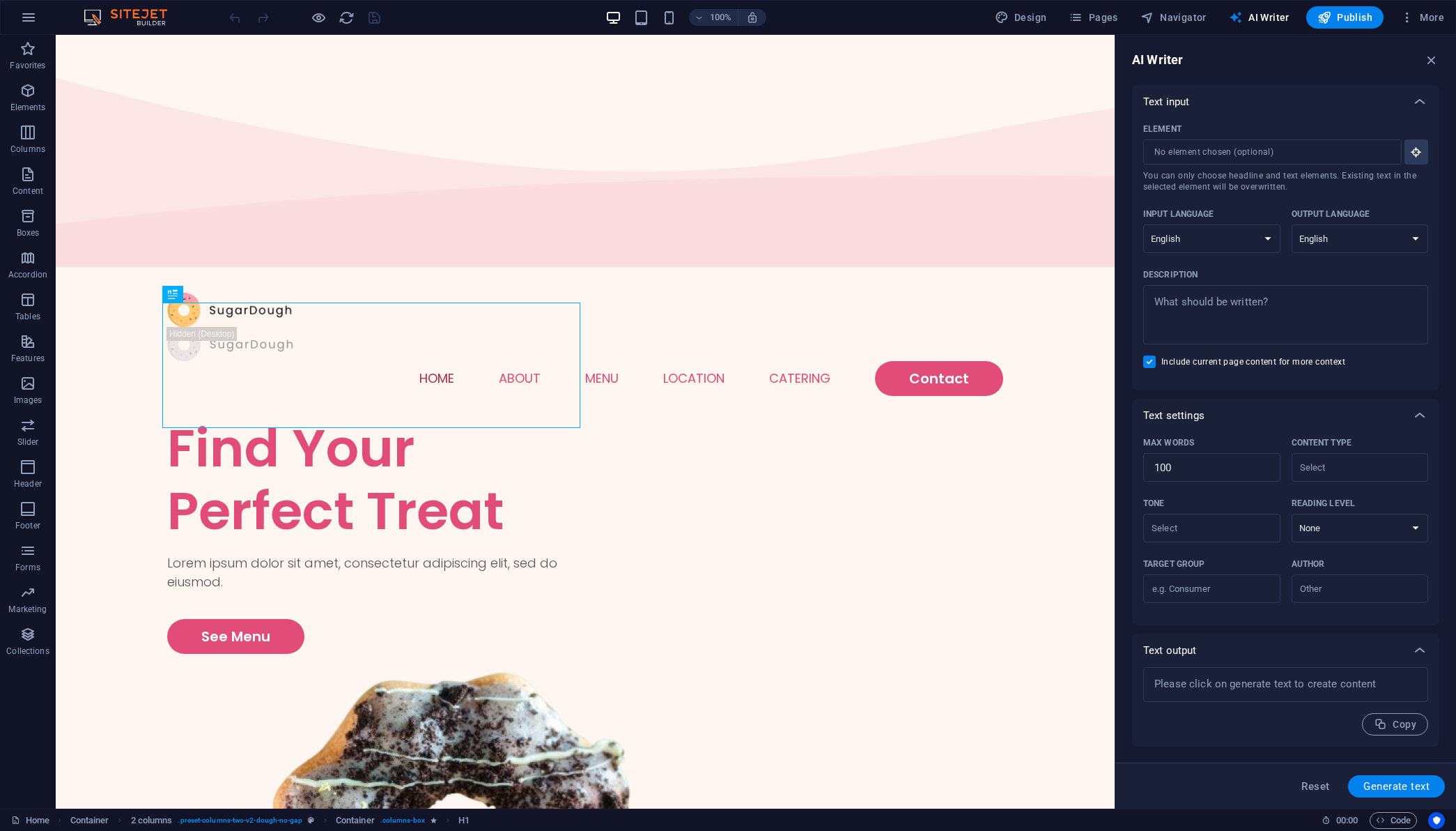
click at [1226, 96] on div "Text input" at bounding box center [1274, 102] width 260 height 14
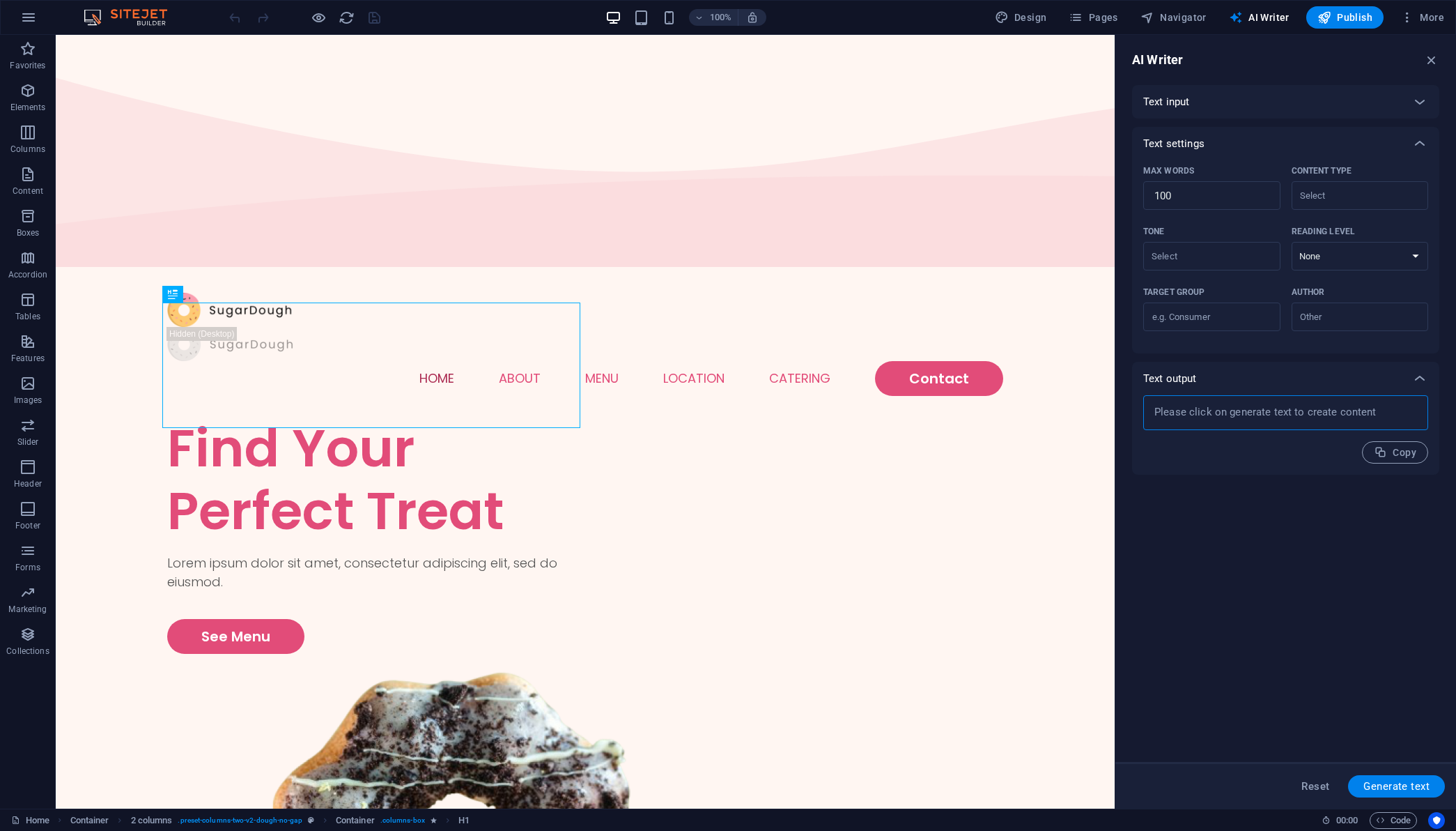
click at [1251, 408] on textarea at bounding box center [1286, 412] width 271 height 21
click at [1357, 422] on textarea at bounding box center [1286, 412] width 271 height 21
click at [1308, 421] on textarea at bounding box center [1286, 412] width 271 height 21
type textarea "x"
click at [1409, 458] on span "Copy" at bounding box center [1395, 452] width 43 height 13
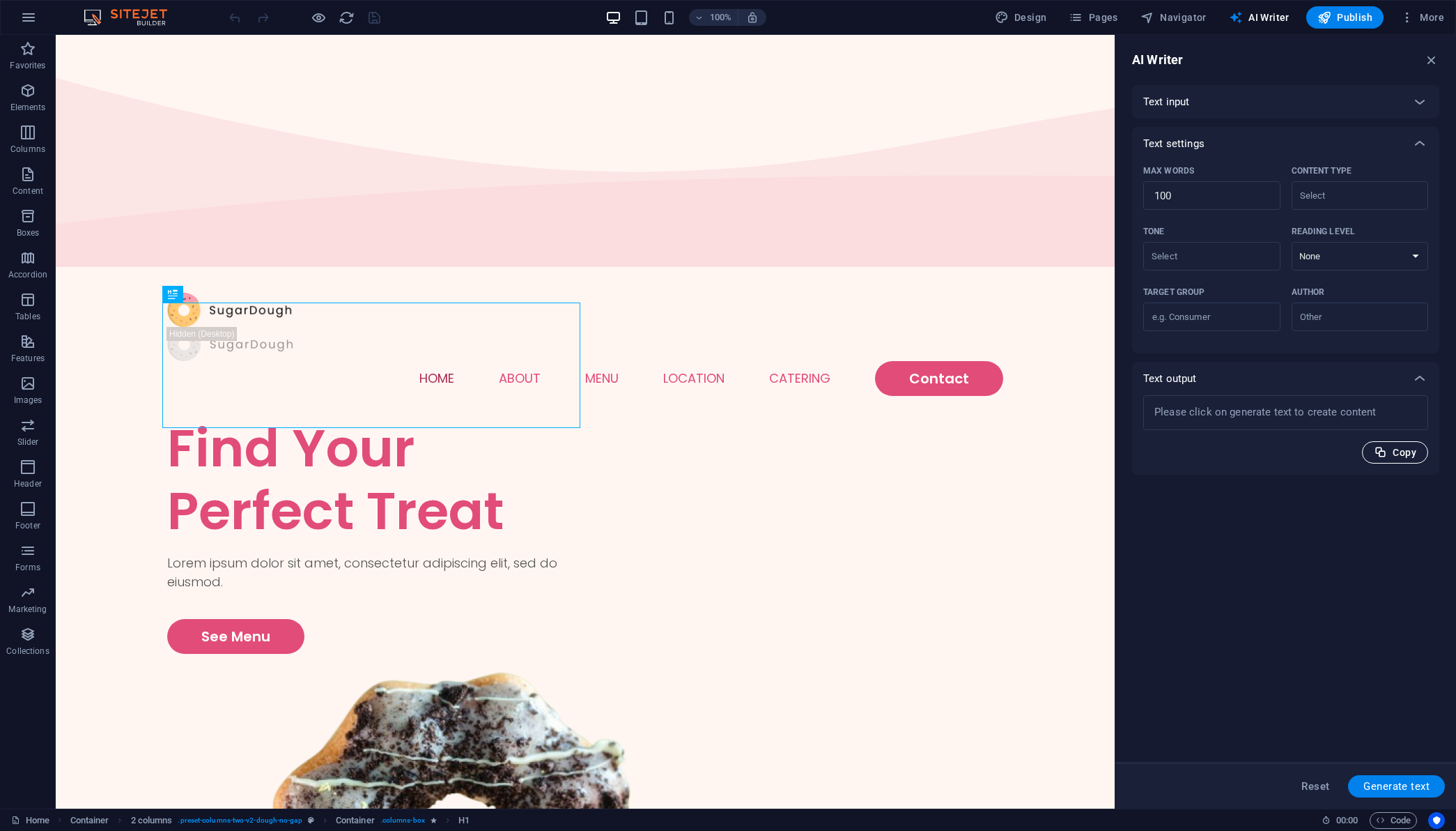
type textarea "x"
click at [1302, 420] on textarea at bounding box center [1286, 412] width 271 height 21
type textarea "x"
click at [1280, 442] on div "Copied" at bounding box center [1286, 452] width 285 height 23
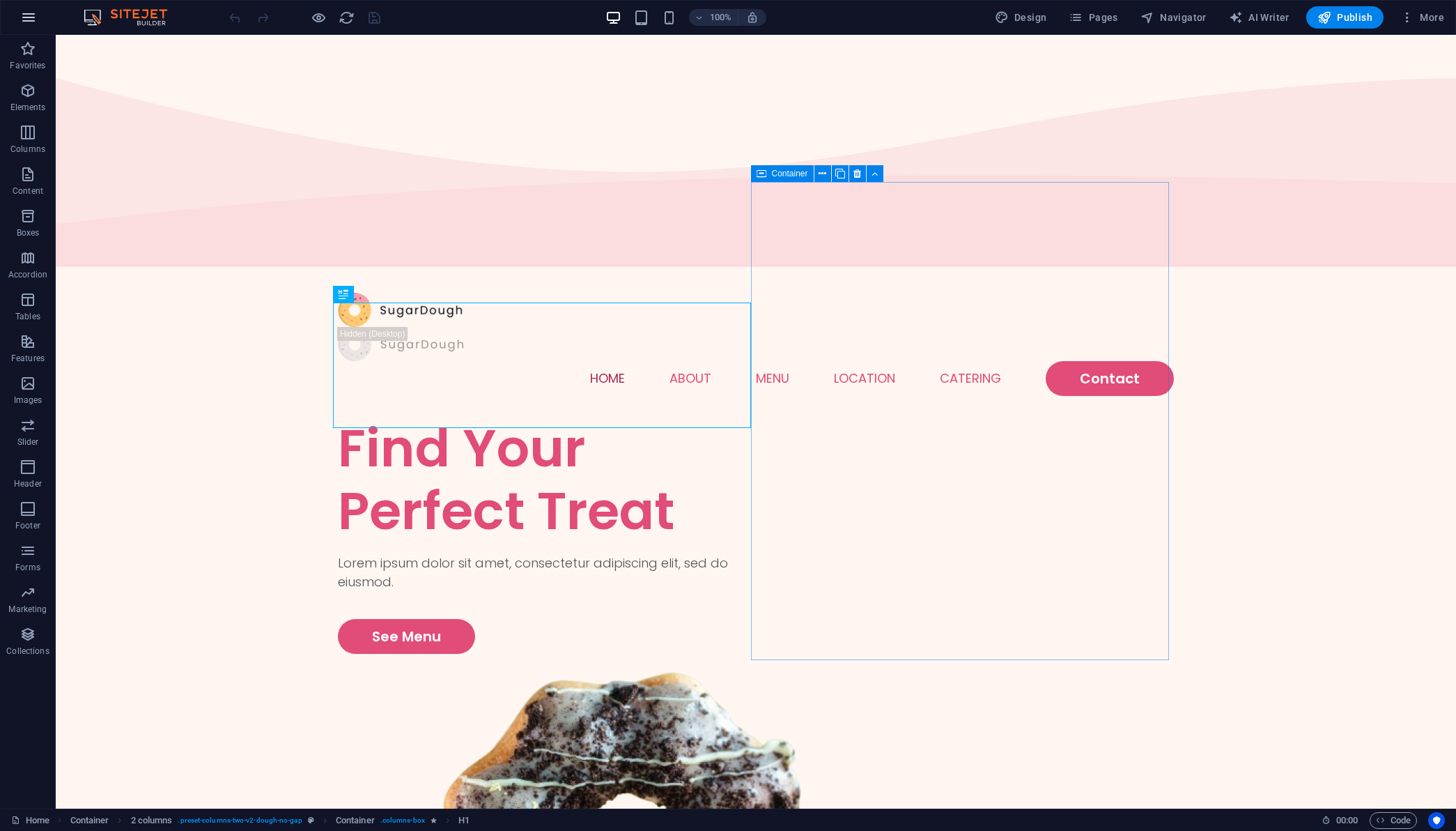
click at [17, 19] on button "button" at bounding box center [28, 17] width 33 height 33
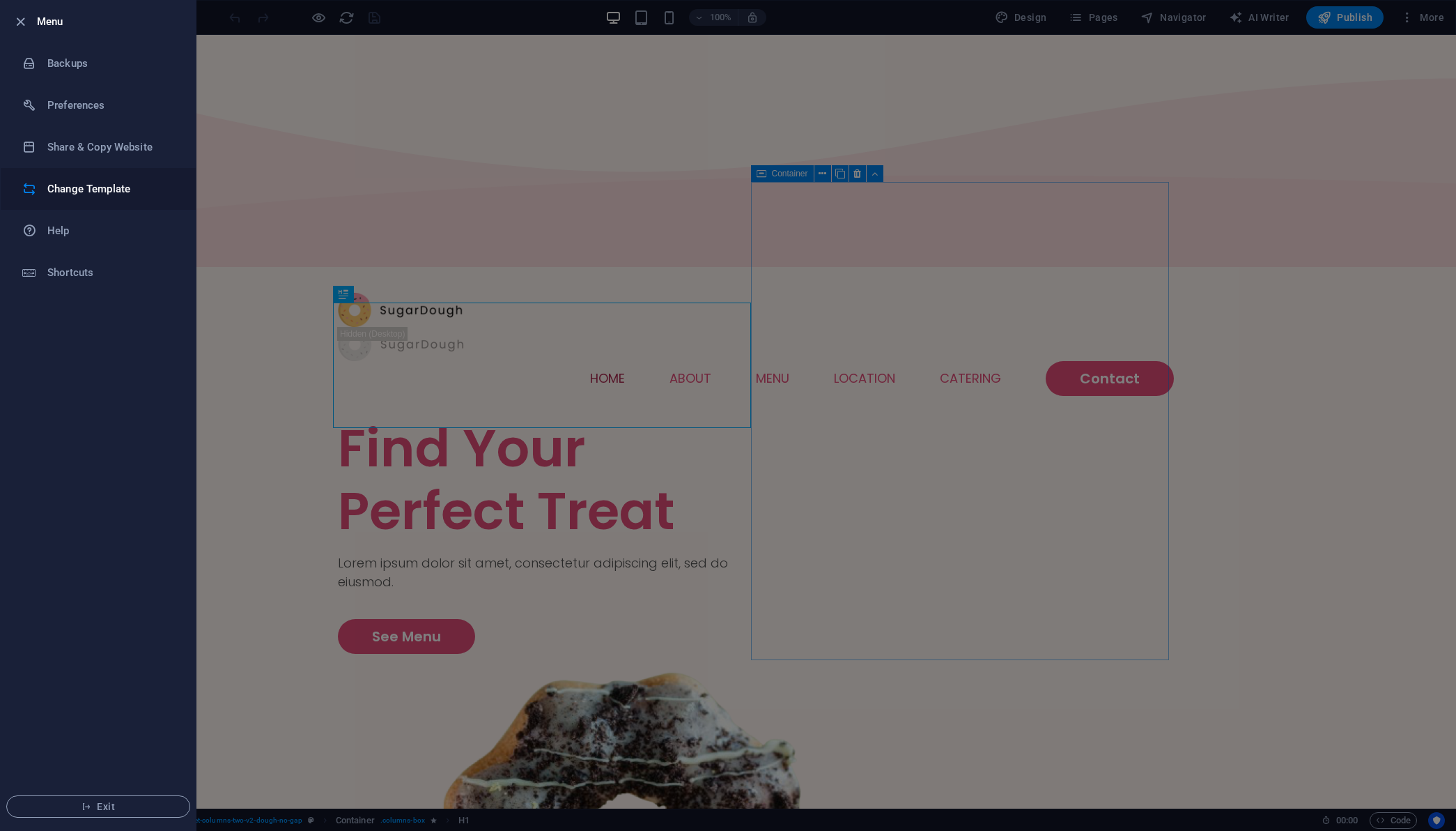
click at [108, 200] on li "Change Template" at bounding box center [98, 189] width 195 height 42
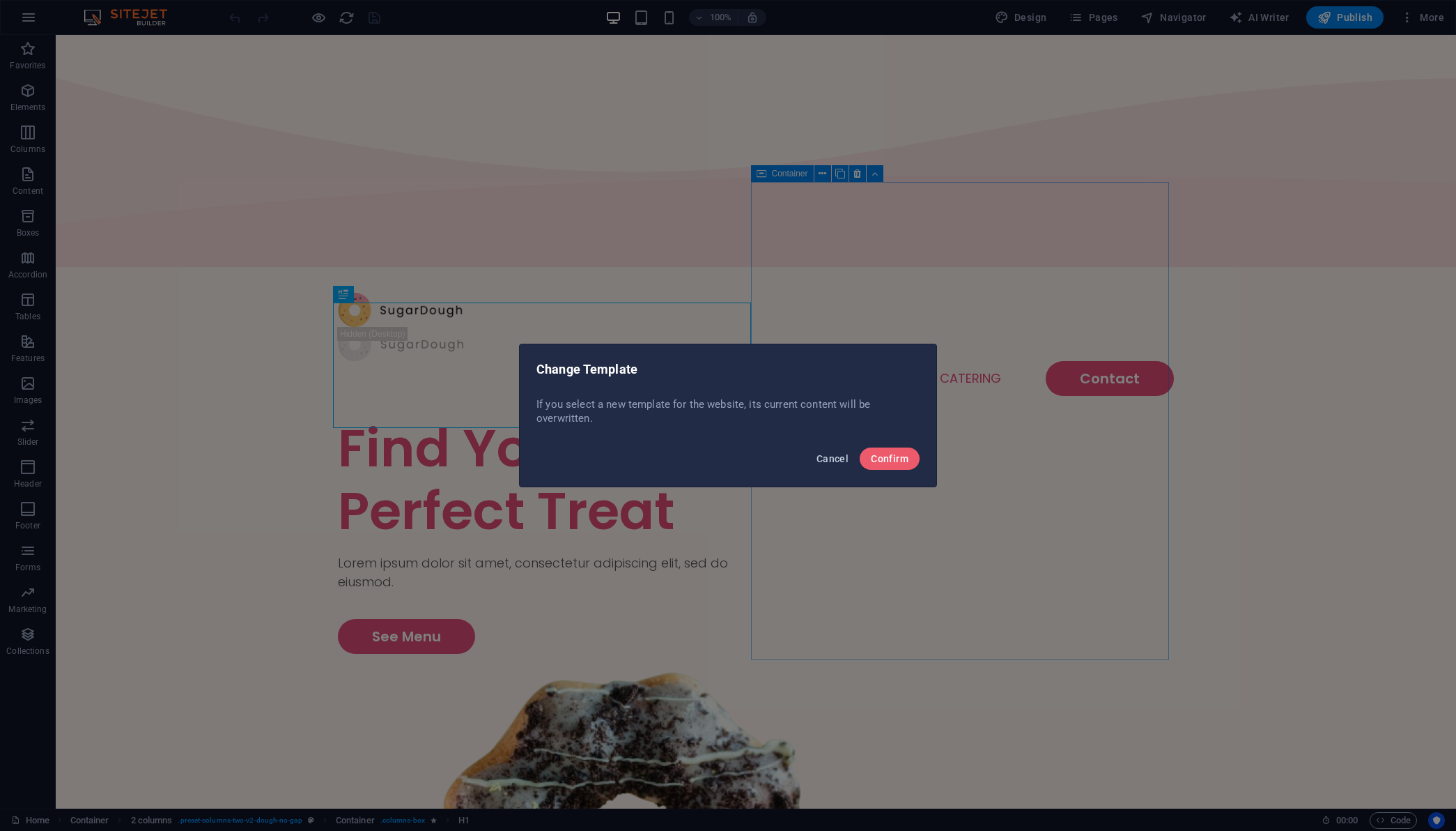
click at [824, 457] on span "Cancel" at bounding box center [832, 458] width 32 height 11
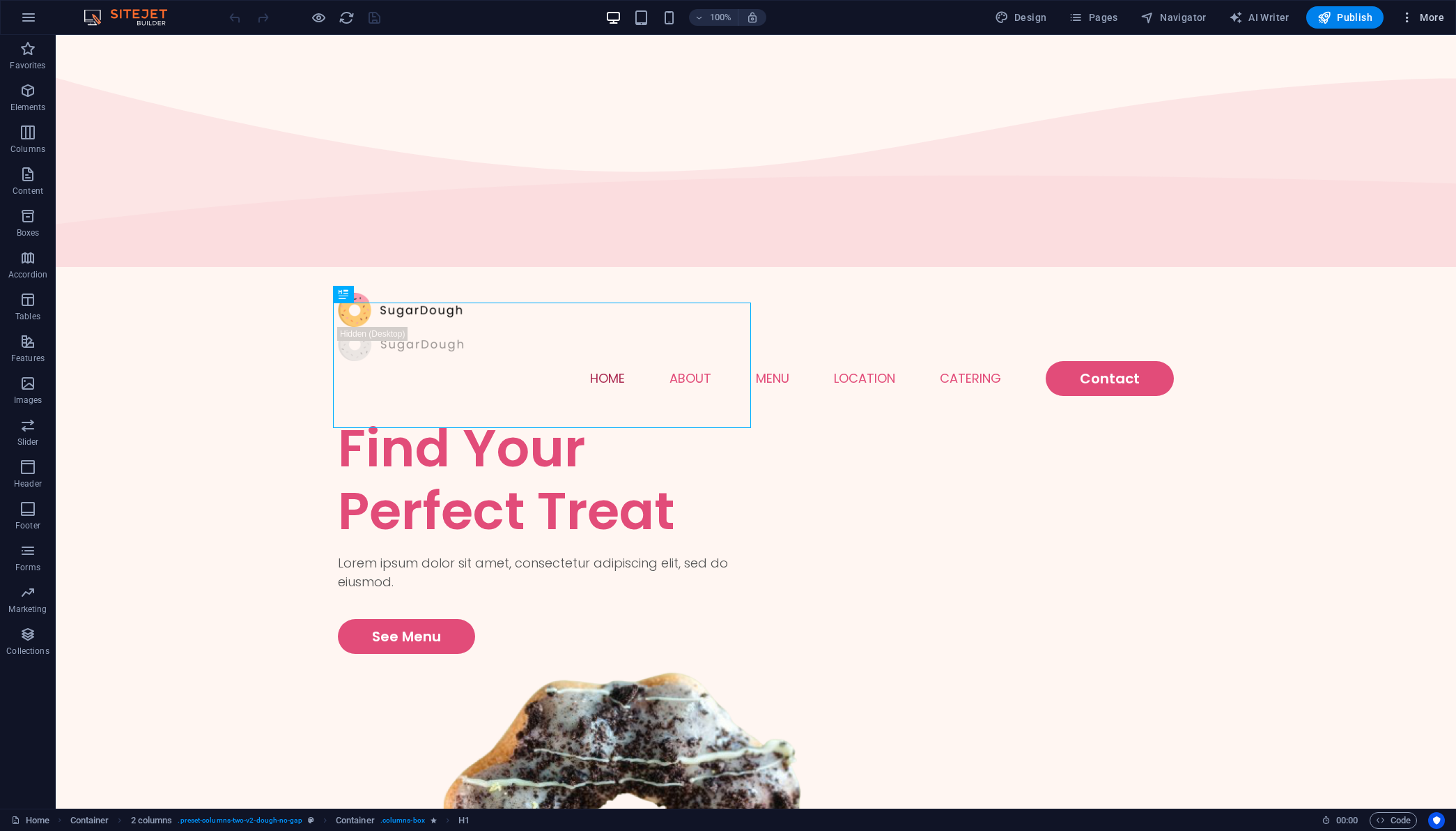
click at [1408, 23] on icon "button" at bounding box center [1408, 17] width 14 height 14
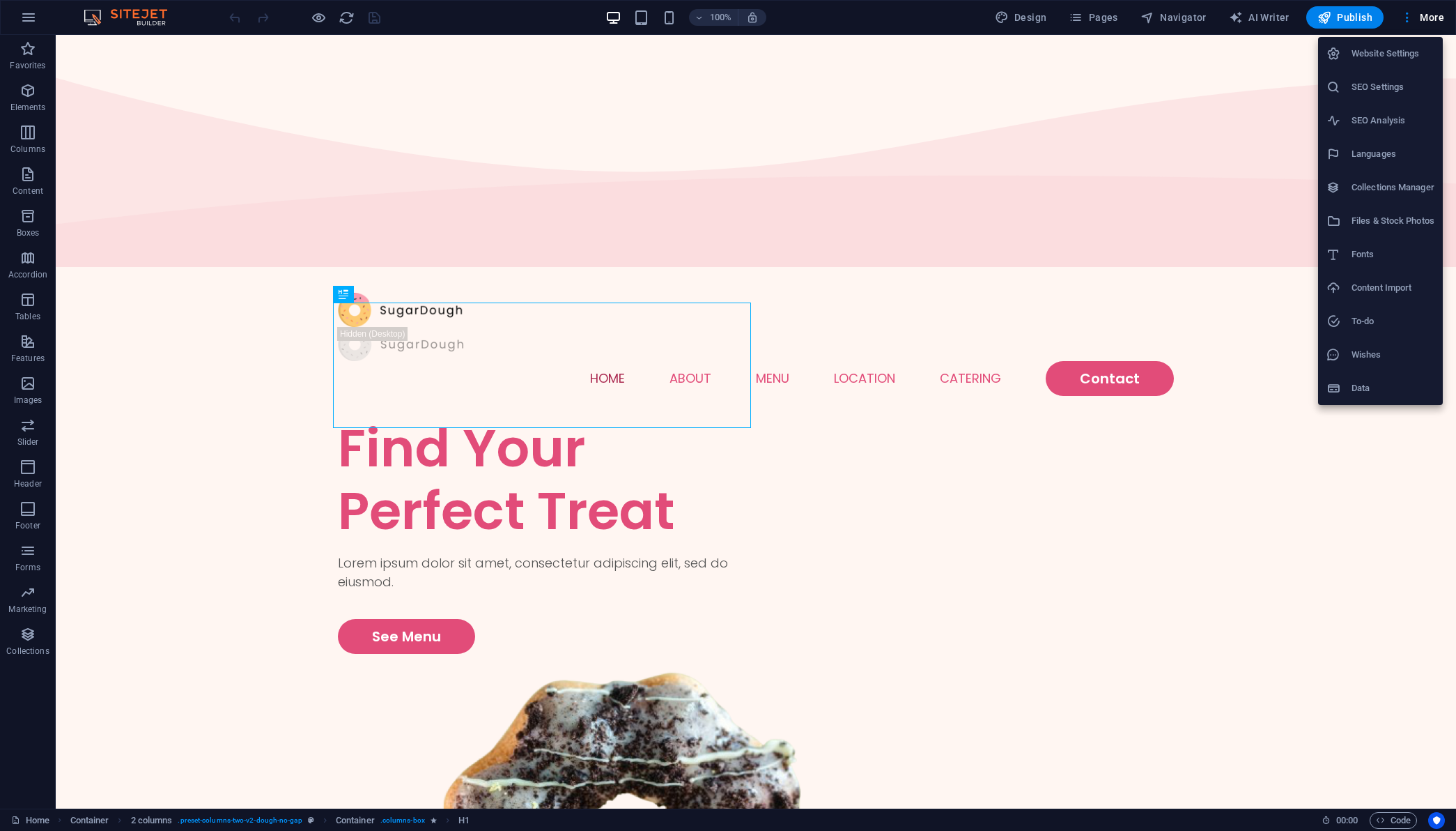
click at [1409, 58] on h6 "Website Settings" at bounding box center [1393, 54] width 83 height 17
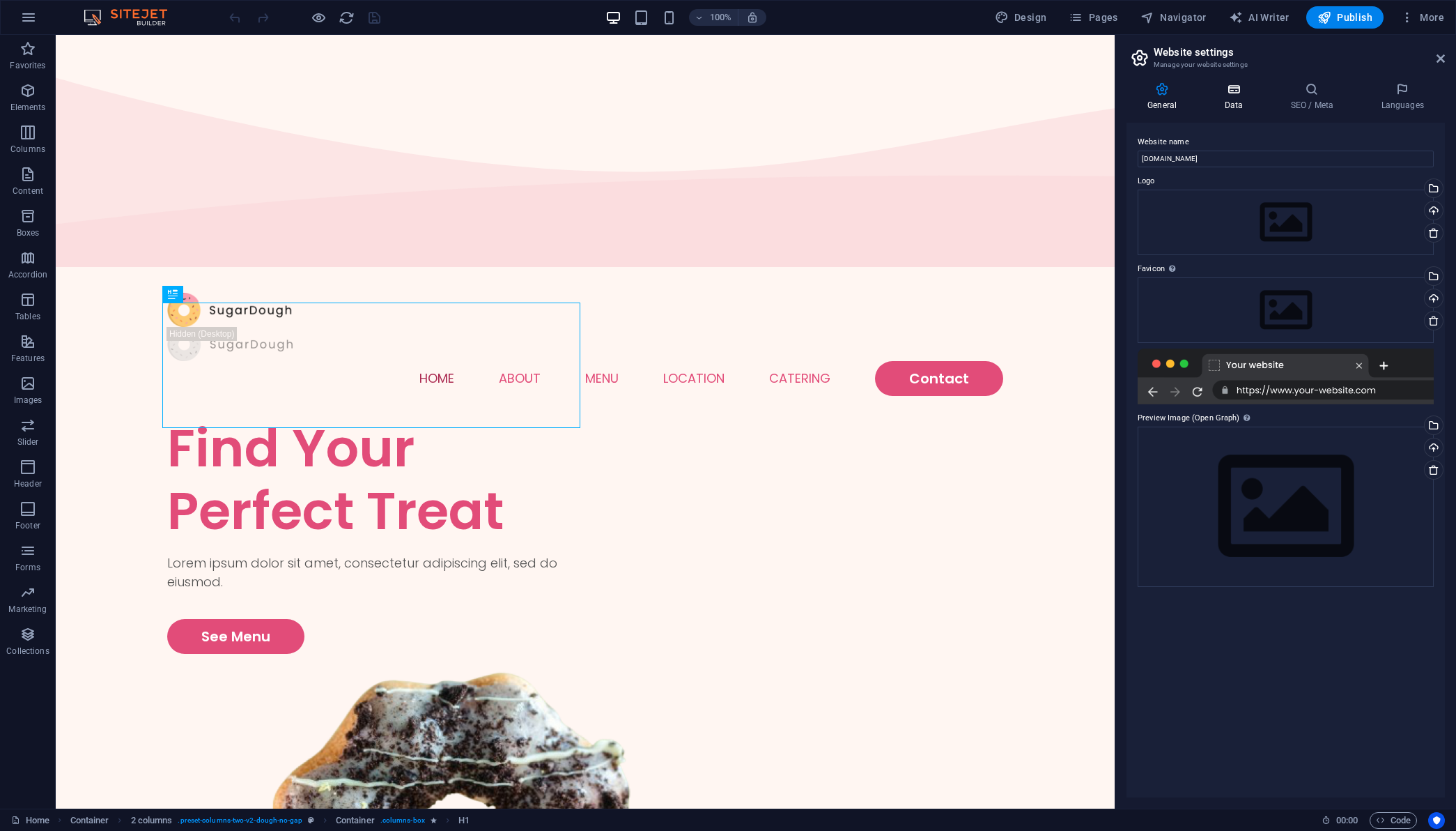
click at [1238, 93] on icon at bounding box center [1234, 89] width 61 height 14
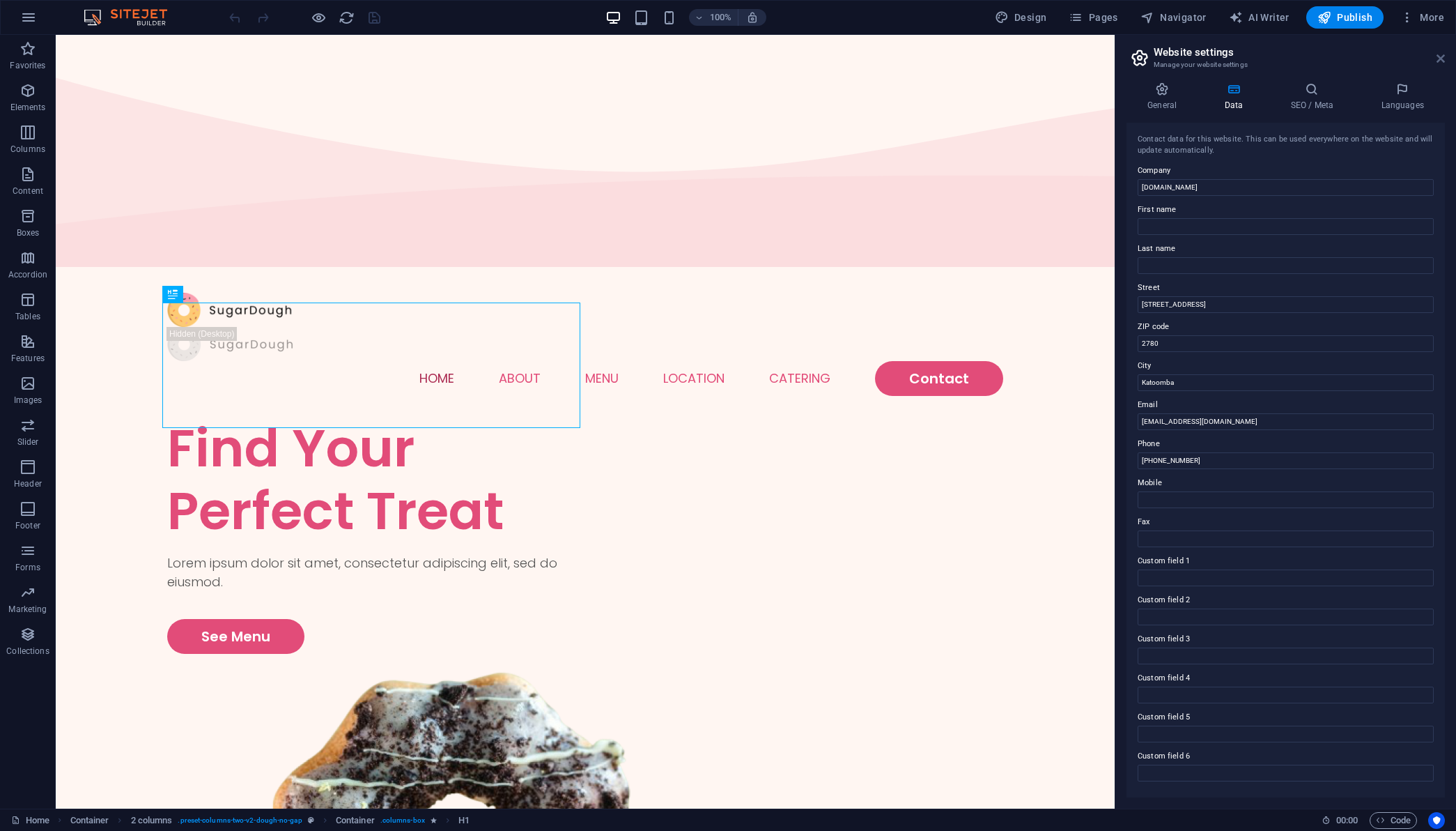
click at [1444, 64] on icon at bounding box center [1440, 58] width 9 height 11
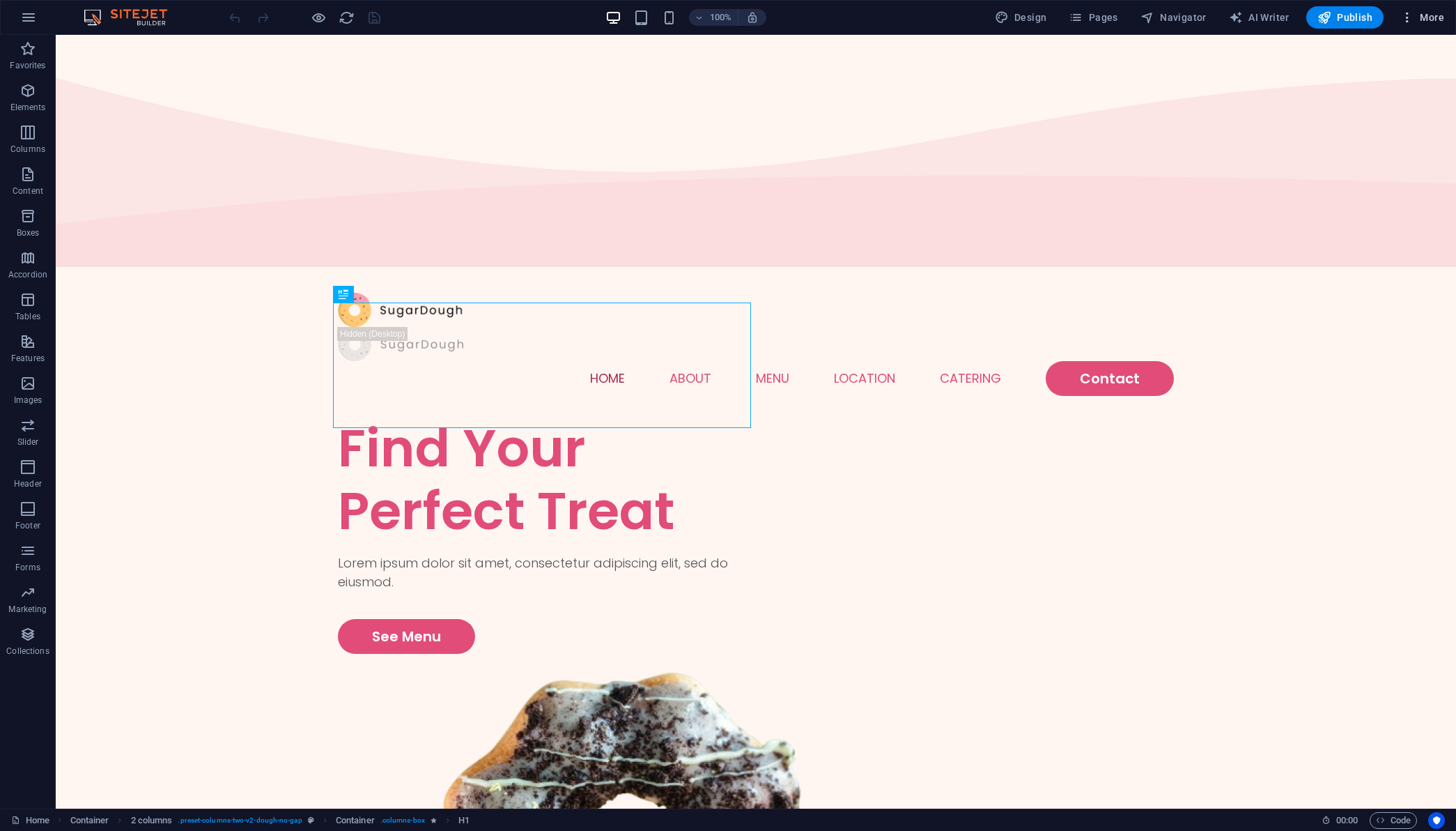
click at [1440, 23] on span "More" at bounding box center [1423, 17] width 44 height 14
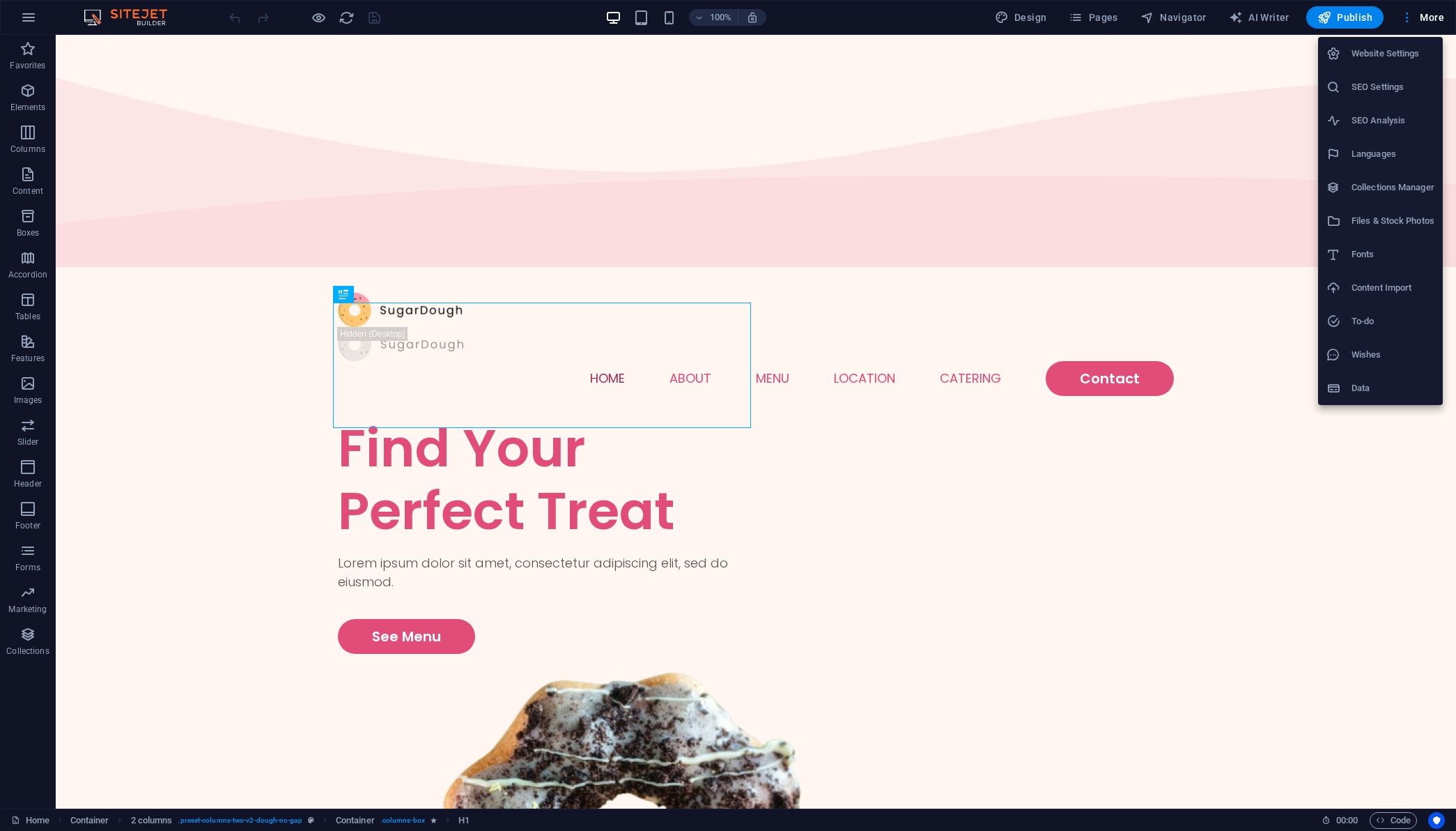
click at [36, 21] on div at bounding box center [728, 416] width 1456 height 831
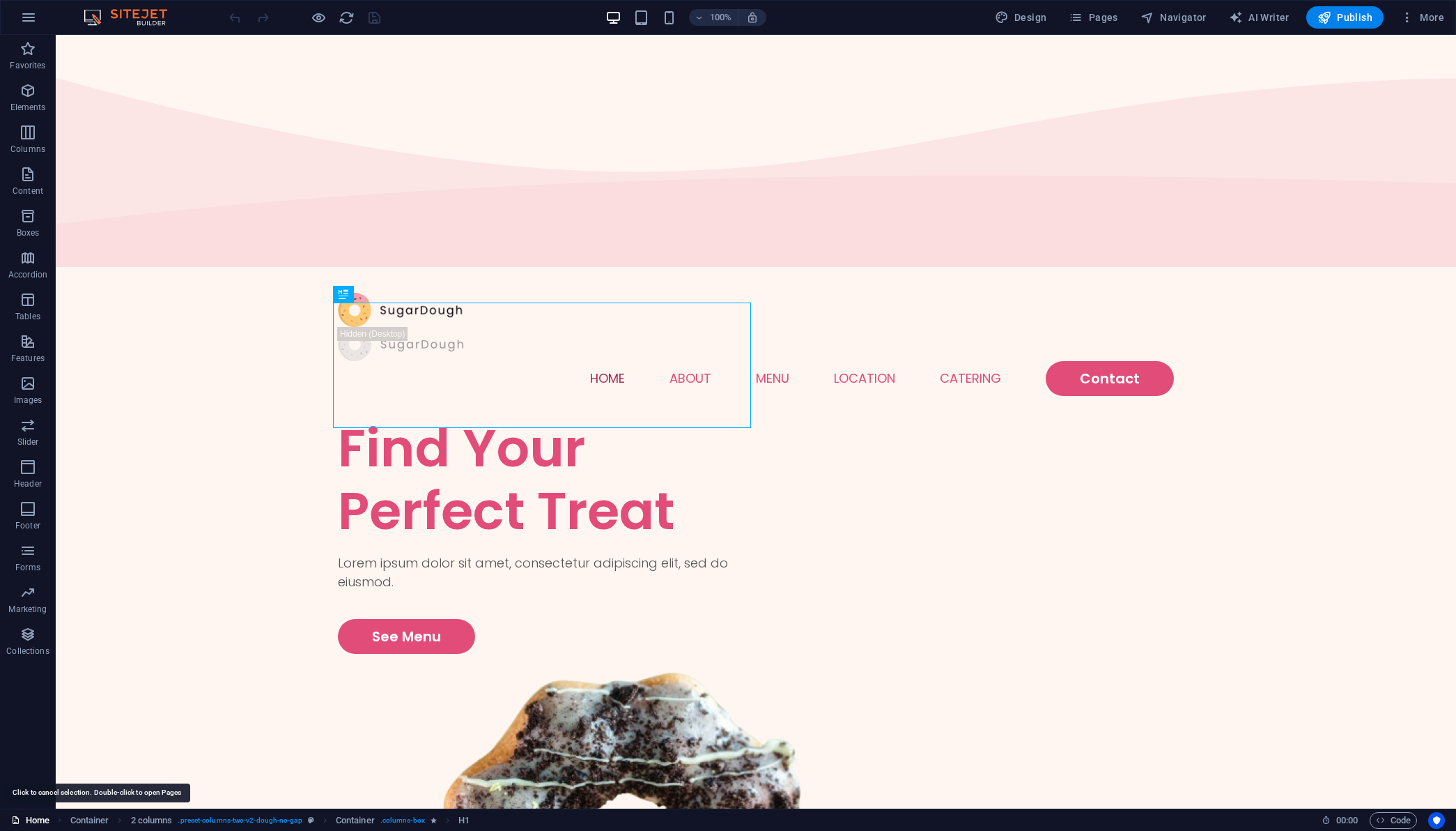
click at [35, 818] on link "Home" at bounding box center [30, 820] width 38 height 17
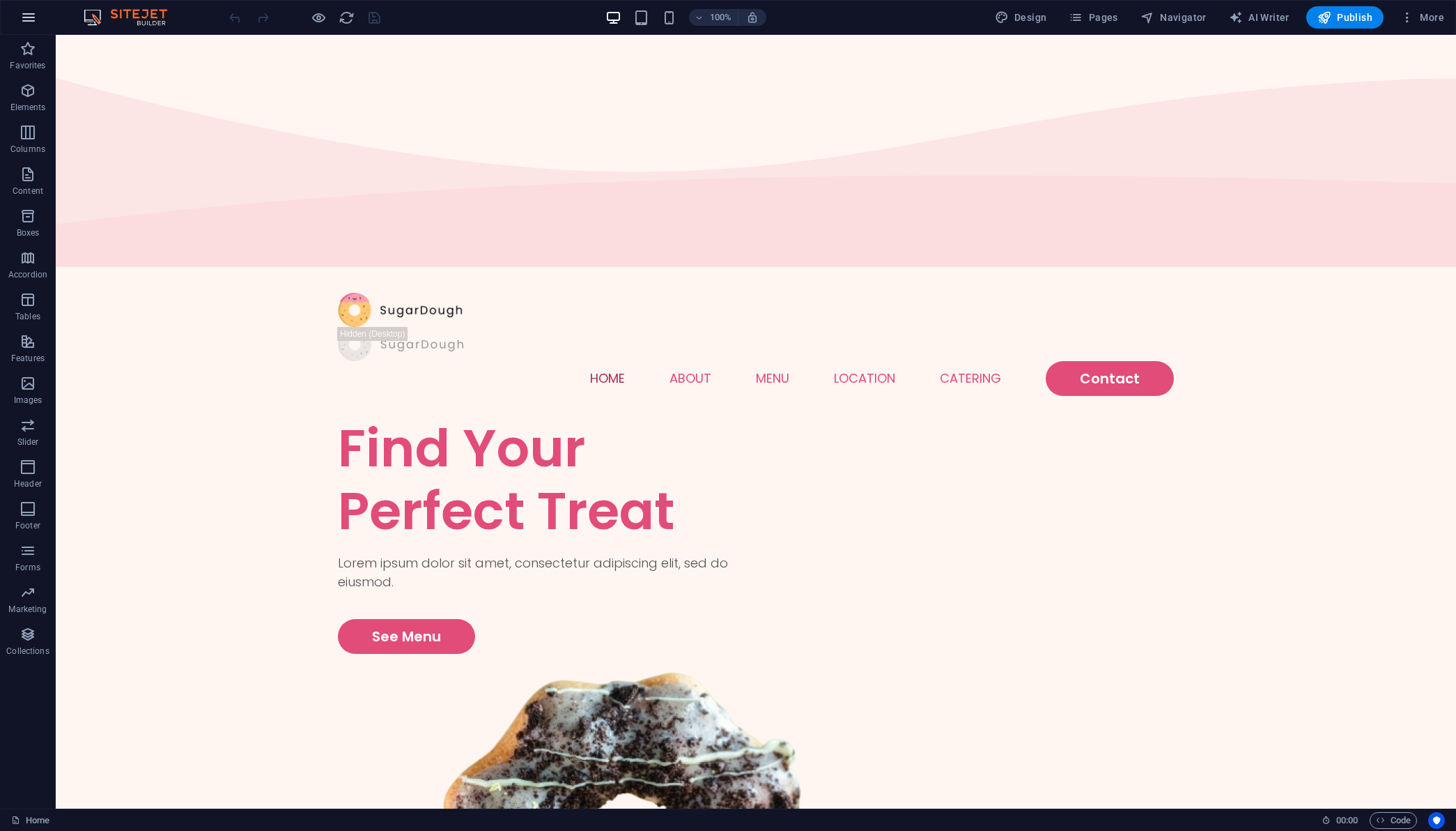
click at [22, 30] on button "button" at bounding box center [28, 17] width 33 height 33
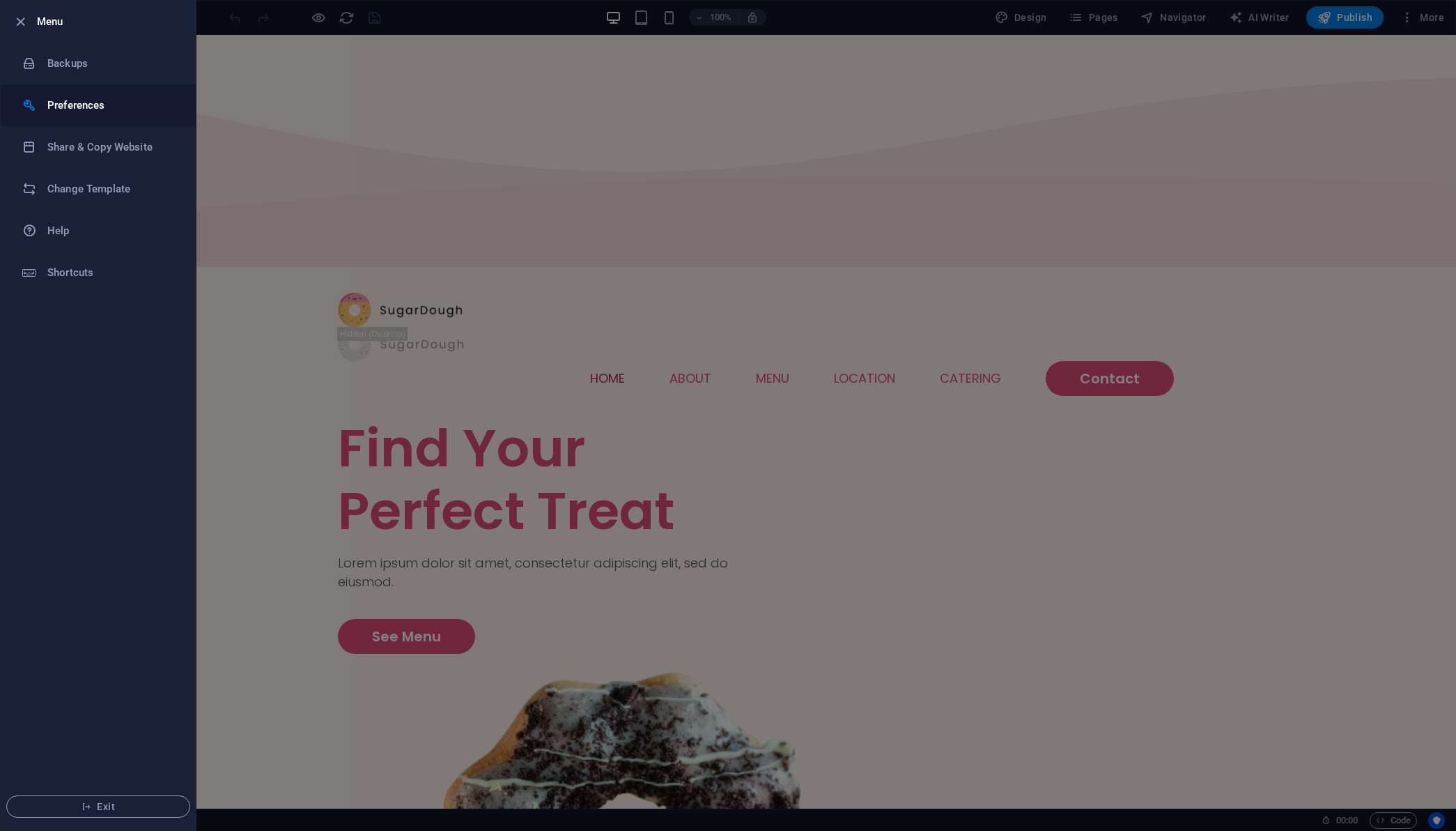
click at [82, 105] on h6 "Preferences" at bounding box center [112, 106] width 129 height 17
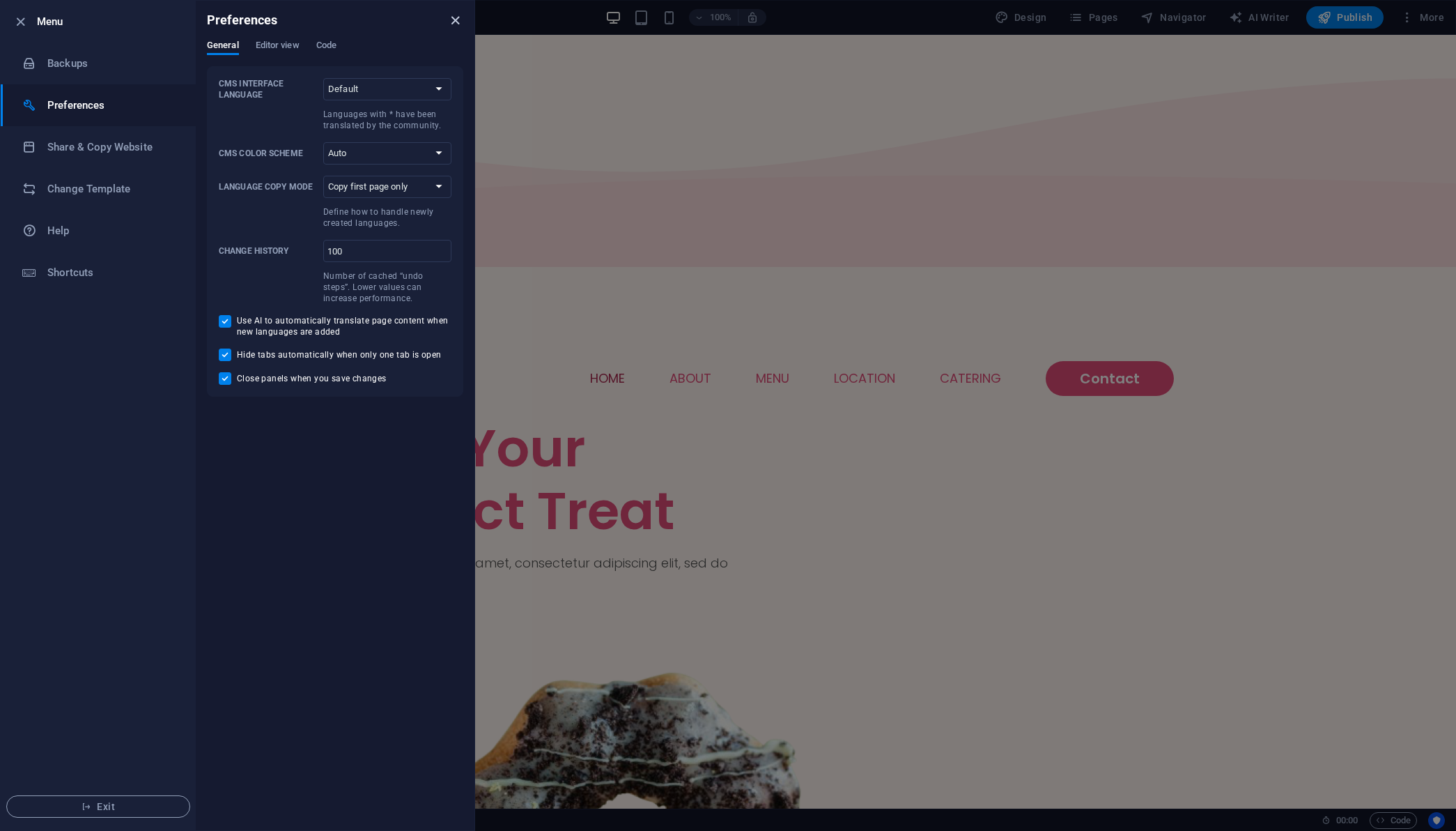
click at [453, 24] on icon "close" at bounding box center [455, 20] width 16 height 16
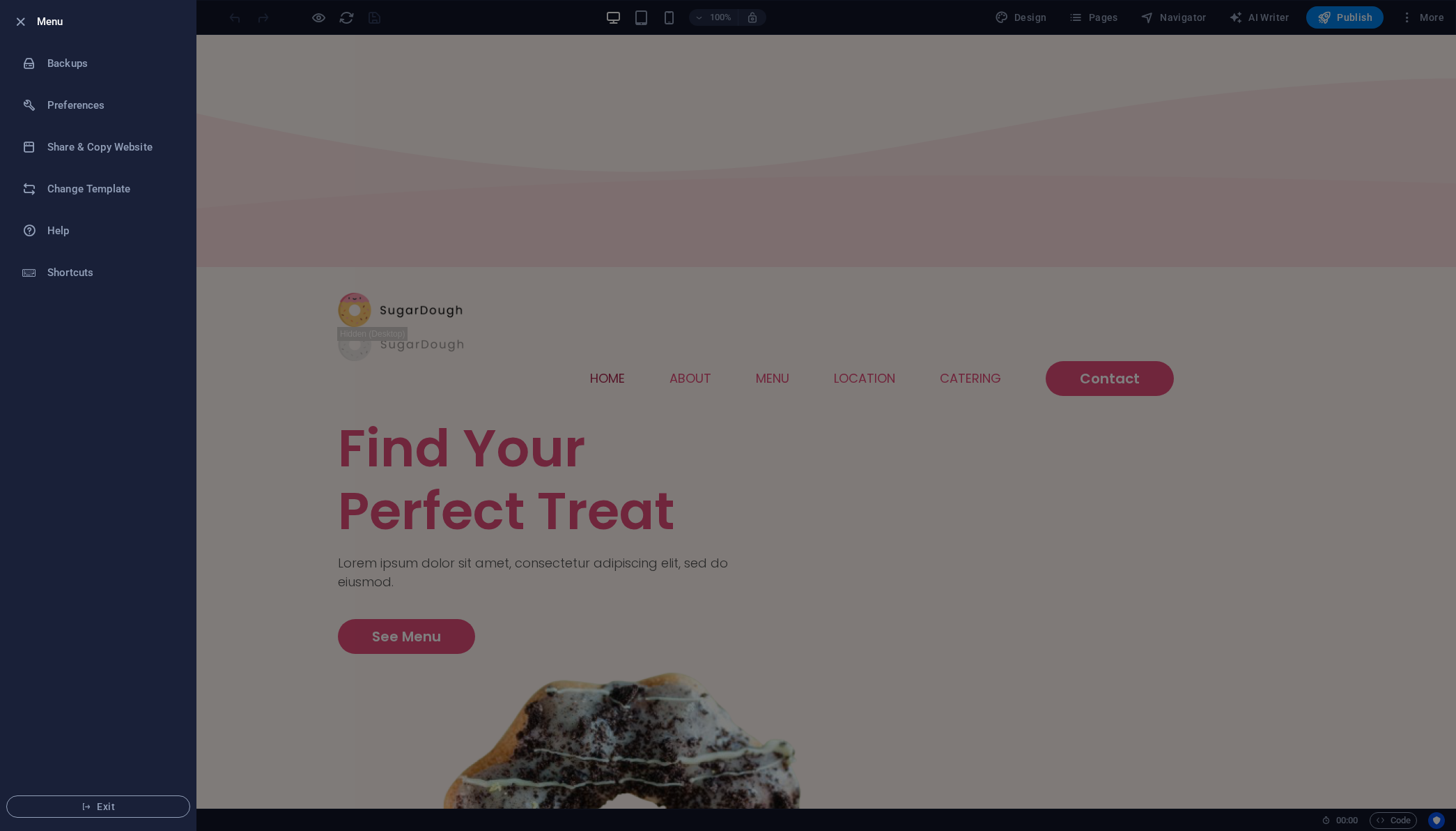
click at [474, 228] on div at bounding box center [728, 416] width 1456 height 831
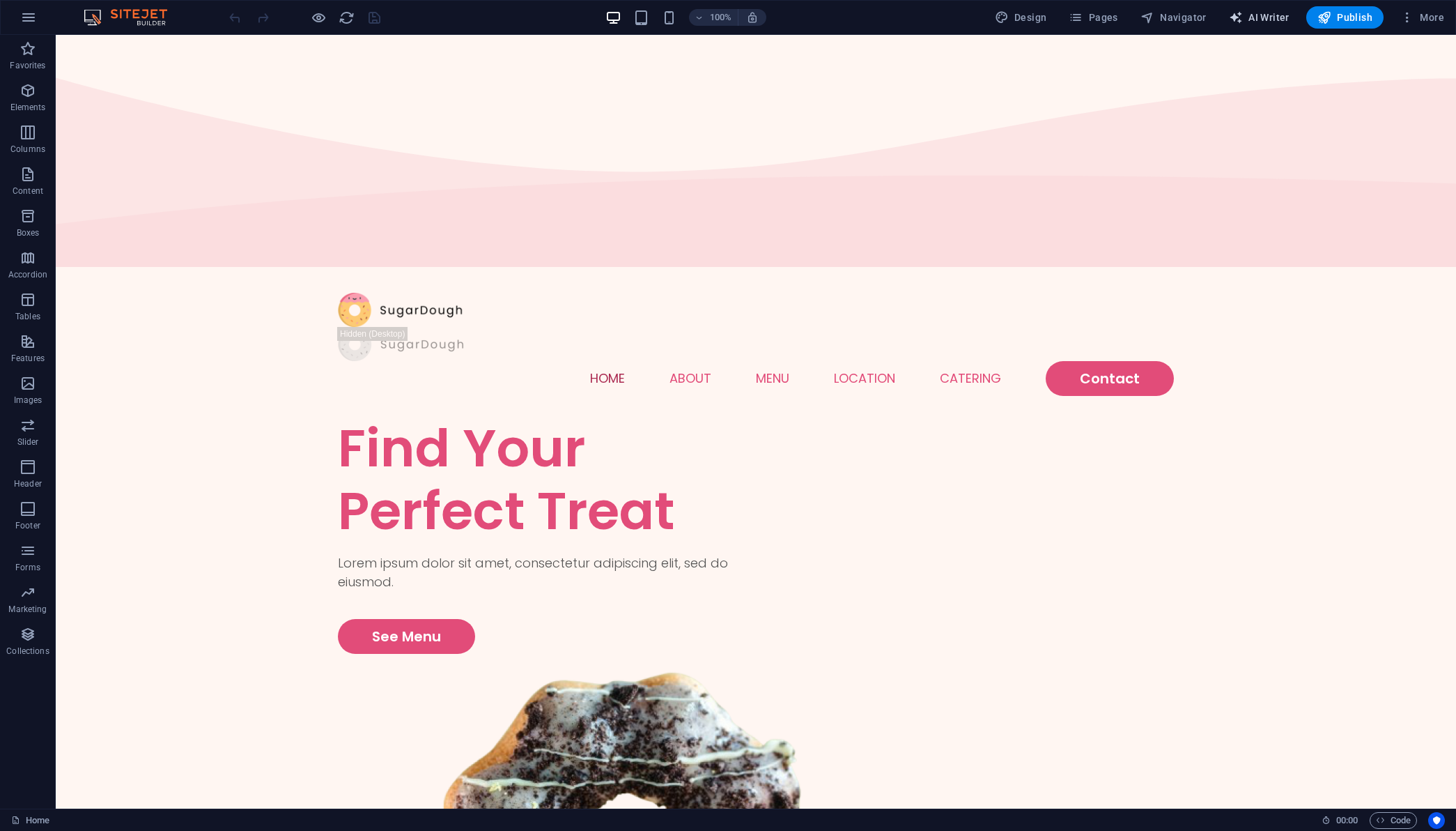
click at [1256, 15] on span "AI Writer" at bounding box center [1260, 17] width 61 height 14
select select "English"
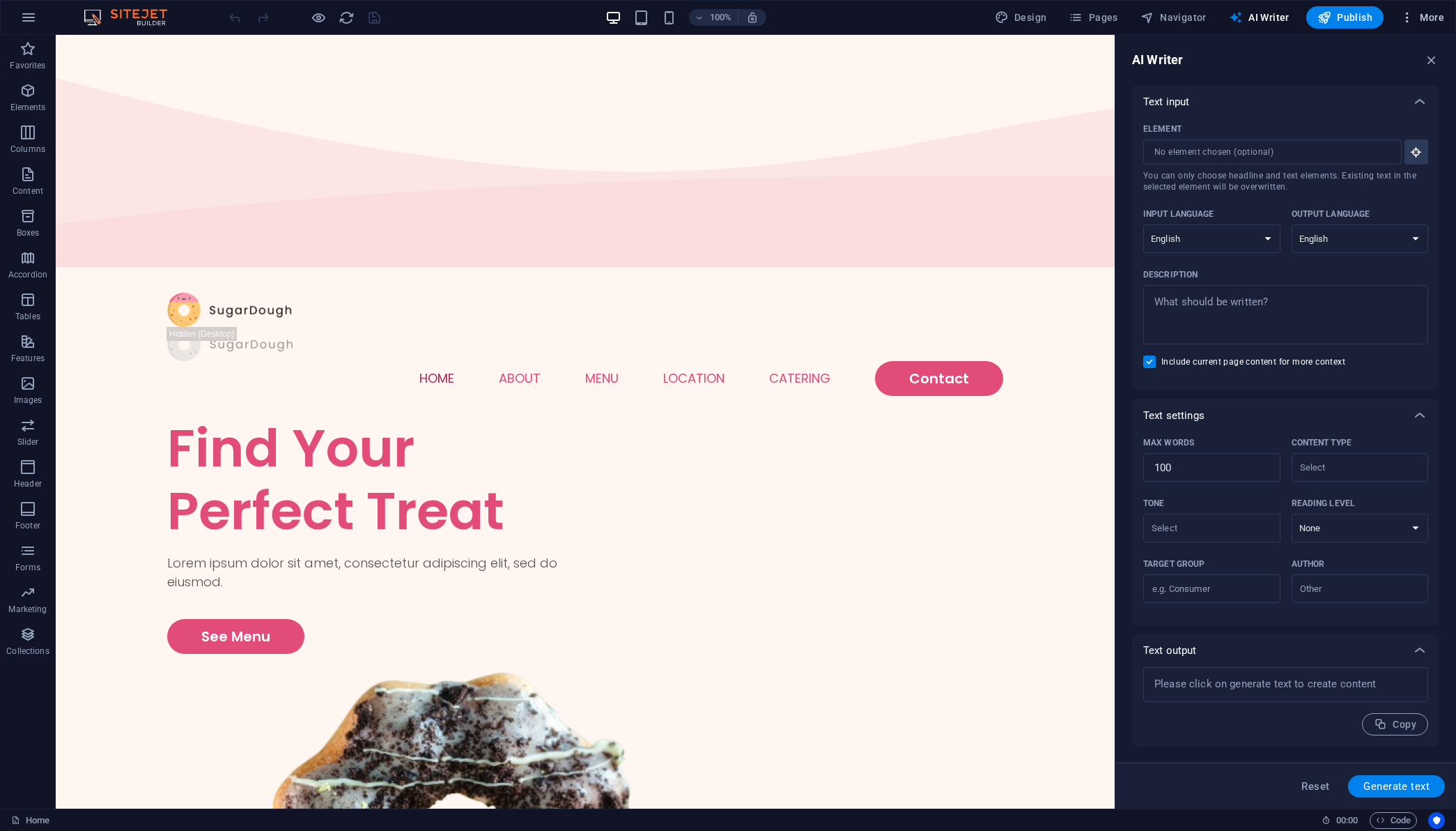
click at [1413, 21] on icon "button" at bounding box center [1408, 17] width 14 height 14
click at [1405, 51] on h6 "Website Settings" at bounding box center [1393, 54] width 83 height 17
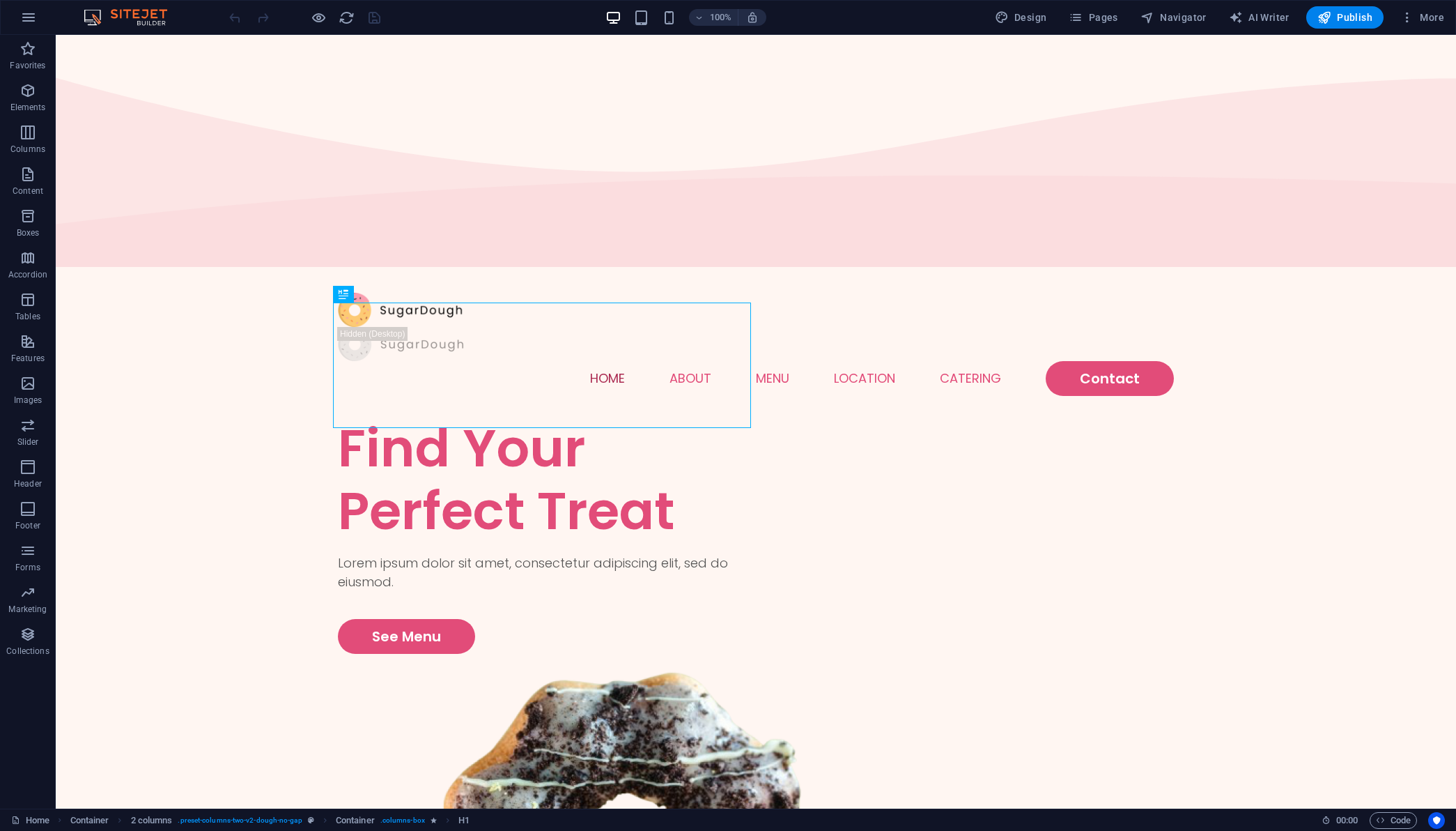
click at [374, 17] on div at bounding box center [304, 17] width 156 height 23
click at [1412, 17] on icon "button" at bounding box center [1408, 17] width 14 height 14
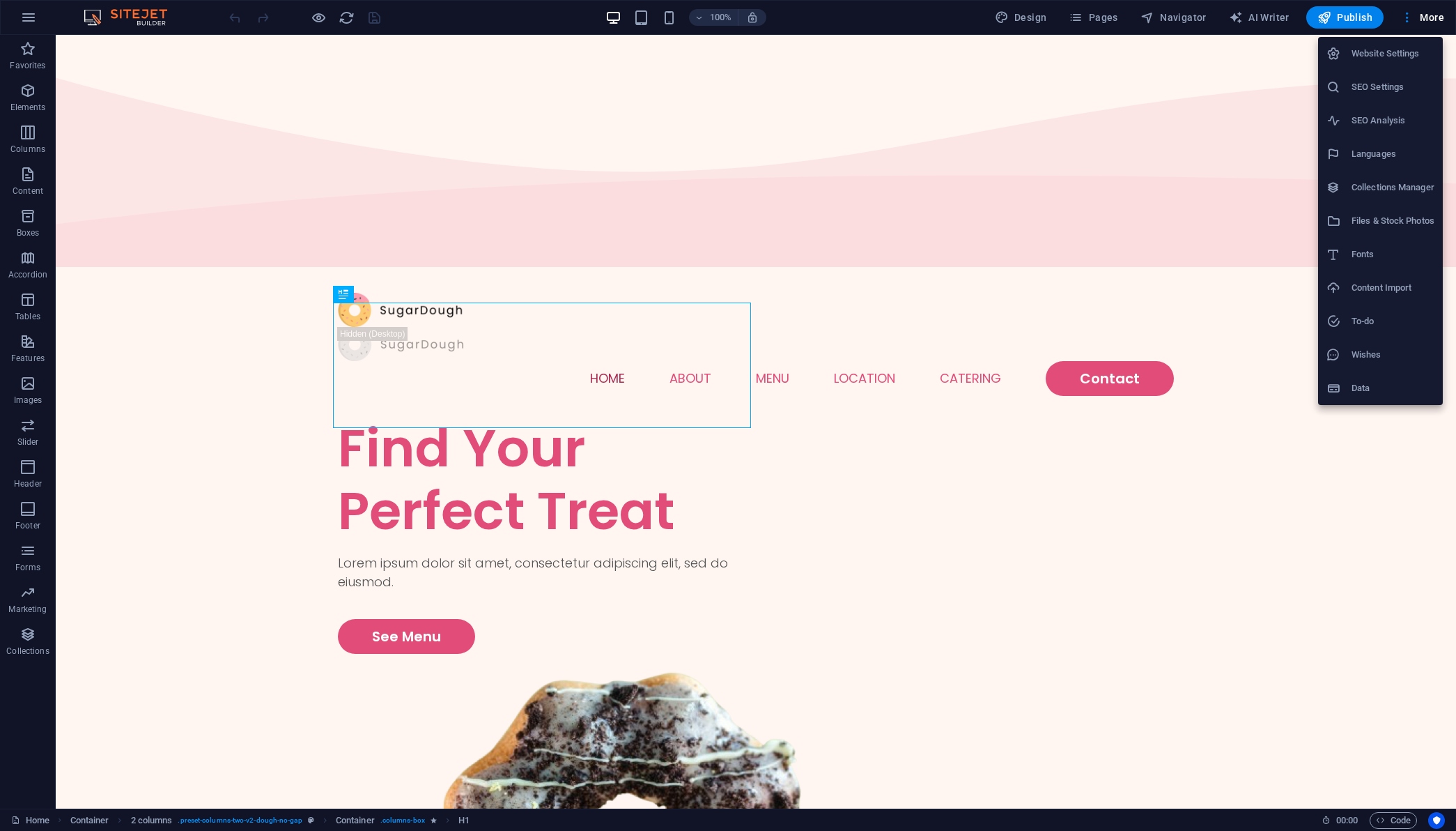
click at [504, 127] on div at bounding box center [728, 416] width 1456 height 831
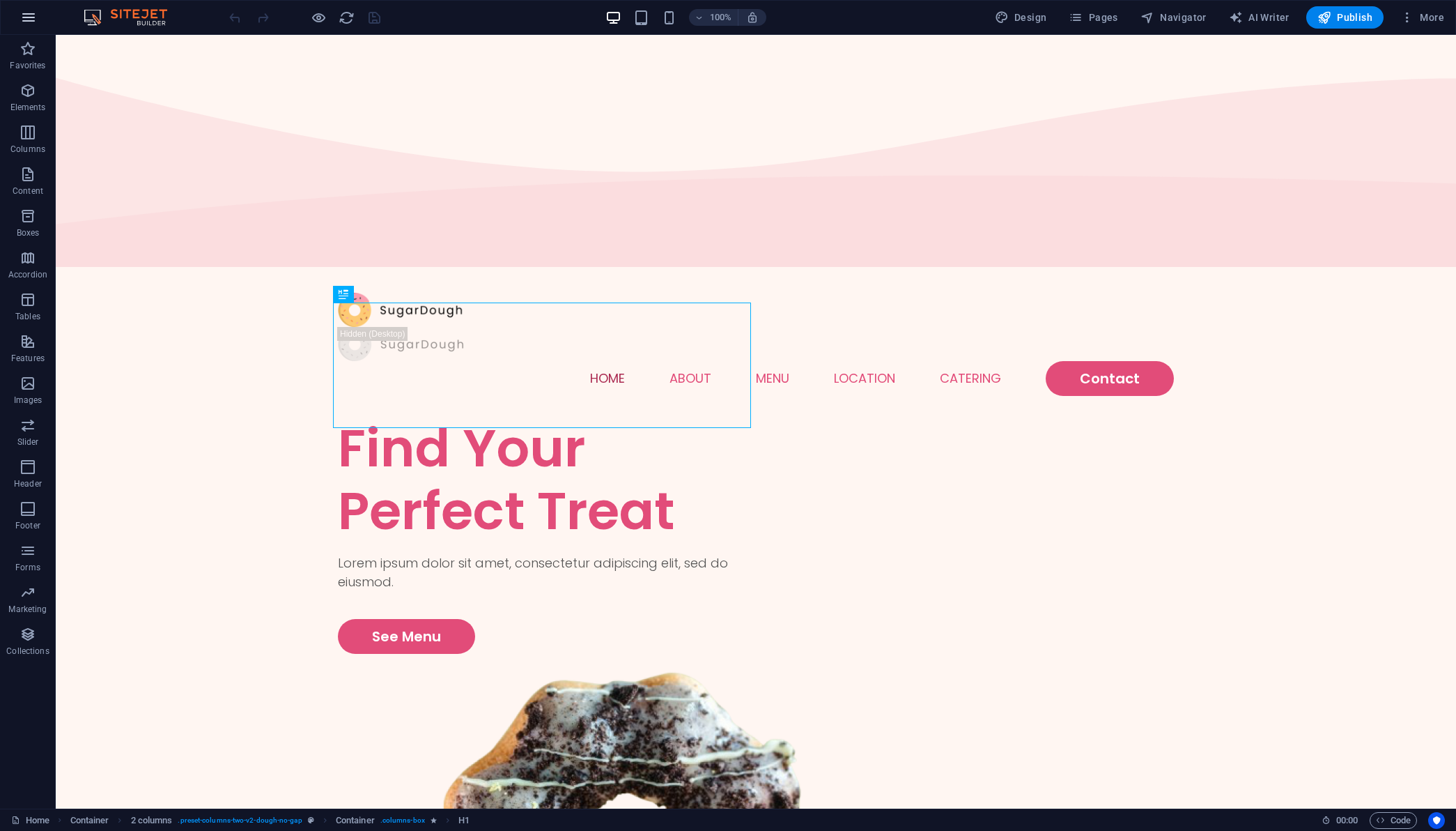
click at [29, 26] on button "button" at bounding box center [28, 17] width 33 height 33
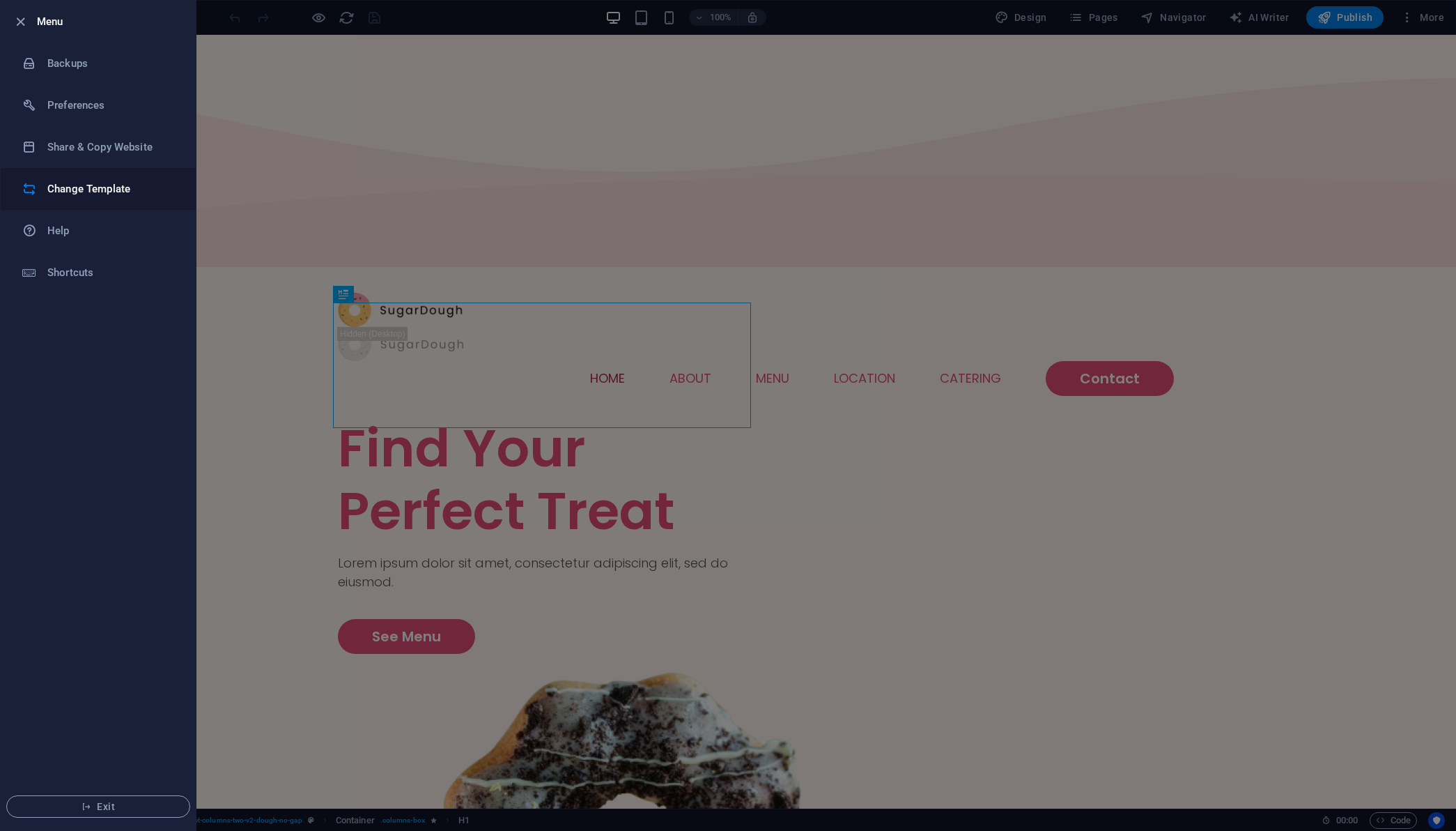
click at [122, 178] on li "Change Template" at bounding box center [98, 189] width 195 height 42
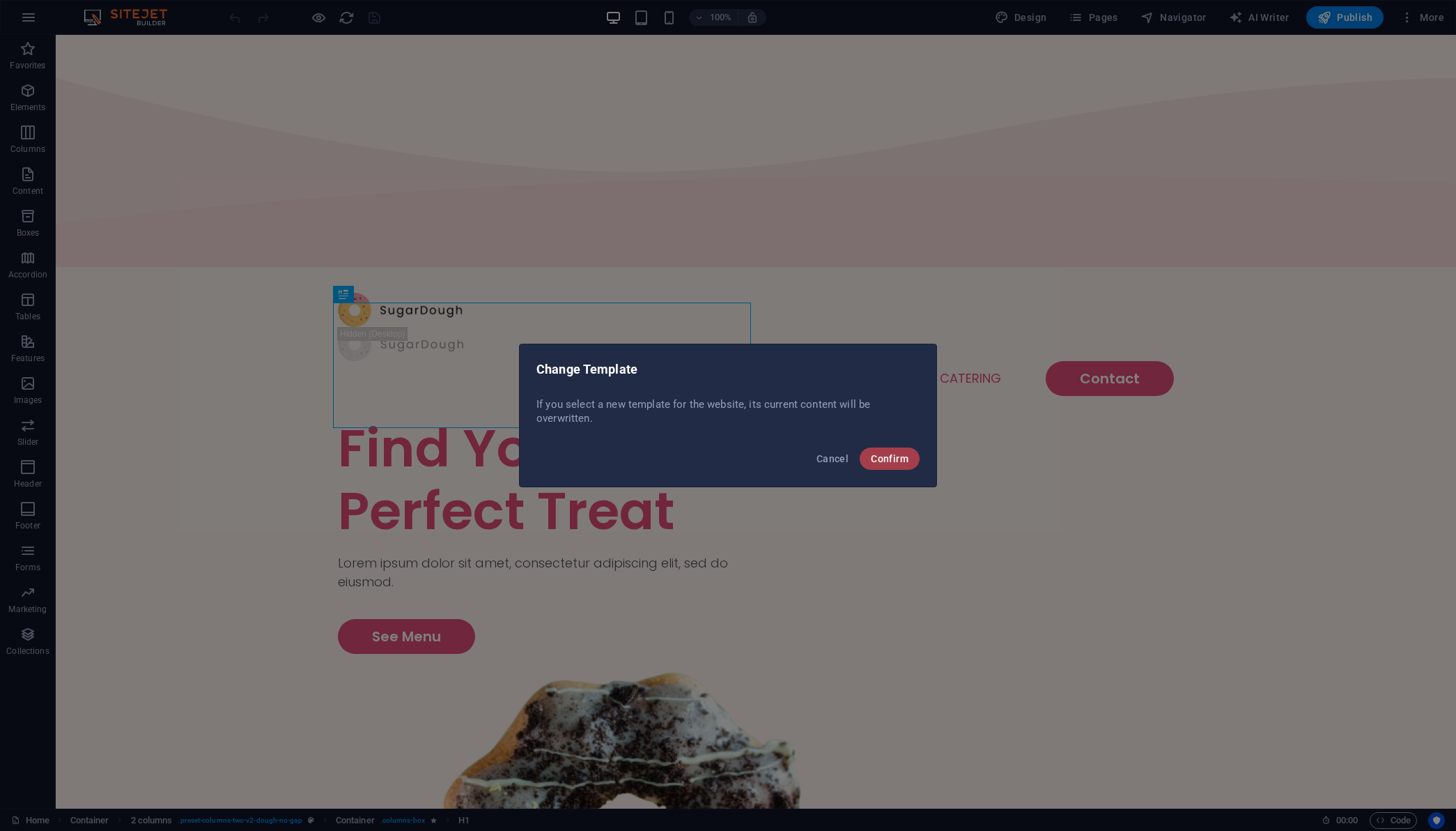
click at [863, 461] on button "Confirm" at bounding box center [889, 458] width 60 height 23
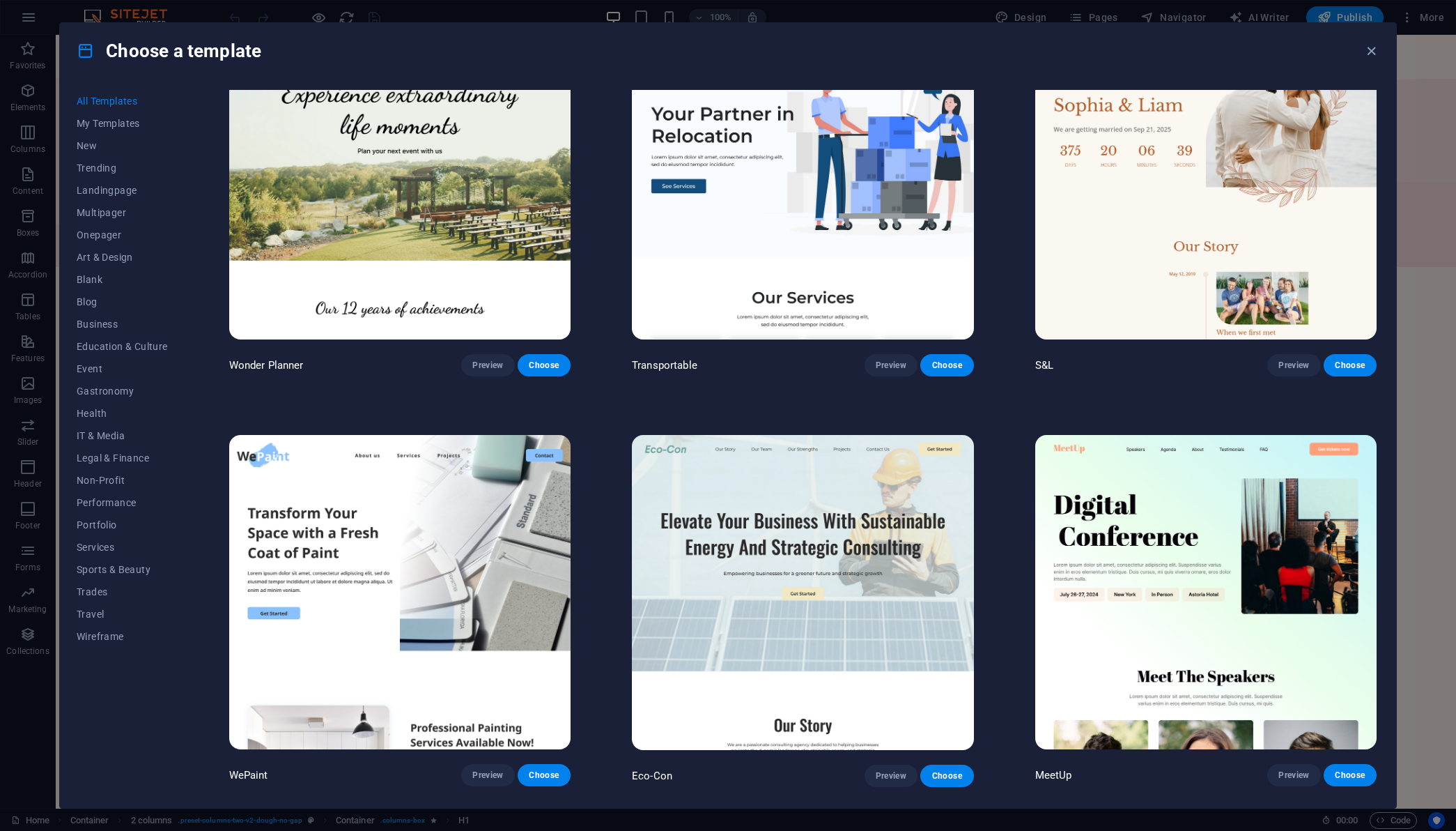
scroll to position [906, 0]
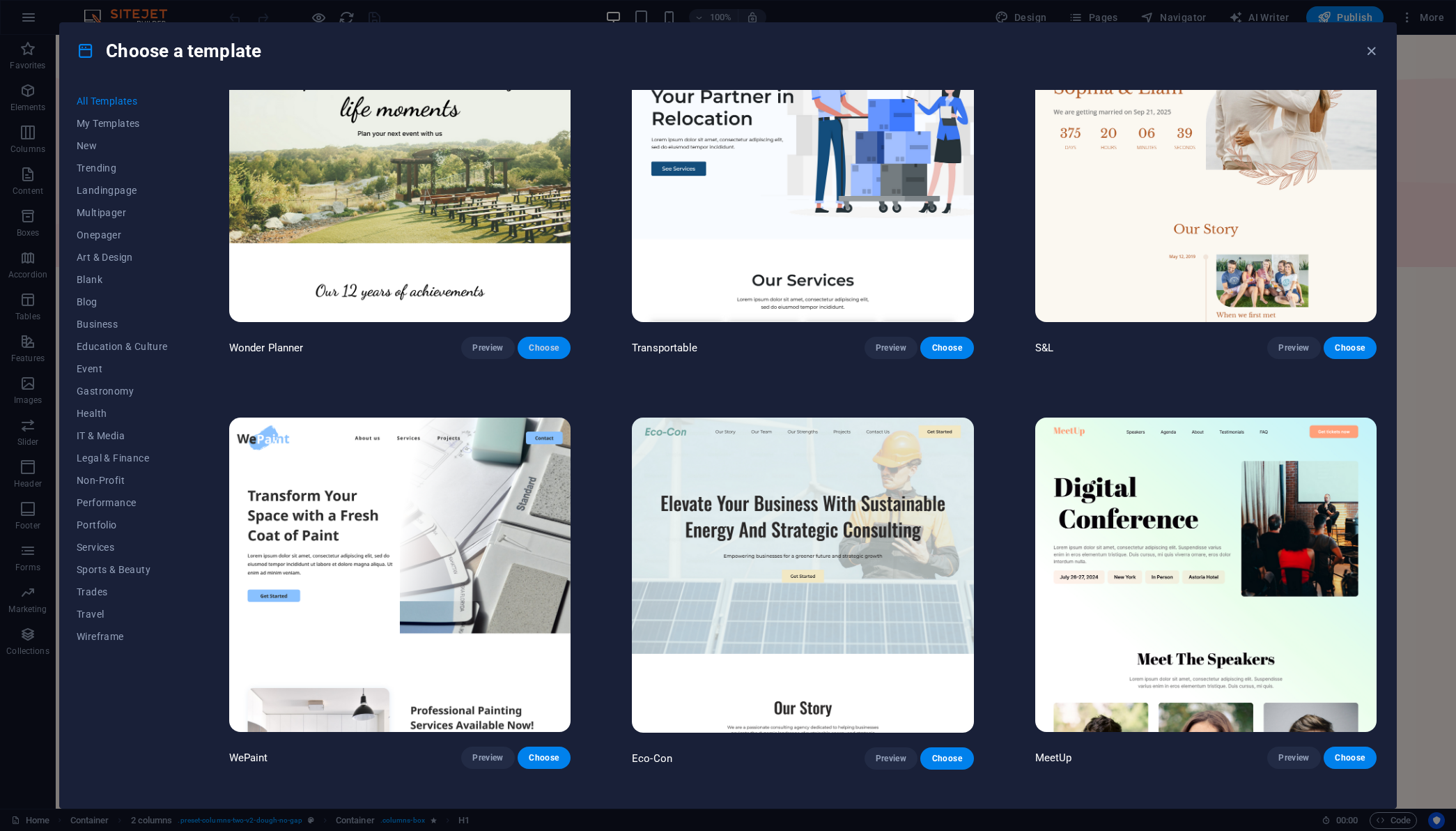
click at [565, 346] on button "Choose" at bounding box center [544, 347] width 53 height 23
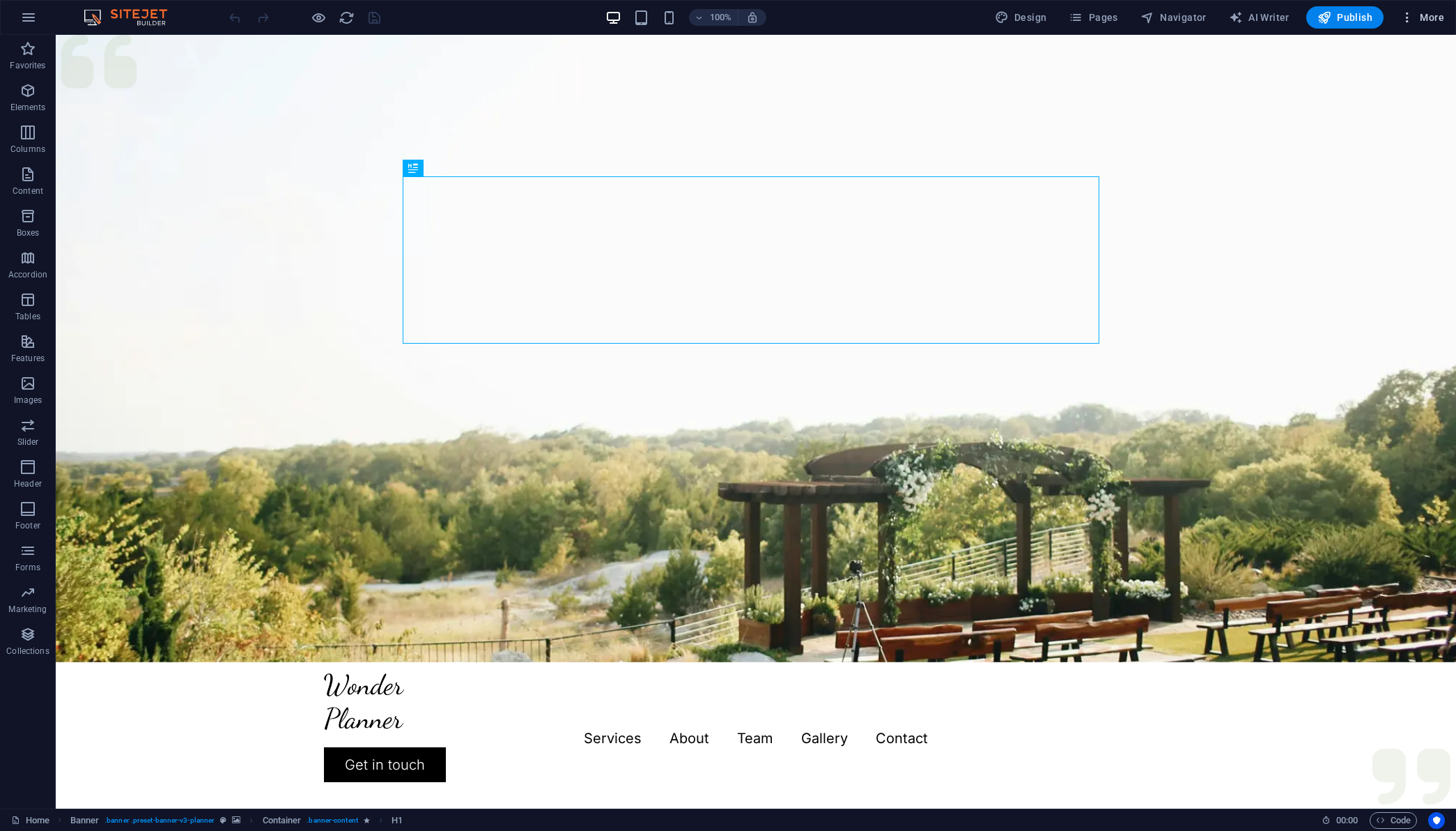
click at [1409, 23] on icon "button" at bounding box center [1408, 17] width 14 height 14
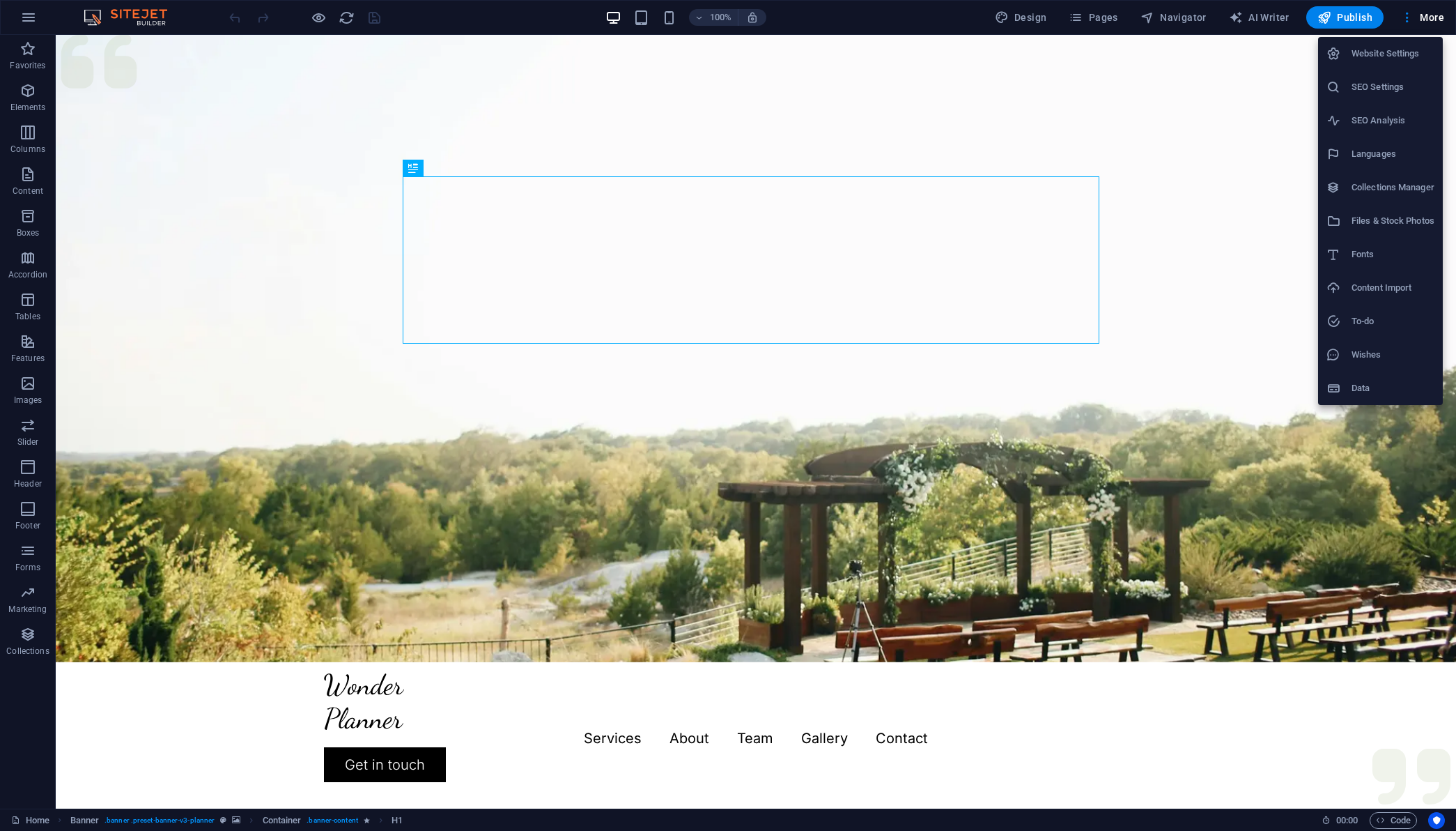
click at [1409, 64] on li "Website Settings" at bounding box center [1381, 54] width 125 height 33
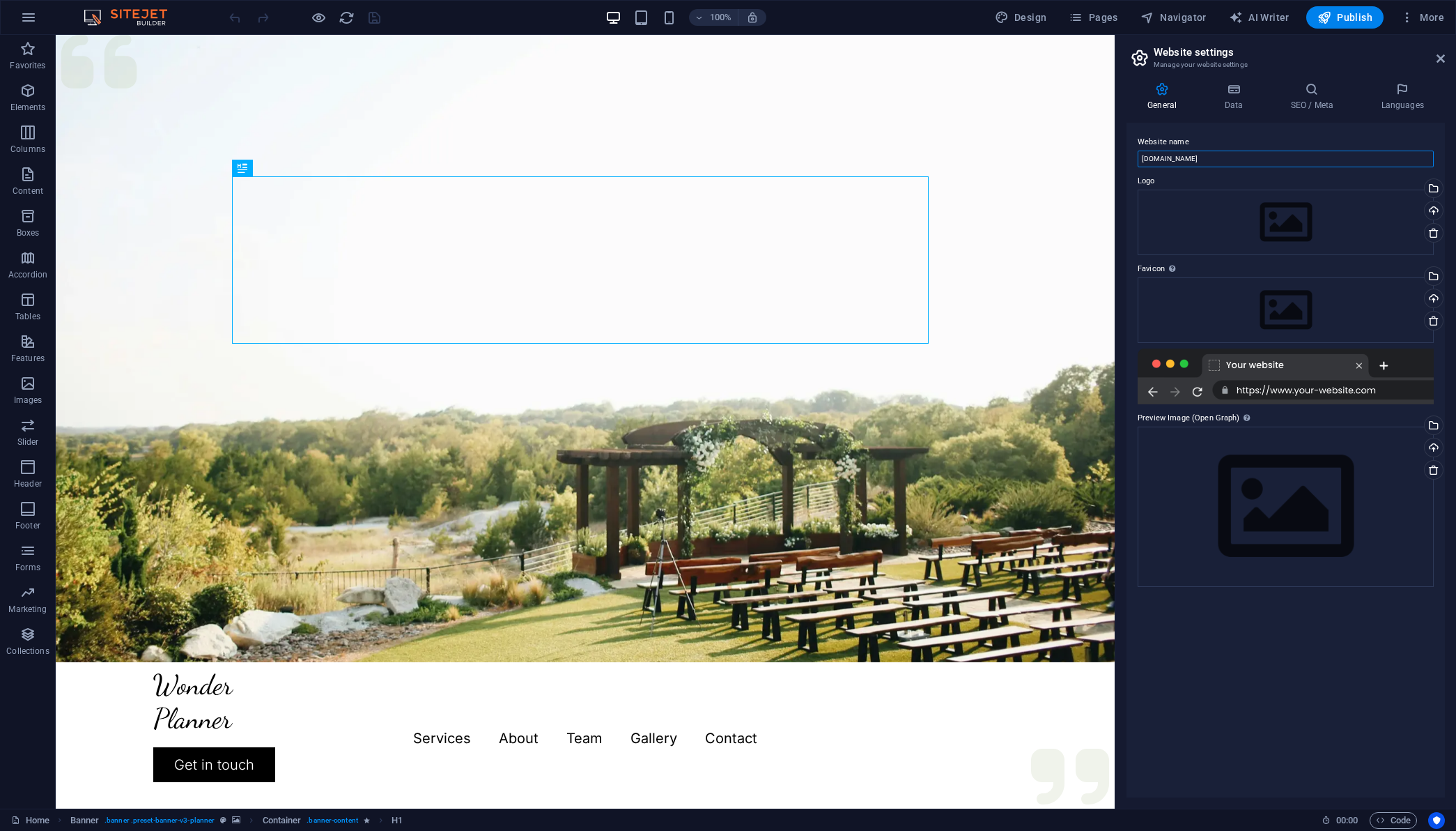
click at [1253, 159] on input "[DOMAIN_NAME]" at bounding box center [1285, 159] width 296 height 17
click at [38, 23] on button "button" at bounding box center [28, 17] width 33 height 33
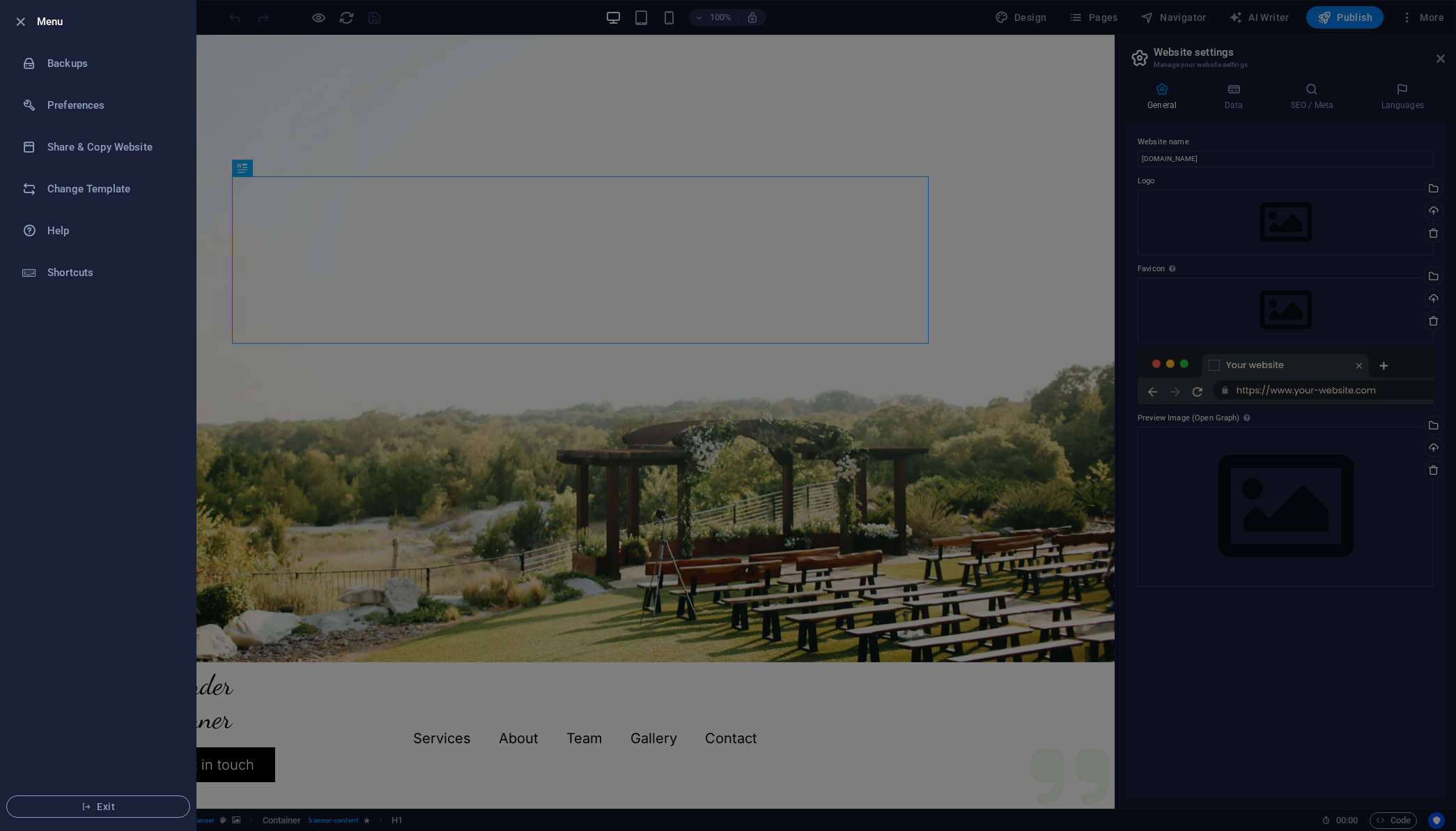
click at [1307, 65] on div at bounding box center [728, 416] width 1456 height 831
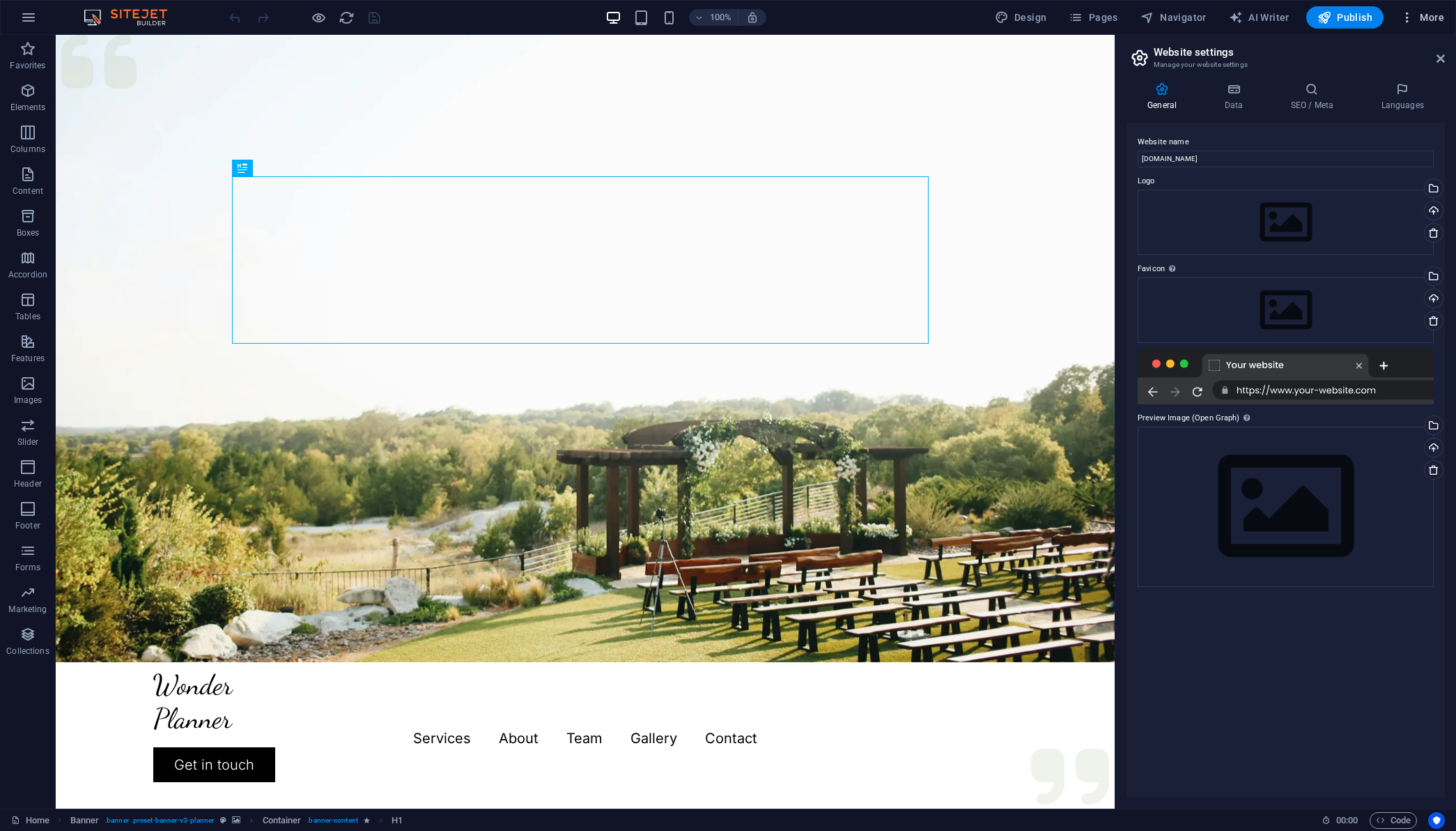
click at [1405, 25] on button "More" at bounding box center [1423, 17] width 55 height 23
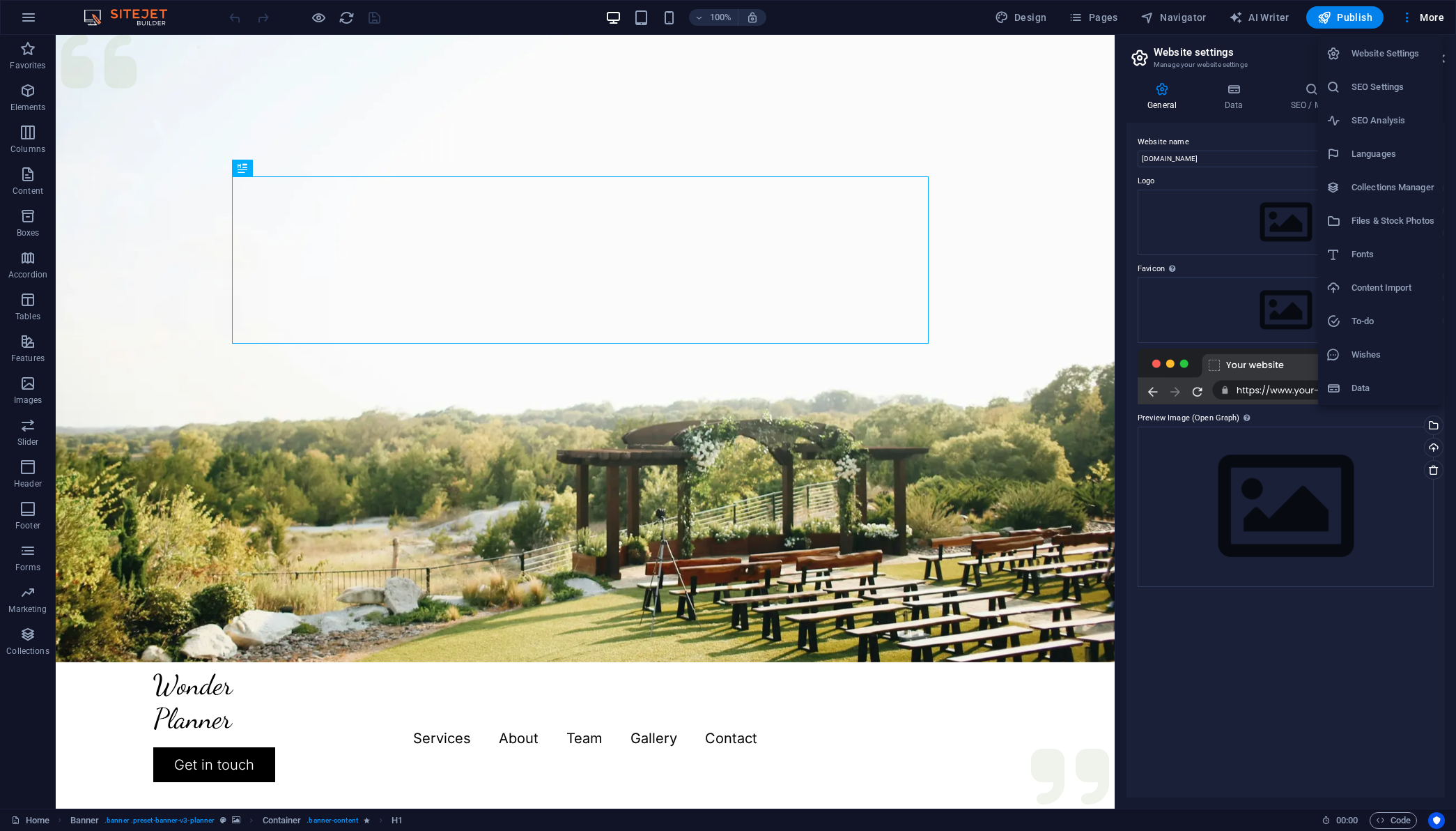
click at [1391, 60] on h6 "Website Settings" at bounding box center [1393, 54] width 83 height 17
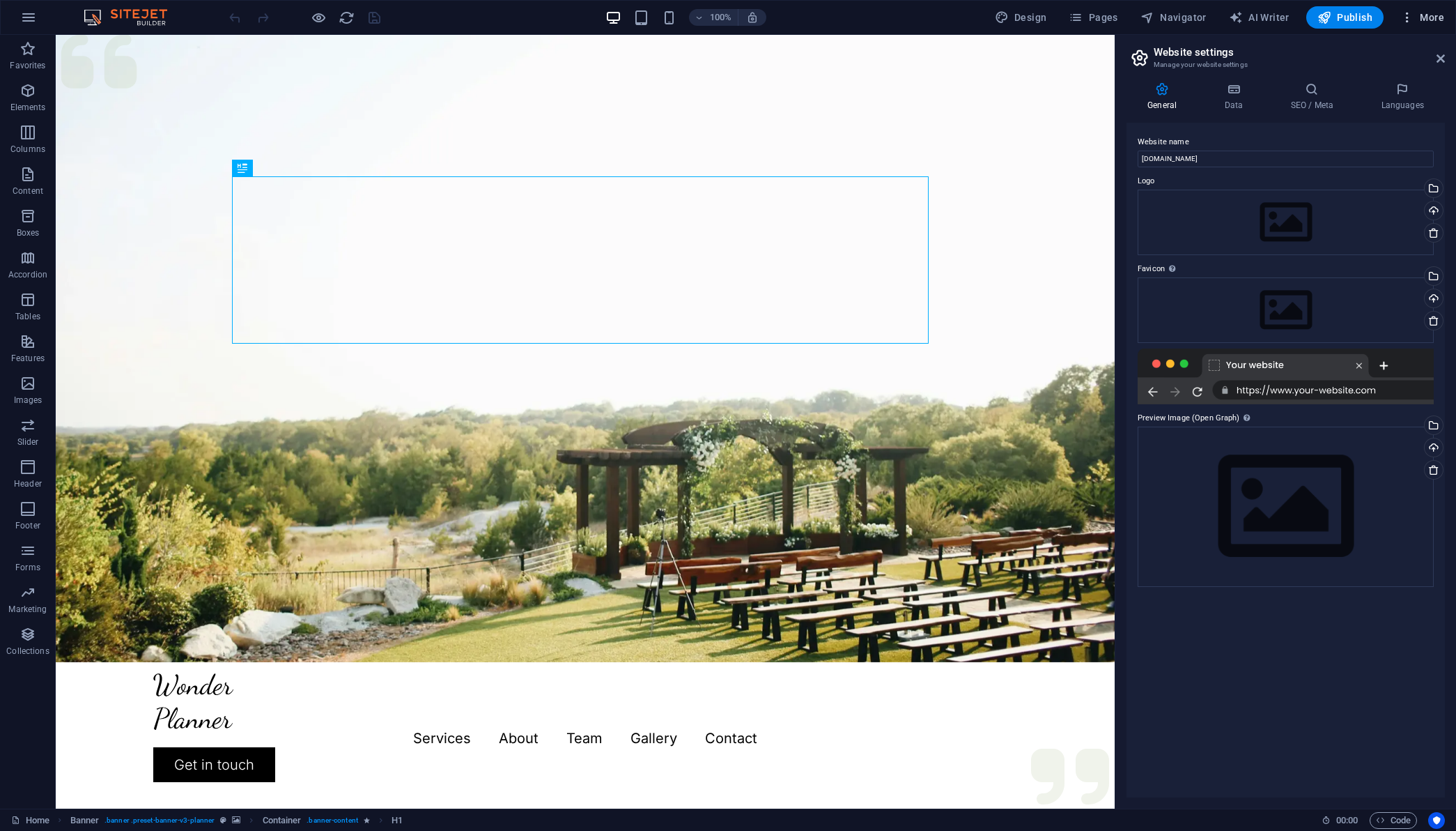
click at [1401, 16] on button "More" at bounding box center [1423, 17] width 55 height 23
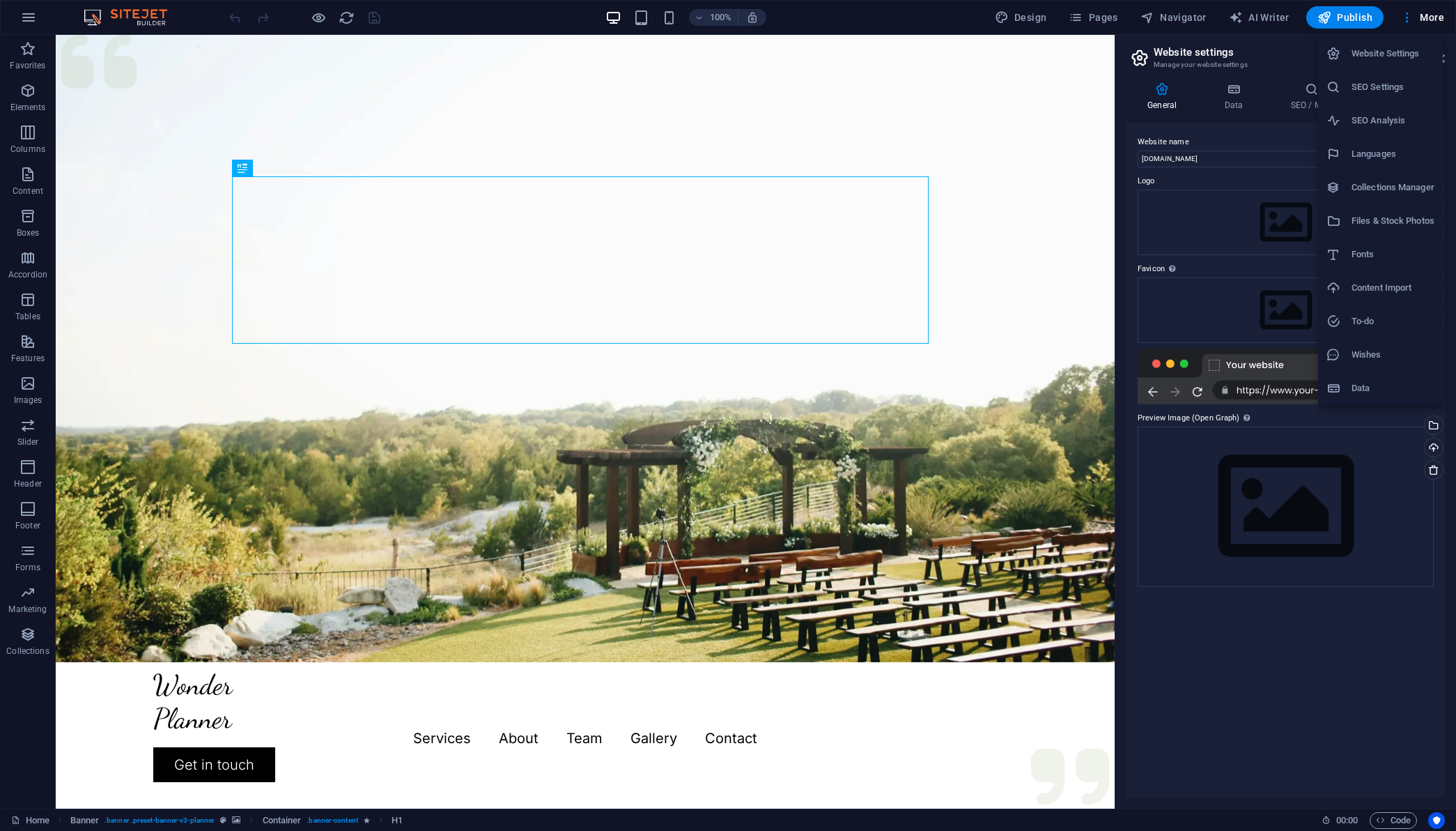
click at [1282, 57] on div at bounding box center [728, 416] width 1456 height 831
